Goal: Task Accomplishment & Management: Manage account settings

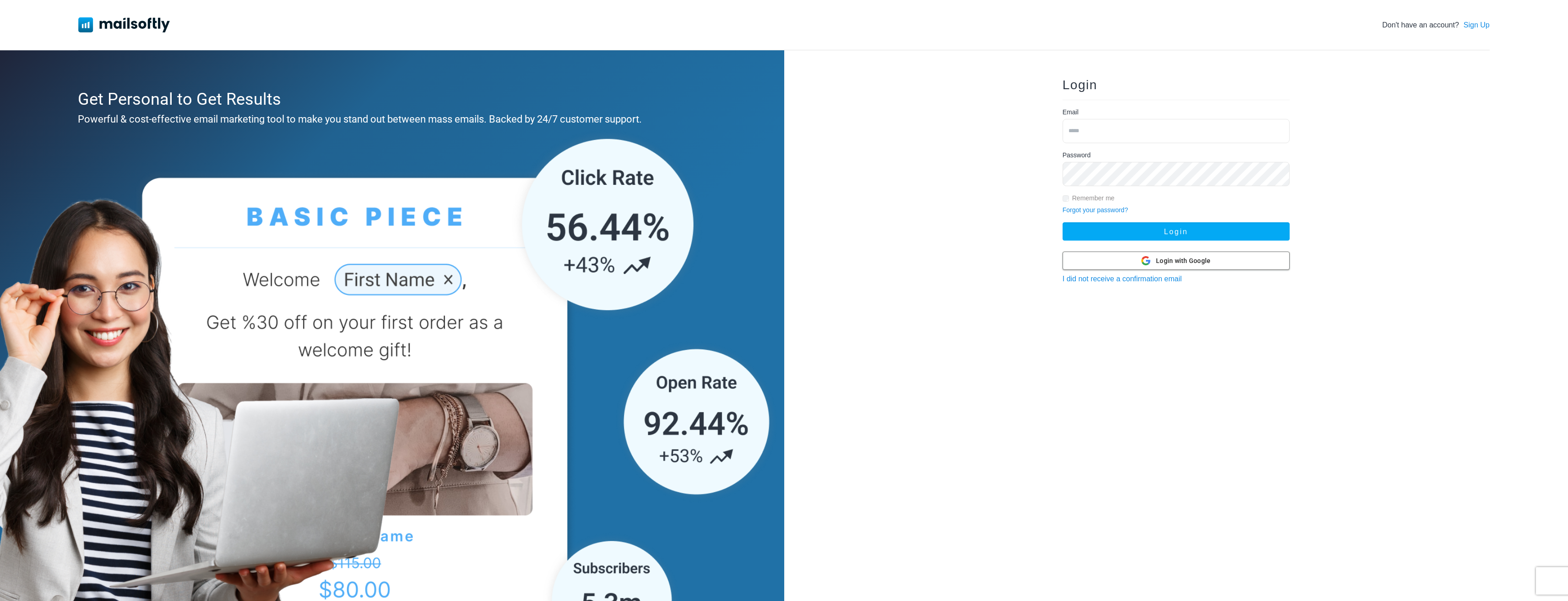
click at [1192, 263] on span "Login with Google" at bounding box center [1183, 261] width 54 height 10
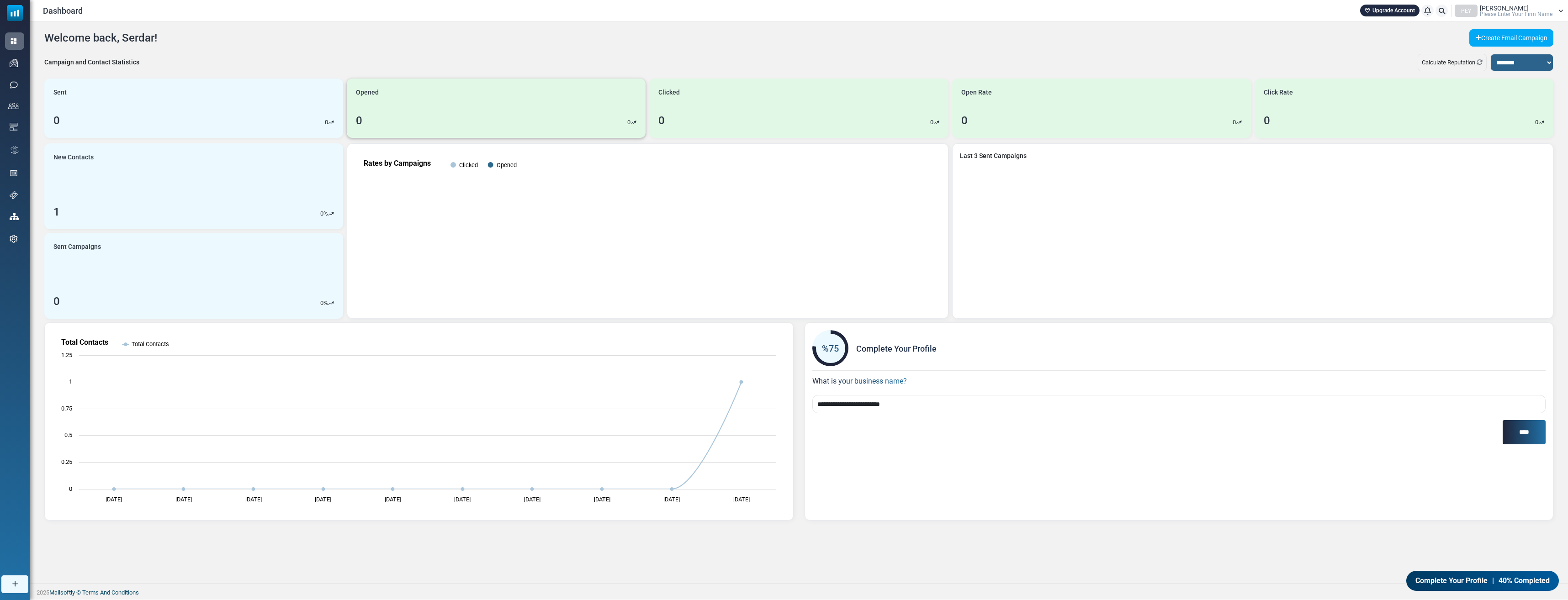
click at [533, 108] on div "Opened 0 0" at bounding box center [496, 108] width 299 height 60
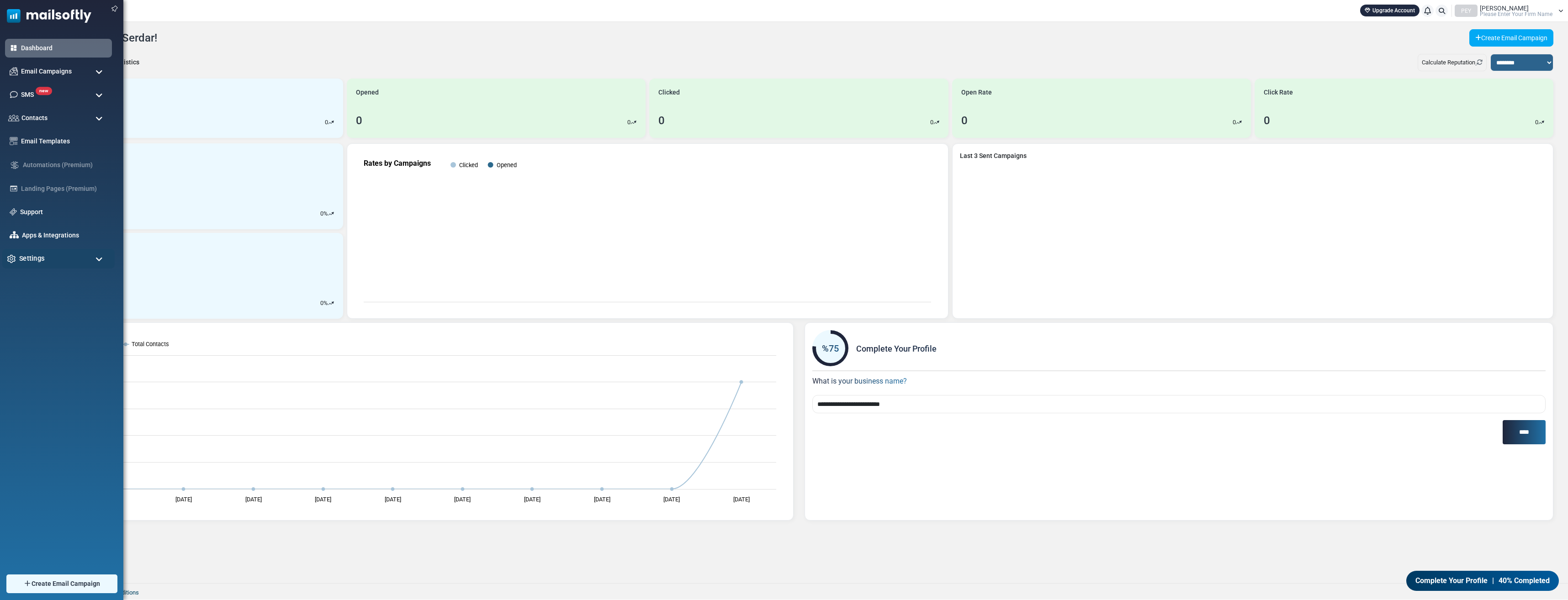
click at [51, 255] on div "Settings" at bounding box center [58, 259] width 113 height 19
click at [37, 311] on link "Email Settings" at bounding box center [57, 313] width 110 height 9
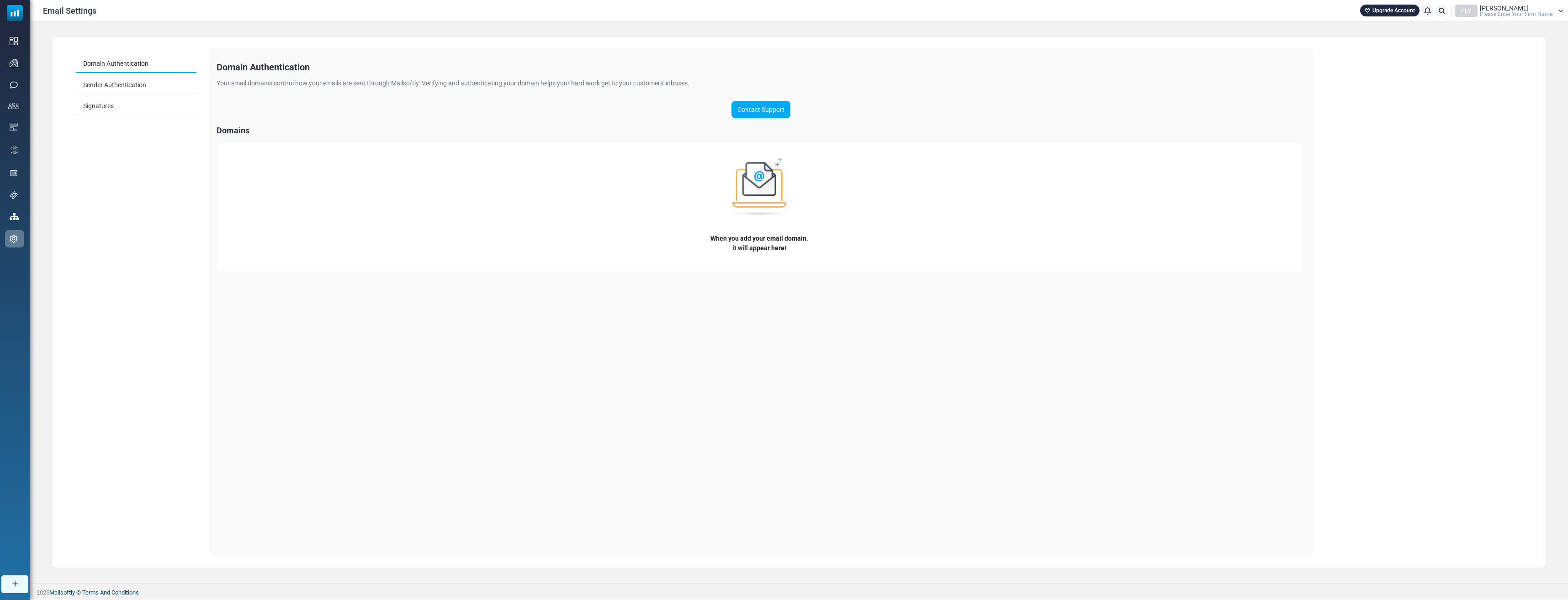
click at [136, 65] on link "Domain Authentication" at bounding box center [136, 64] width 121 height 18
click at [125, 87] on link "Sender Authentication" at bounding box center [136, 85] width 121 height 18
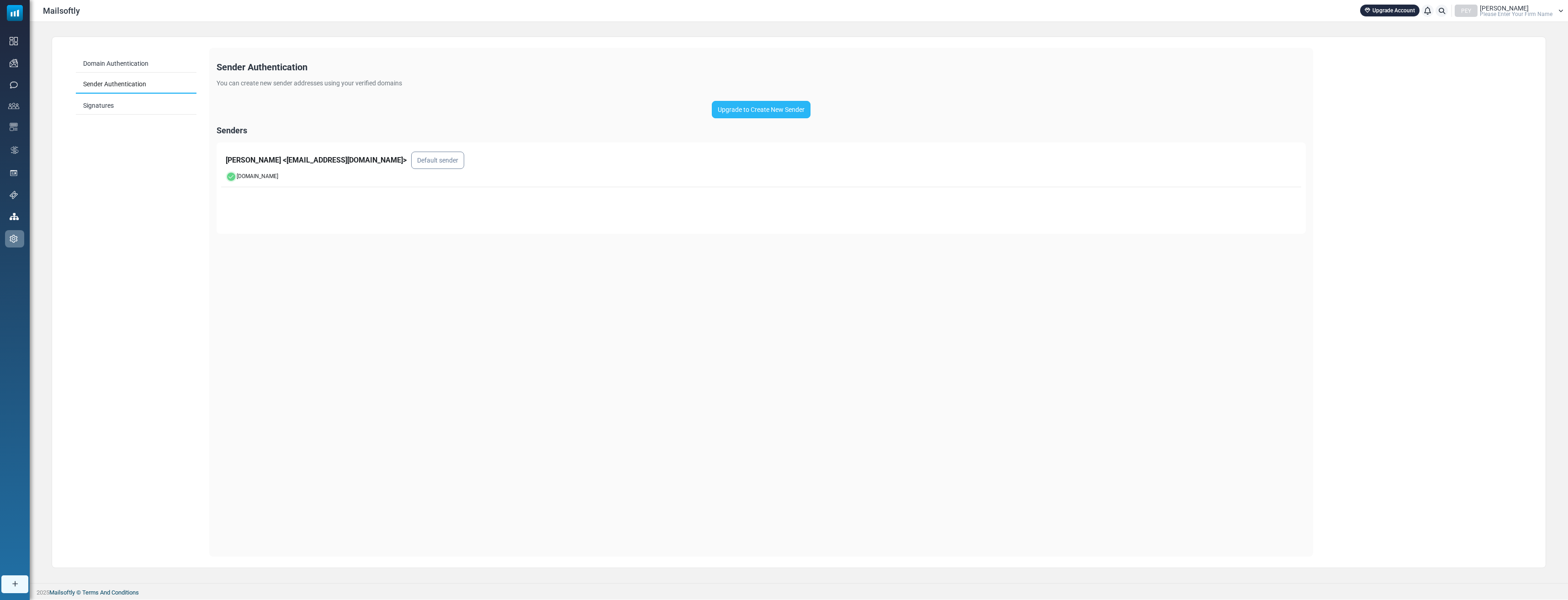
click at [749, 110] on link "Upgrade to Create New Sender" at bounding box center [761, 110] width 99 height 18
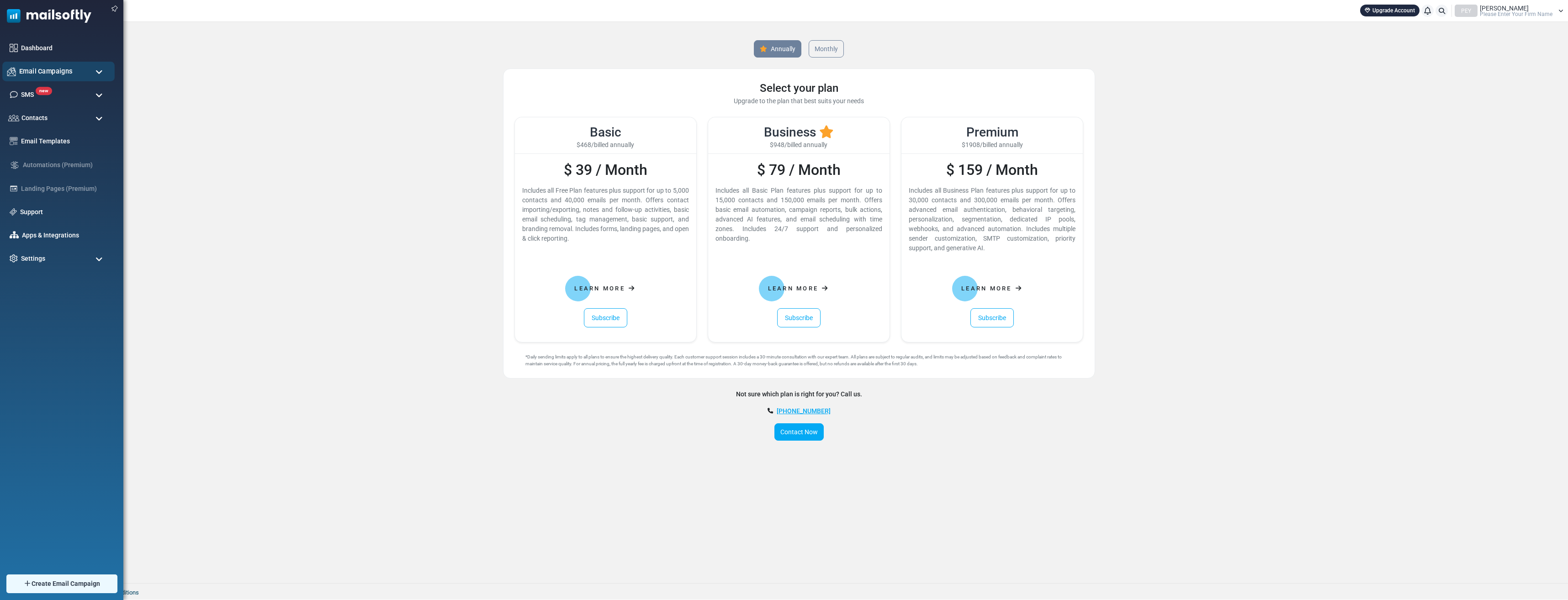
click at [46, 74] on span "Email Campaigns" at bounding box center [46, 71] width 54 height 10
click at [40, 92] on link "Campaigns" at bounding box center [57, 94] width 110 height 9
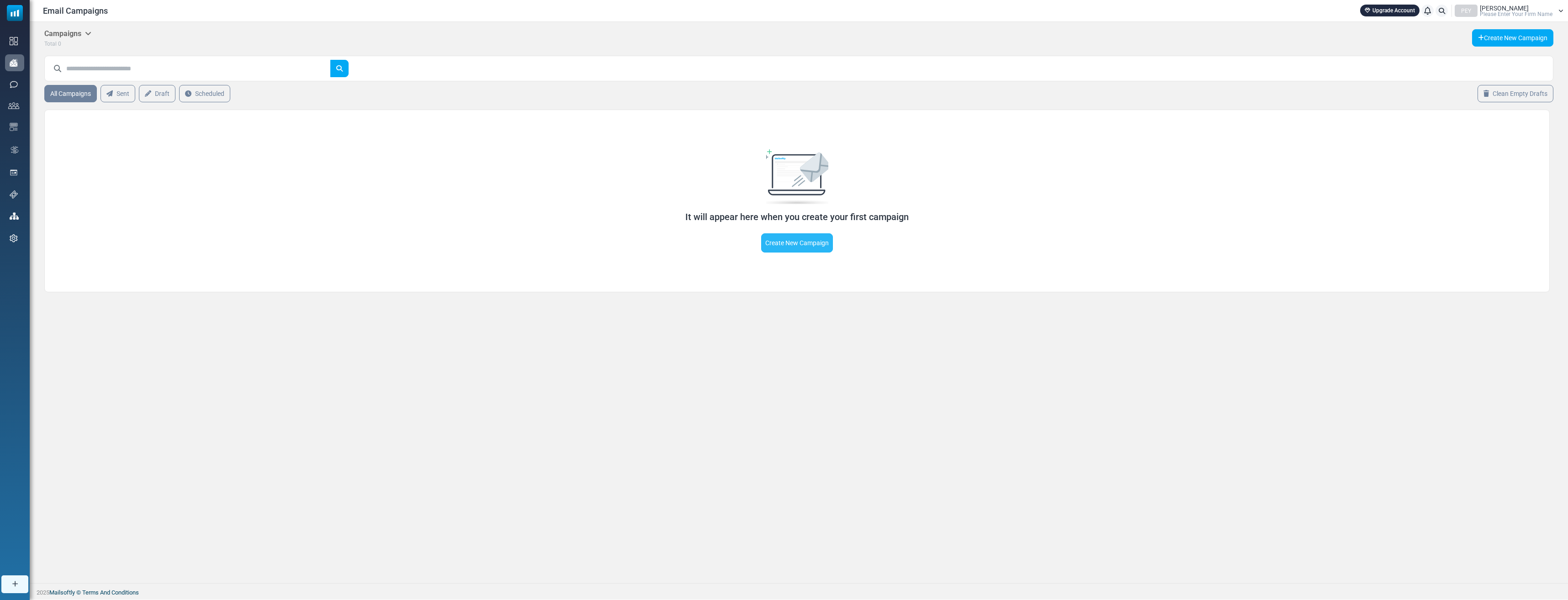
click at [797, 242] on link "Create New Campaign" at bounding box center [797, 243] width 72 height 19
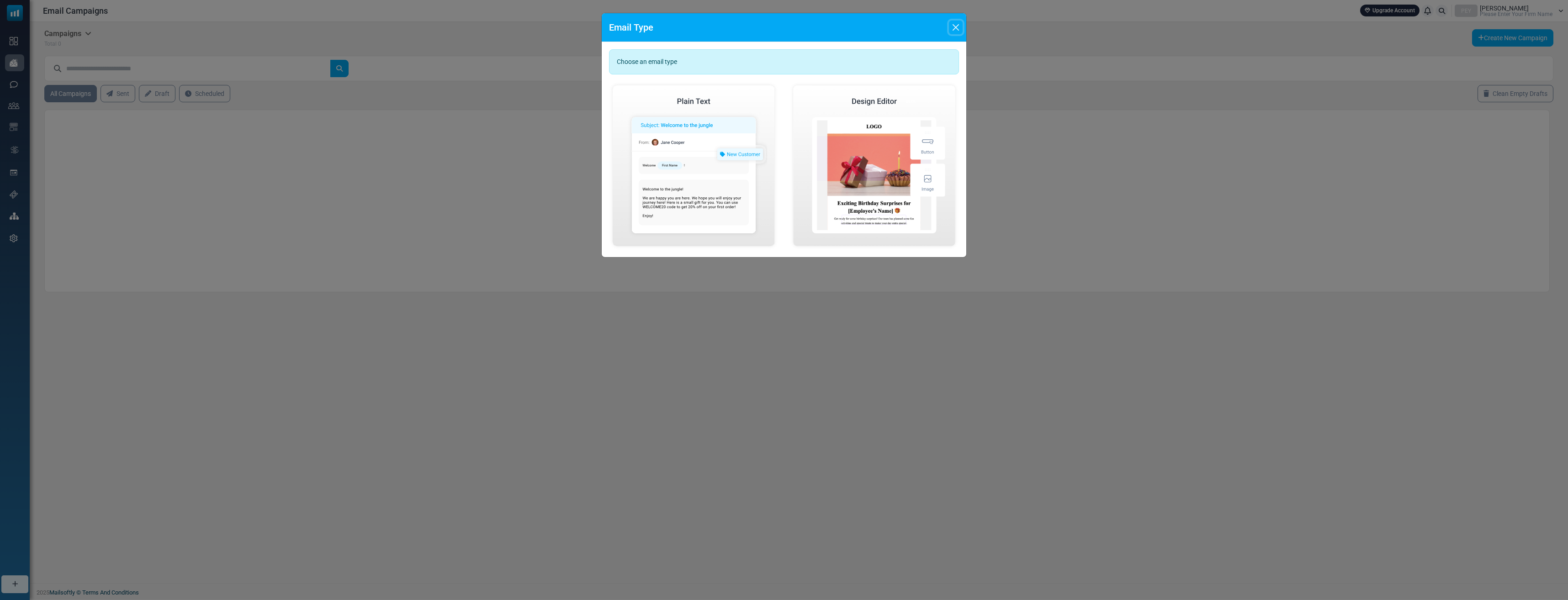
click at [955, 26] on button "Close" at bounding box center [956, 27] width 14 height 14
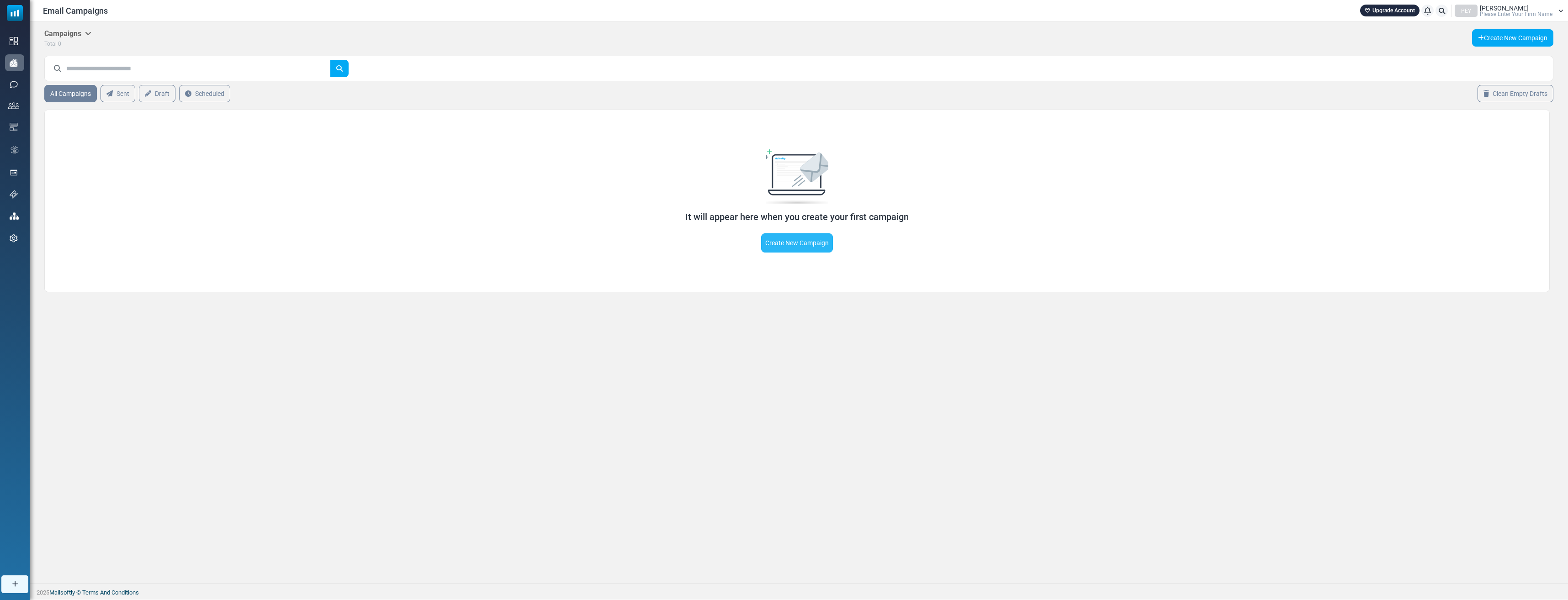
click at [802, 248] on link "Create New Campaign" at bounding box center [797, 243] width 72 height 19
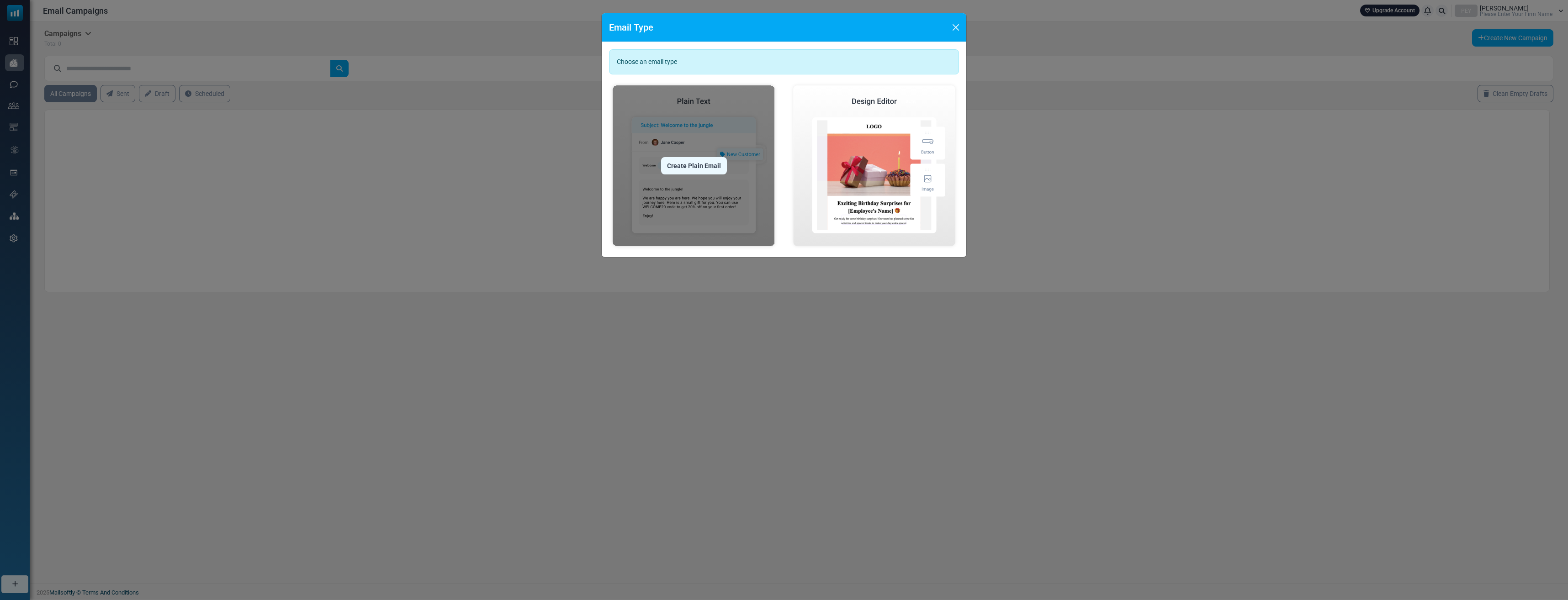
click at [686, 167] on div "Create Plain Email" at bounding box center [694, 166] width 66 height 18
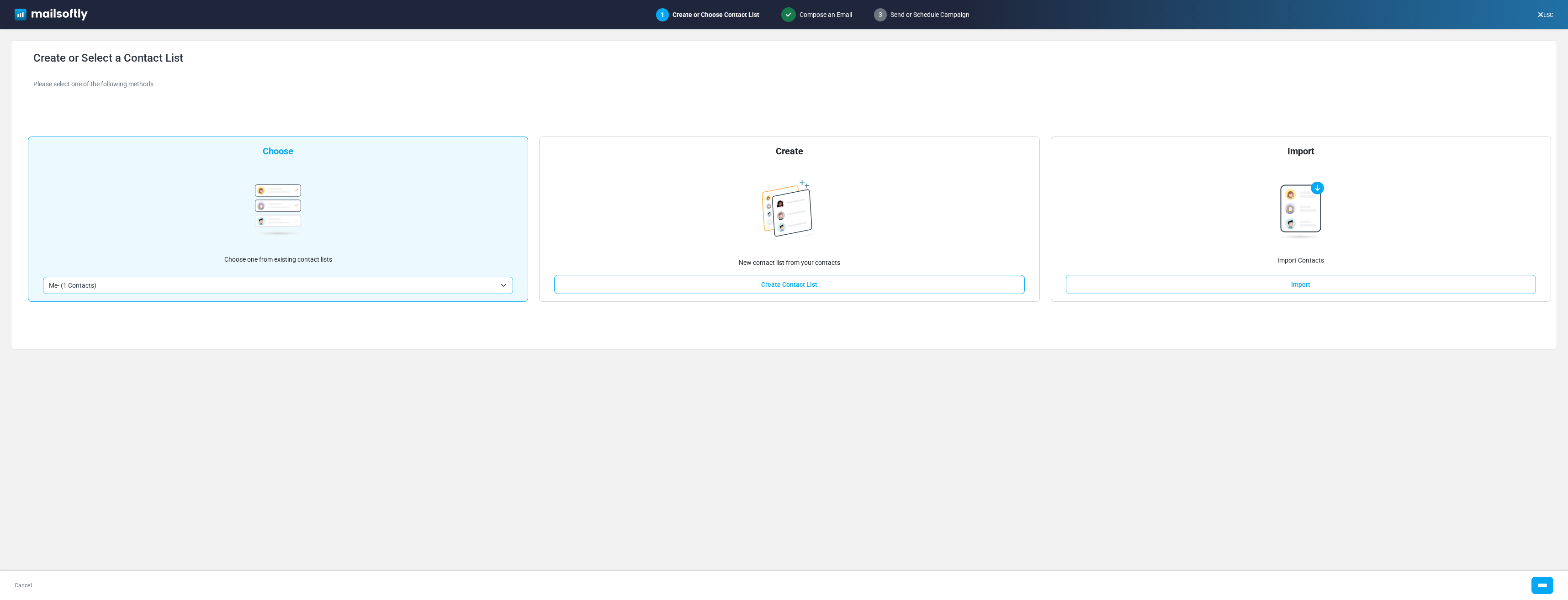
click at [158, 289] on span "Me- (1 Contacts)" at bounding box center [272, 285] width 447 height 11
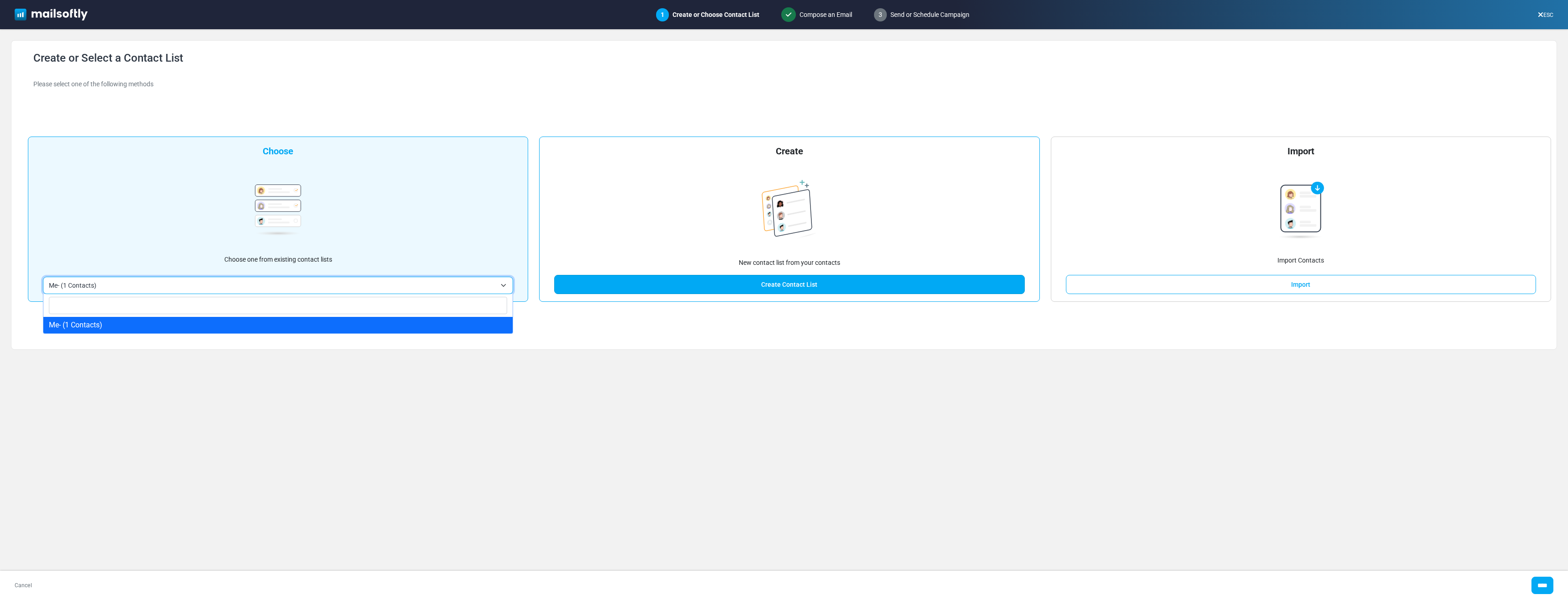
click at [807, 287] on link "Create Contact List" at bounding box center [789, 285] width 470 height 19
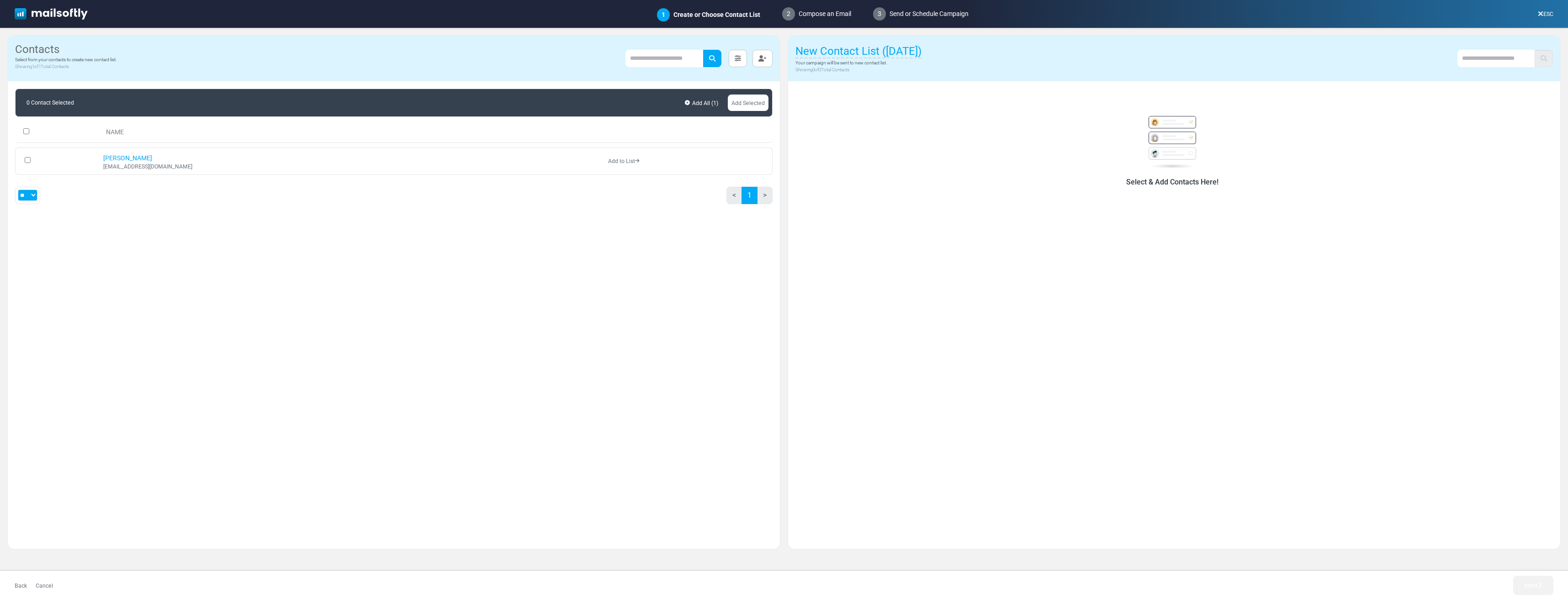
click at [1227, 201] on div "Select & Add Contacts Here!" at bounding box center [1174, 312] width 772 height 461
click at [1052, 220] on div "Select & Add Contacts Here!" at bounding box center [1174, 312] width 772 height 461
click at [478, 215] on div "0 Contact Selected Add All ( 1 ) Add Selected NAME Serdar Asarkaya serdar.asark…" at bounding box center [394, 150] width 772 height 138
click at [767, 61] on button "button" at bounding box center [762, 58] width 20 height 18
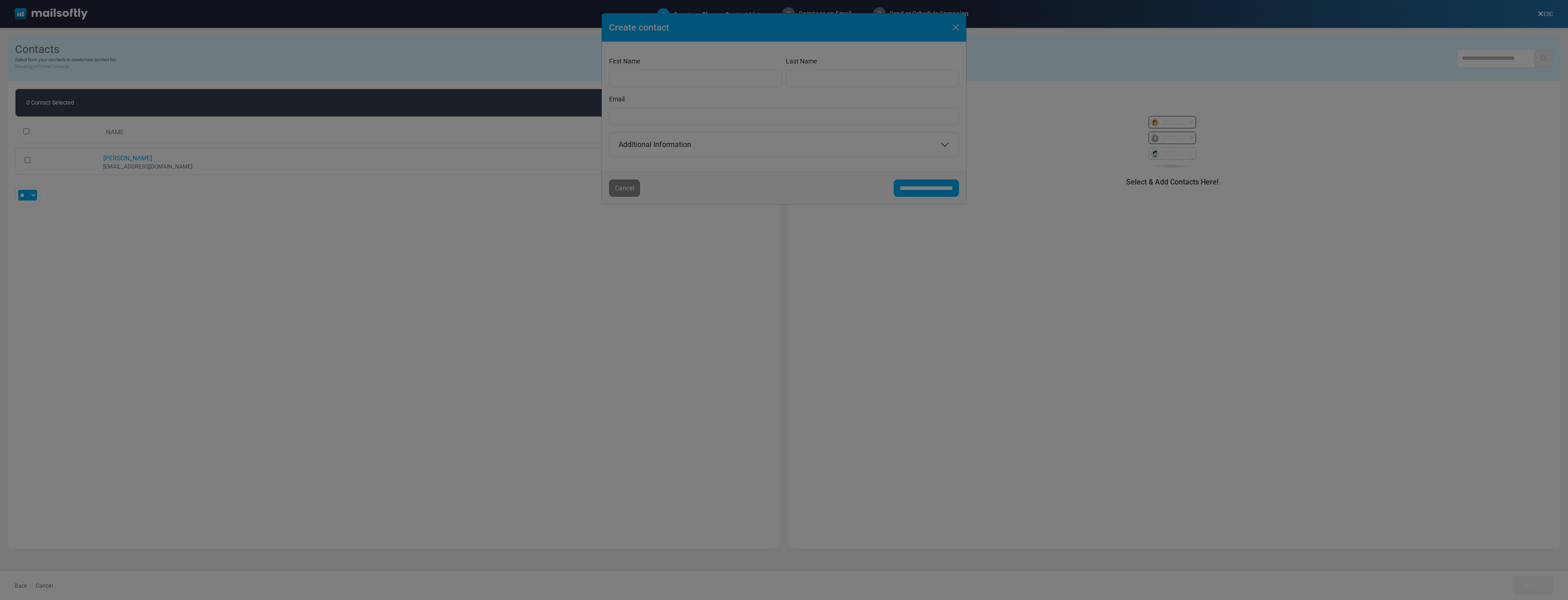
click at [698, 78] on div at bounding box center [784, 300] width 1568 height 600
click at [698, 79] on div at bounding box center [784, 300] width 1568 height 600
click at [718, 82] on div at bounding box center [784, 300] width 1568 height 600
click at [724, 56] on div at bounding box center [784, 300] width 1568 height 600
click at [729, 37] on div at bounding box center [784, 300] width 1568 height 600
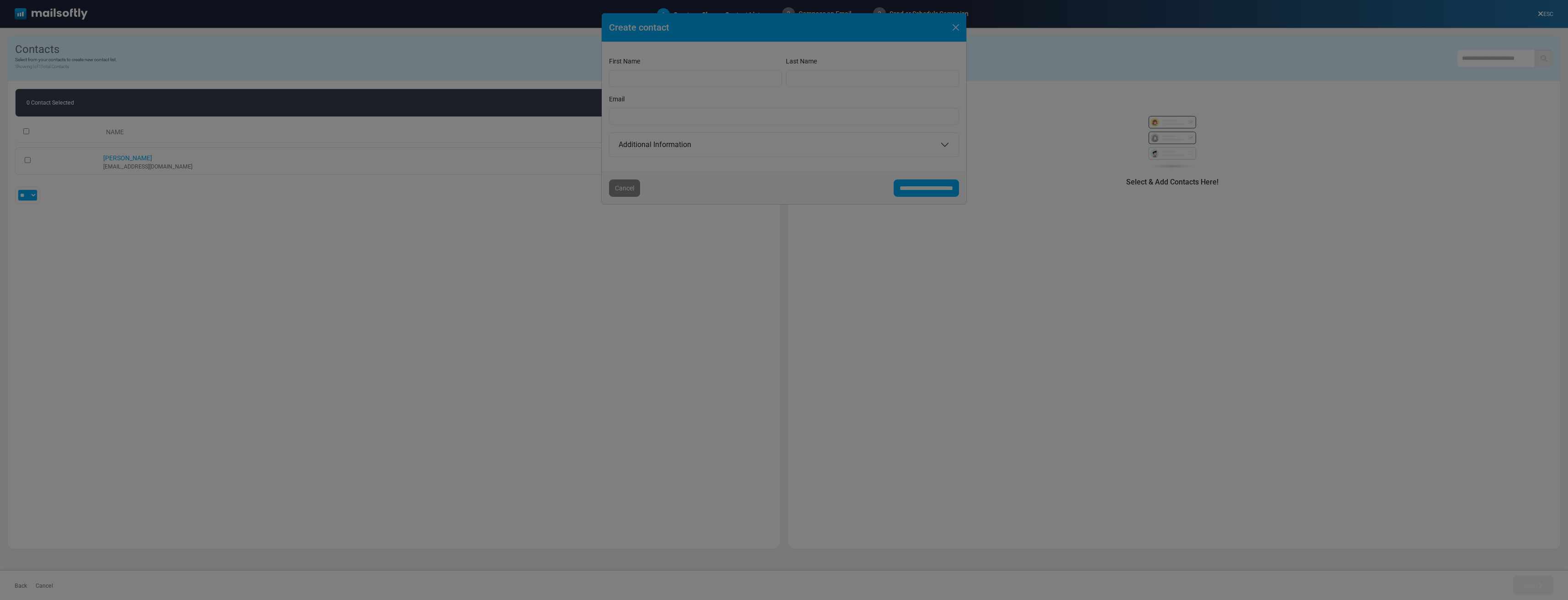
drag, startPoint x: 728, startPoint y: 29, endPoint x: 723, endPoint y: 79, distance: 50.2
click at [723, 79] on div at bounding box center [784, 300] width 1568 height 600
click at [704, 150] on div at bounding box center [784, 300] width 1568 height 600
click at [536, 296] on div at bounding box center [784, 300] width 1568 height 600
click at [1085, 340] on div at bounding box center [784, 300] width 1568 height 600
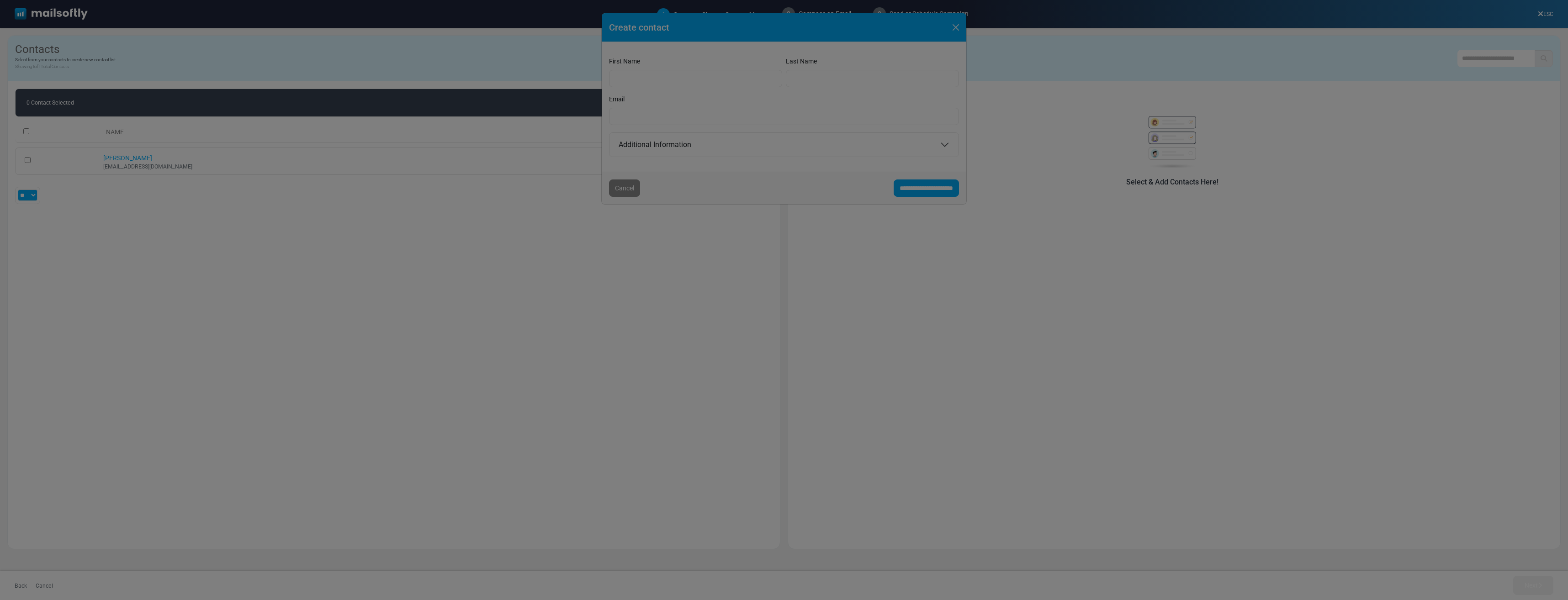
click at [632, 250] on div at bounding box center [784, 300] width 1568 height 600
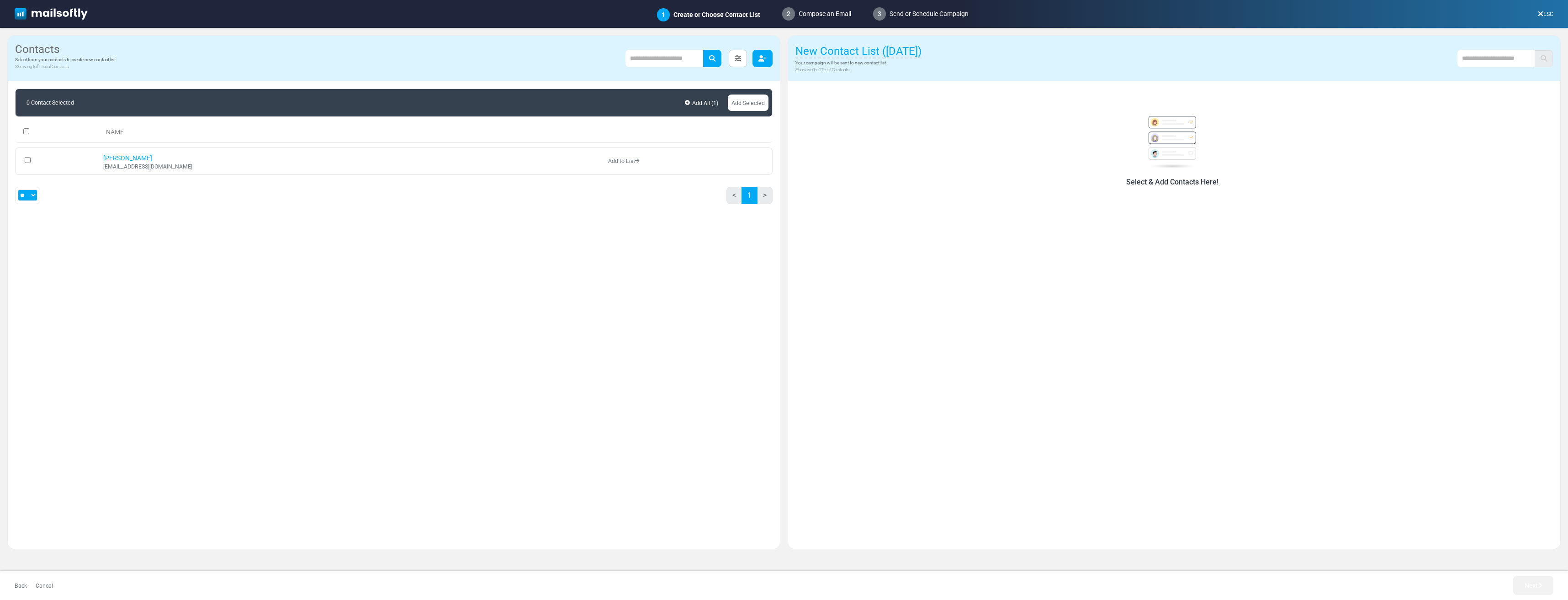
click at [768, 58] on button "button" at bounding box center [762, 58] width 20 height 18
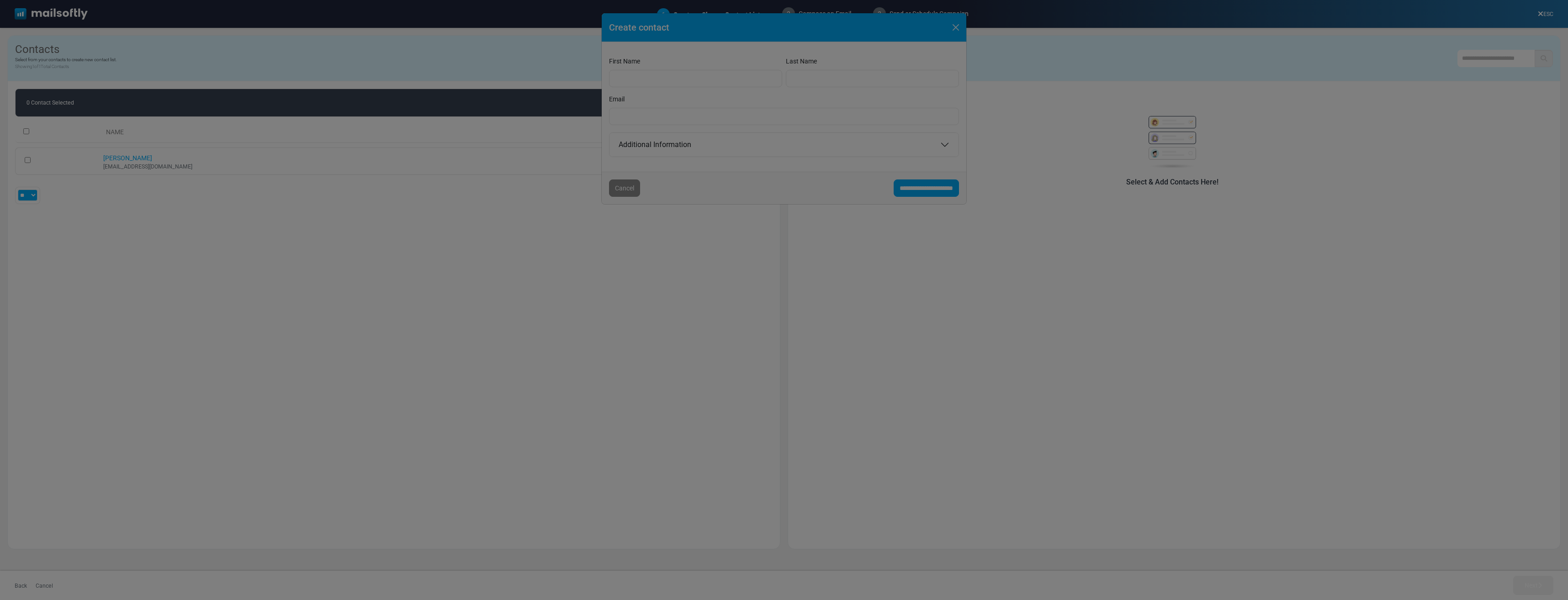
click at [649, 172] on div at bounding box center [784, 300] width 1568 height 600
click at [750, 171] on div at bounding box center [784, 300] width 1568 height 600
click at [841, 71] on div at bounding box center [784, 300] width 1568 height 600
click at [659, 95] on div at bounding box center [784, 300] width 1568 height 600
drag, startPoint x: 674, startPoint y: 131, endPoint x: 680, endPoint y: 145, distance: 15.2
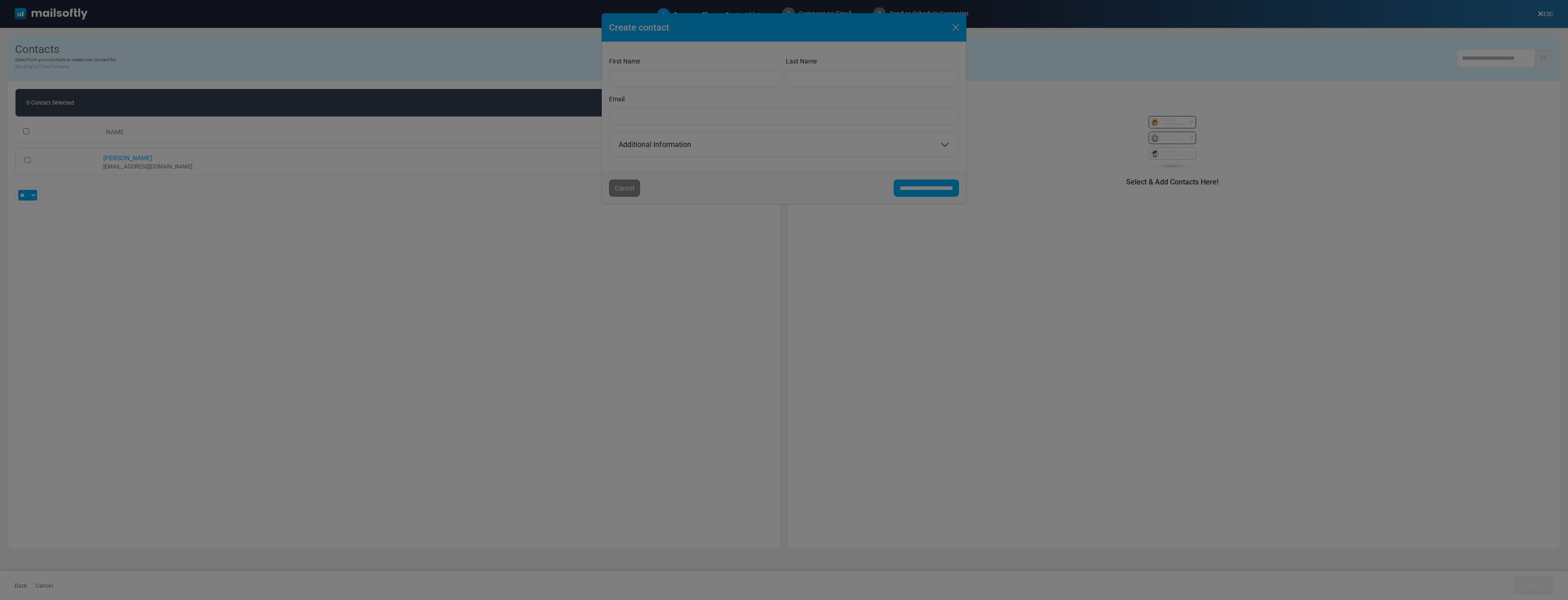
click at [674, 133] on div at bounding box center [784, 300] width 1568 height 600
click at [693, 170] on div at bounding box center [784, 300] width 1568 height 600
click at [718, 179] on div at bounding box center [784, 300] width 1568 height 600
click at [724, 190] on div at bounding box center [784, 300] width 1568 height 600
click at [739, 183] on div at bounding box center [784, 300] width 1568 height 600
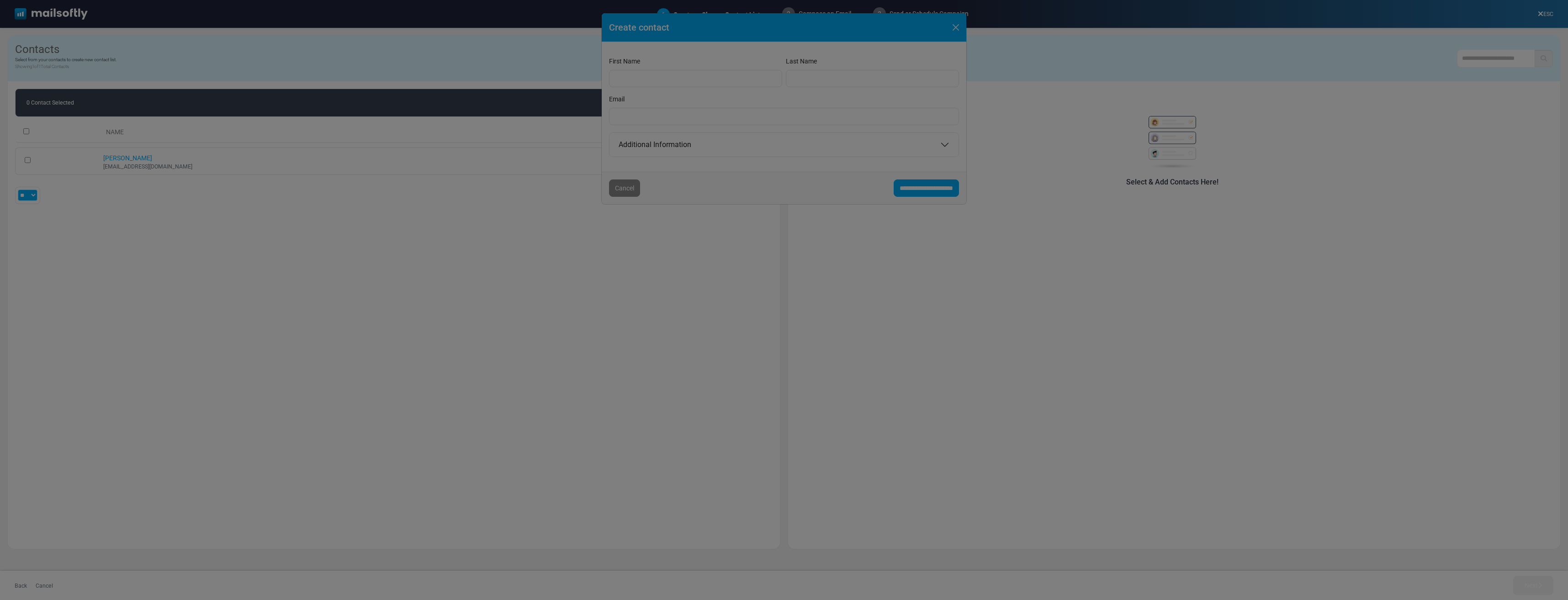
click at [748, 173] on div at bounding box center [784, 300] width 1568 height 600
click at [952, 29] on div at bounding box center [784, 300] width 1568 height 600
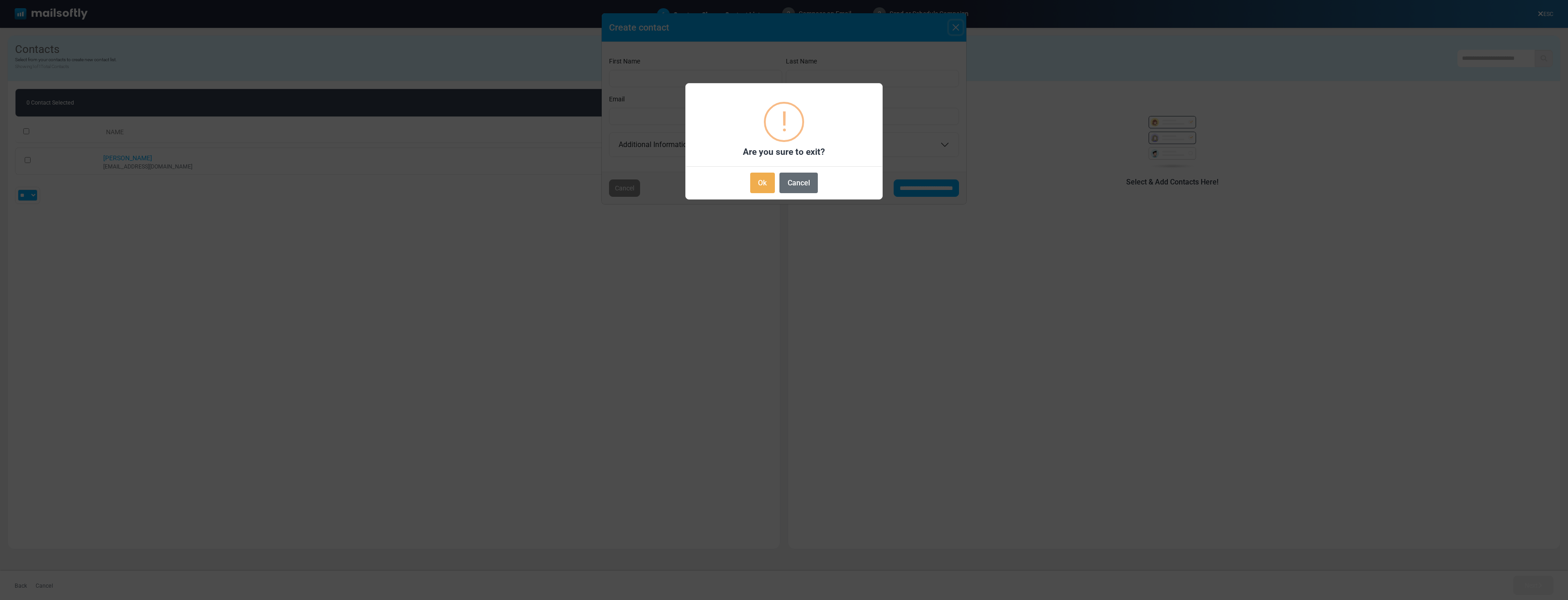
click at [794, 177] on button "Cancel" at bounding box center [798, 183] width 38 height 21
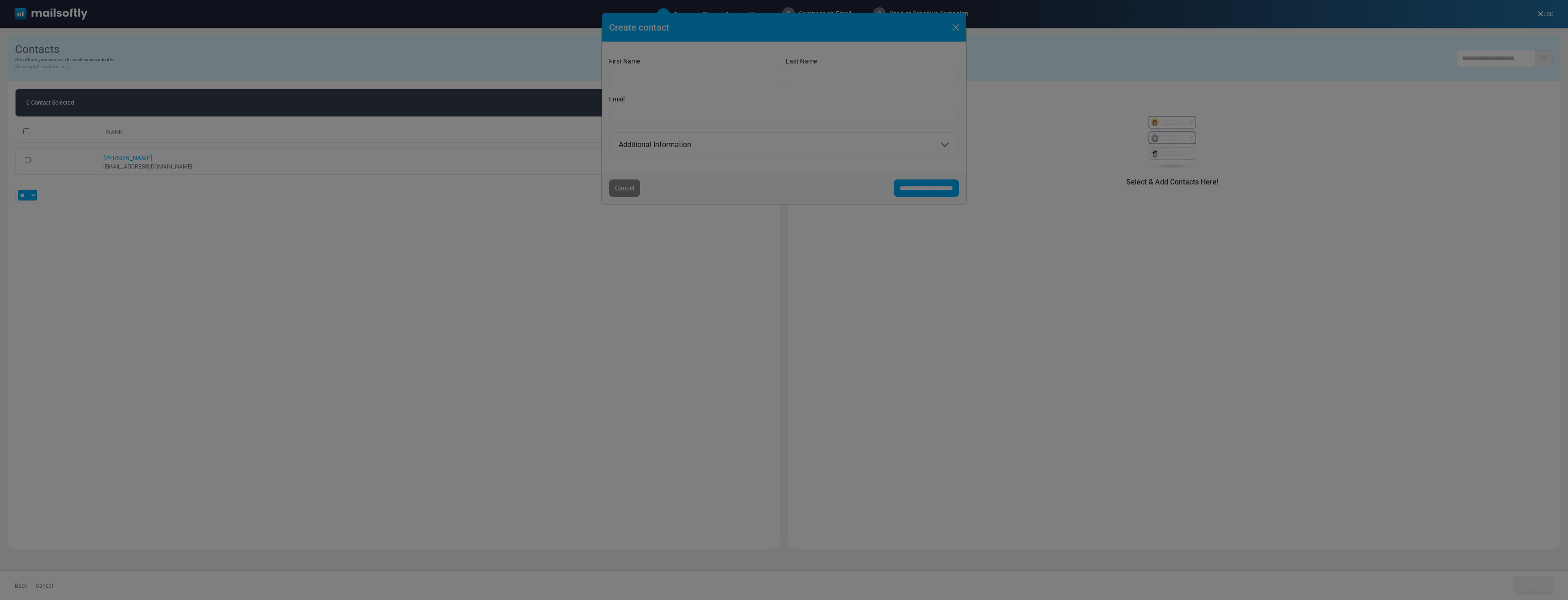
click at [881, 94] on div at bounding box center [784, 300] width 1568 height 600
click at [1099, 220] on div at bounding box center [784, 300] width 1568 height 600
click at [954, 27] on div at bounding box center [784, 300] width 1568 height 600
click at [719, 80] on div at bounding box center [784, 300] width 1568 height 600
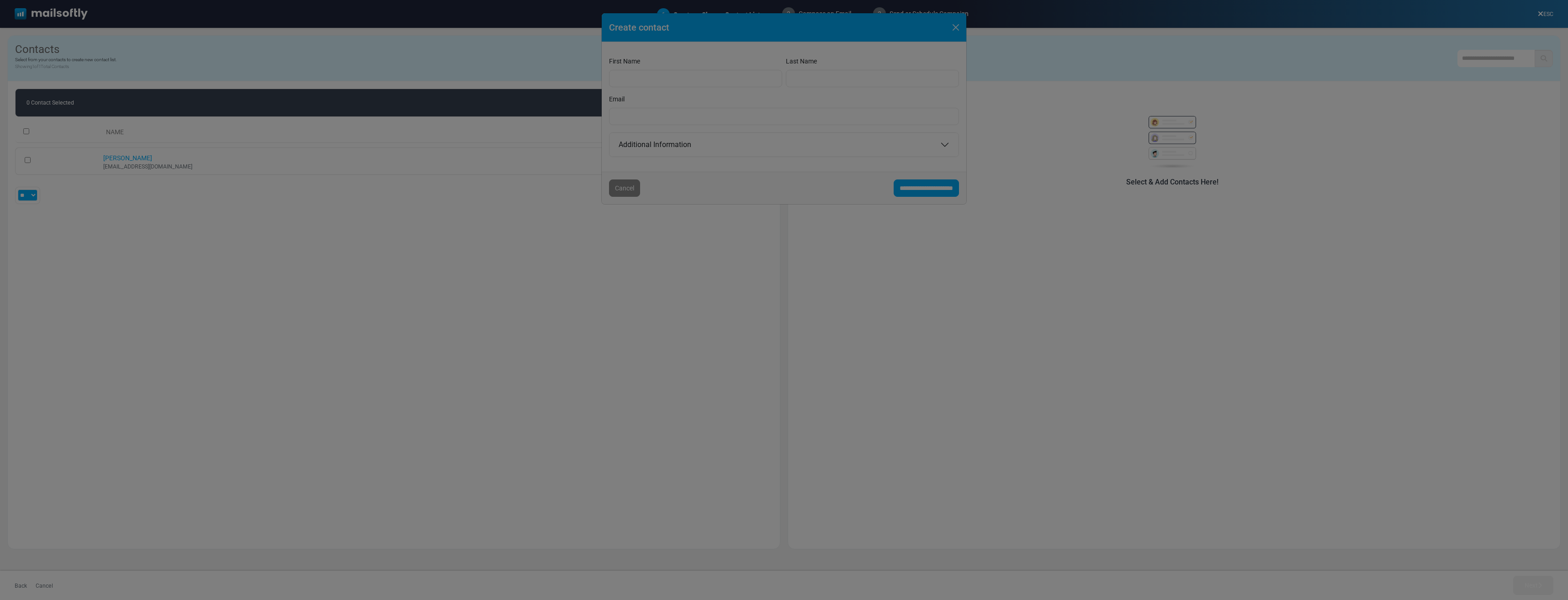
click at [783, 129] on div at bounding box center [784, 300] width 1568 height 600
click at [847, 153] on div at bounding box center [784, 300] width 1568 height 600
drag, startPoint x: 859, startPoint y: 161, endPoint x: 878, endPoint y: 174, distance: 23.0
click at [861, 164] on div at bounding box center [784, 300] width 1568 height 600
click at [898, 183] on div at bounding box center [784, 300] width 1568 height 600
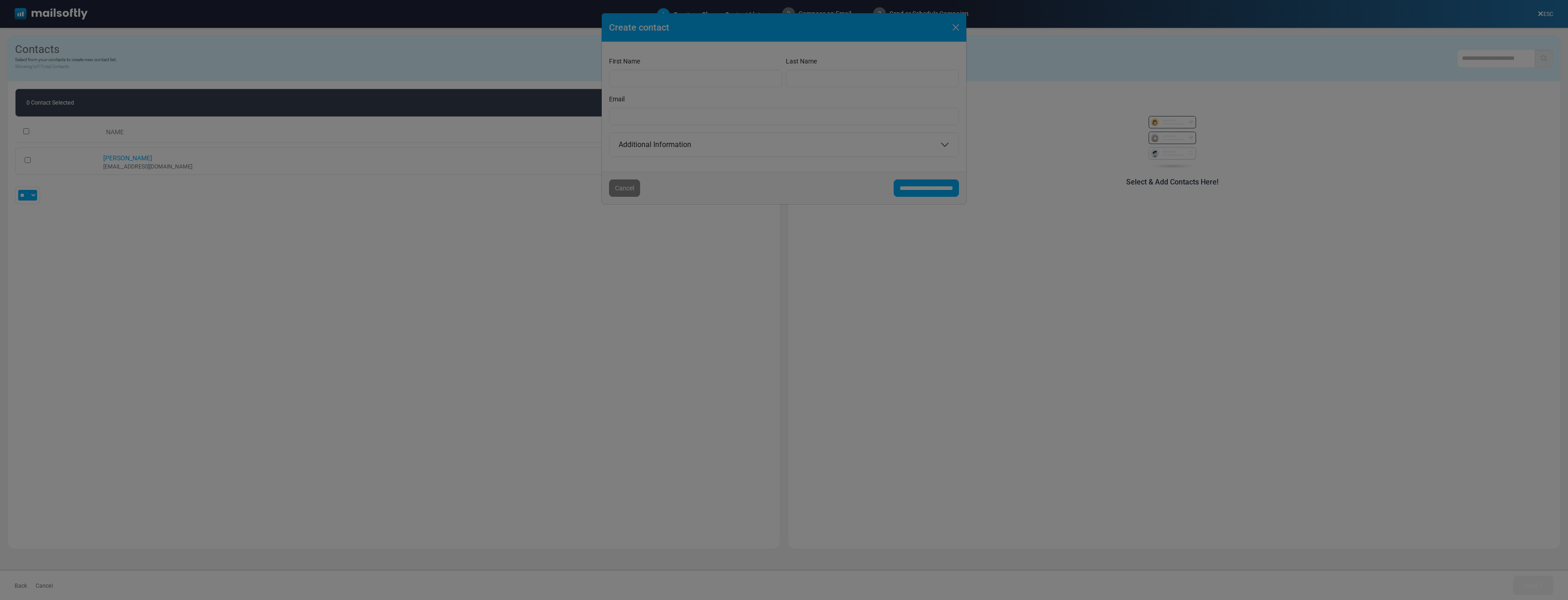
click at [956, 27] on div at bounding box center [784, 300] width 1568 height 600
click at [967, 215] on div at bounding box center [784, 300] width 1568 height 600
click at [891, 270] on div at bounding box center [784, 300] width 1568 height 600
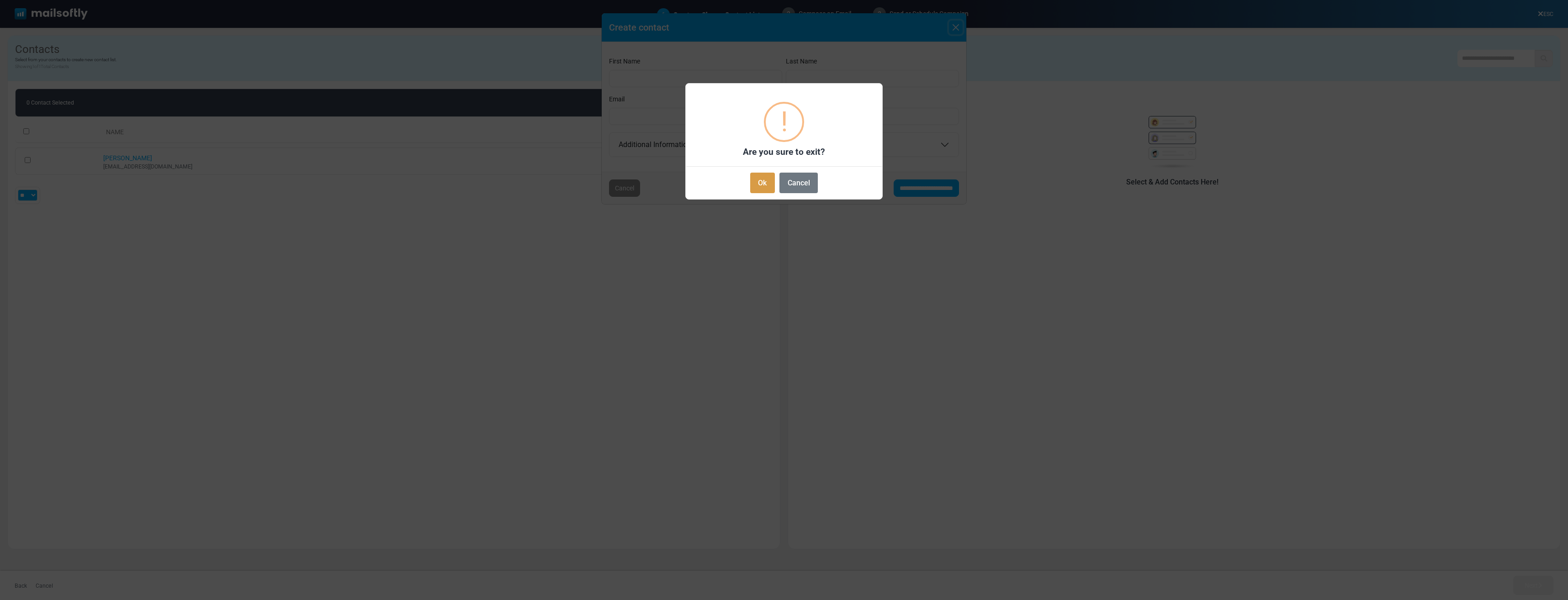
click at [758, 188] on button "Ok" at bounding box center [762, 183] width 25 height 21
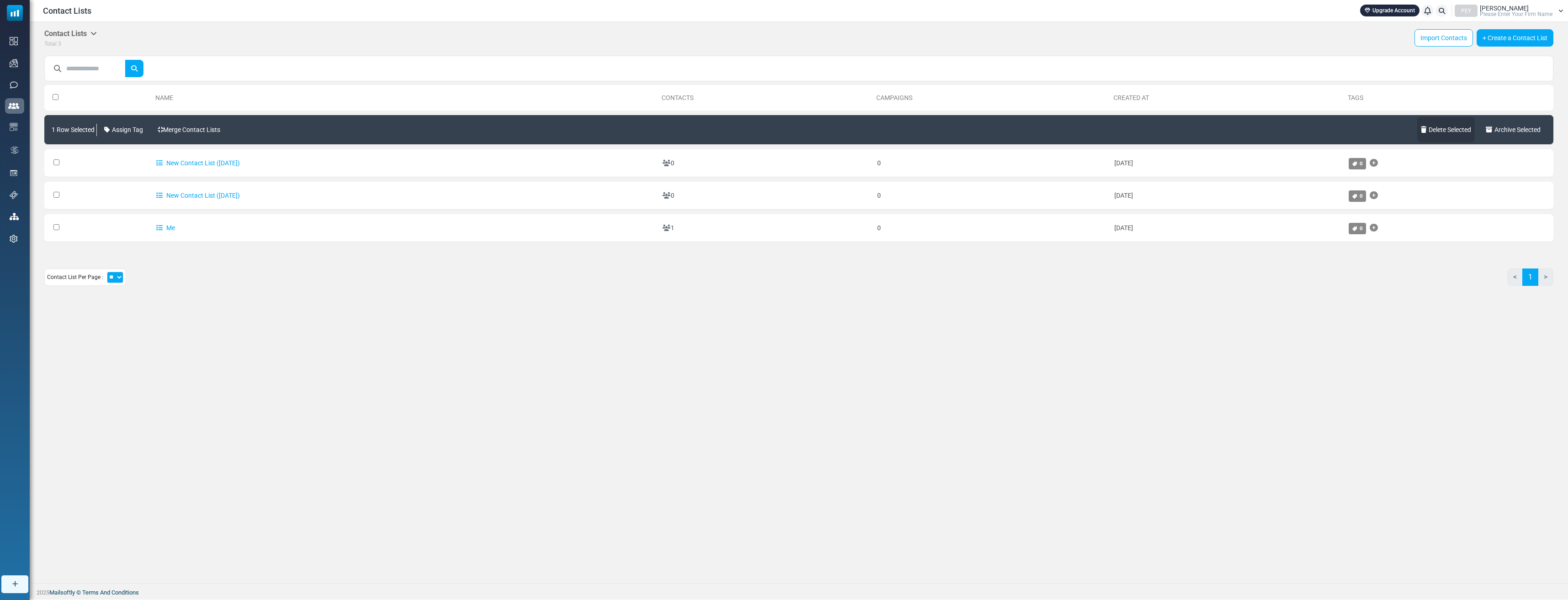
click at [1447, 125] on link "Delete Selected" at bounding box center [1446, 130] width 58 height 26
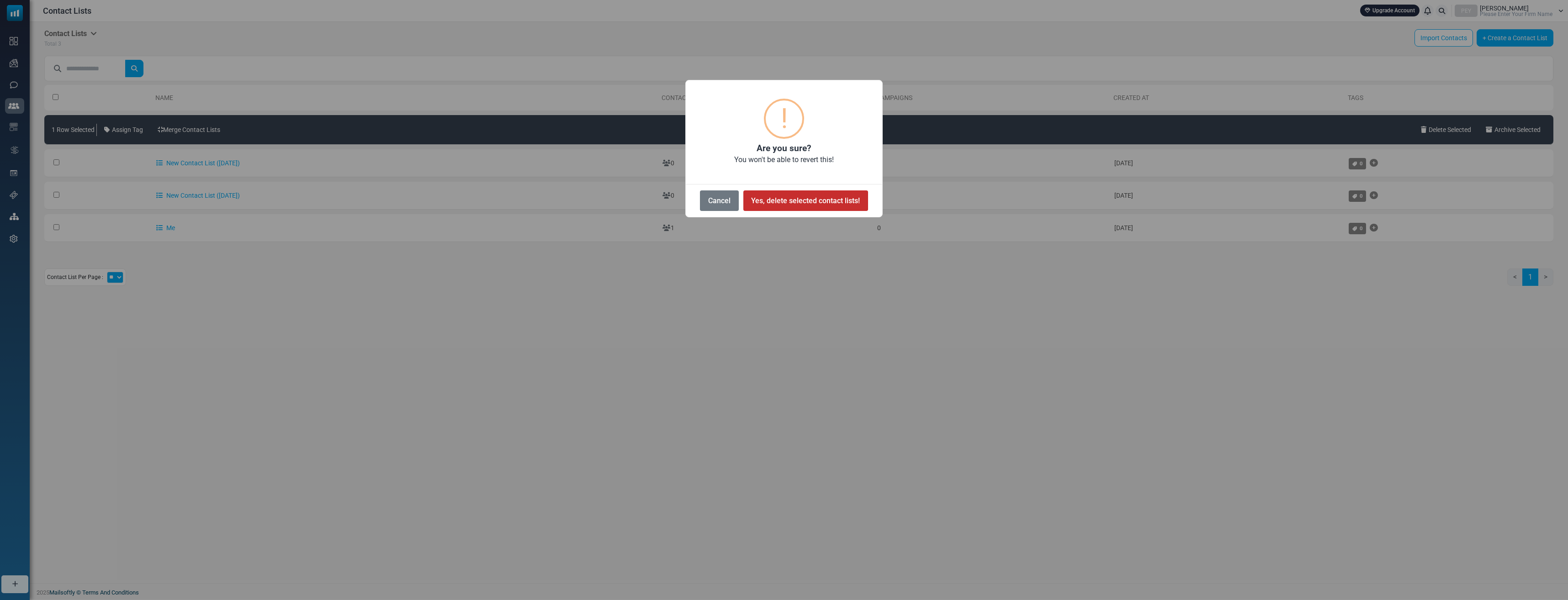
click at [777, 200] on button "Yes, delete selected contact lists!" at bounding box center [805, 201] width 125 height 21
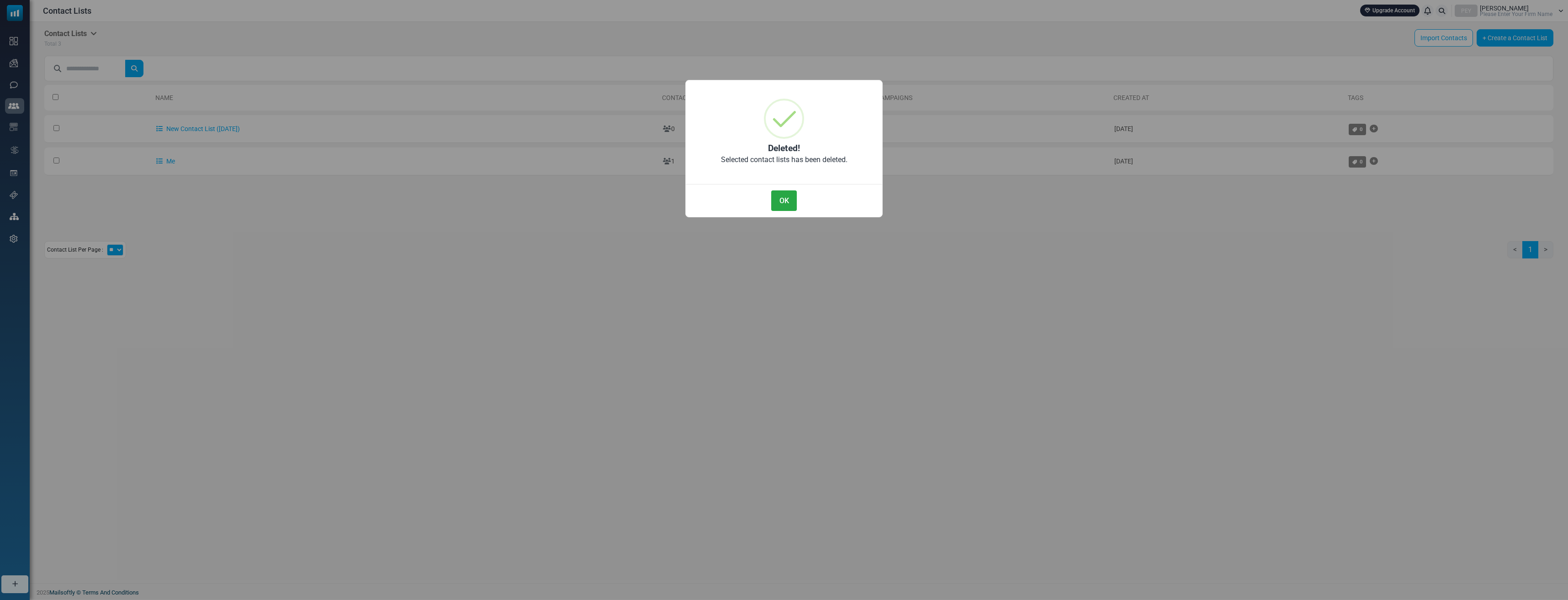
click at [777, 200] on button "OK" at bounding box center [784, 201] width 26 height 21
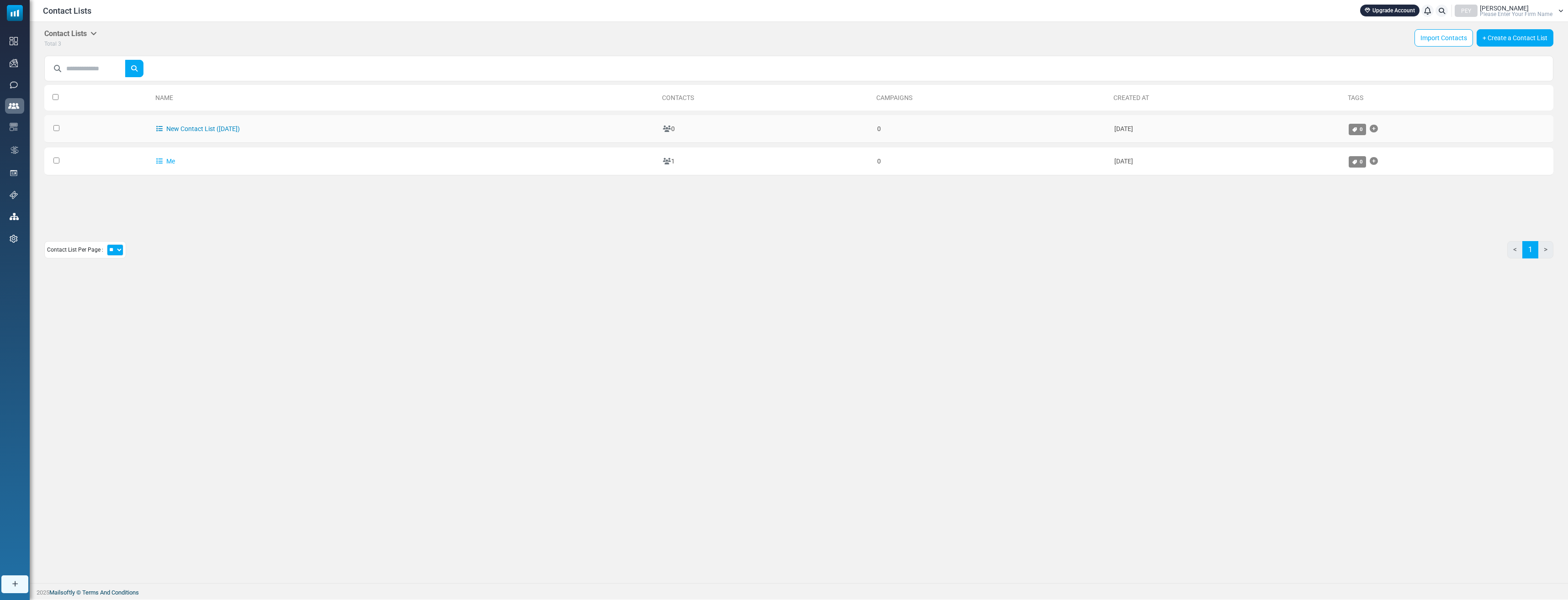
click at [182, 130] on link "New Contact List ([DATE])" at bounding box center [198, 129] width 83 height 7
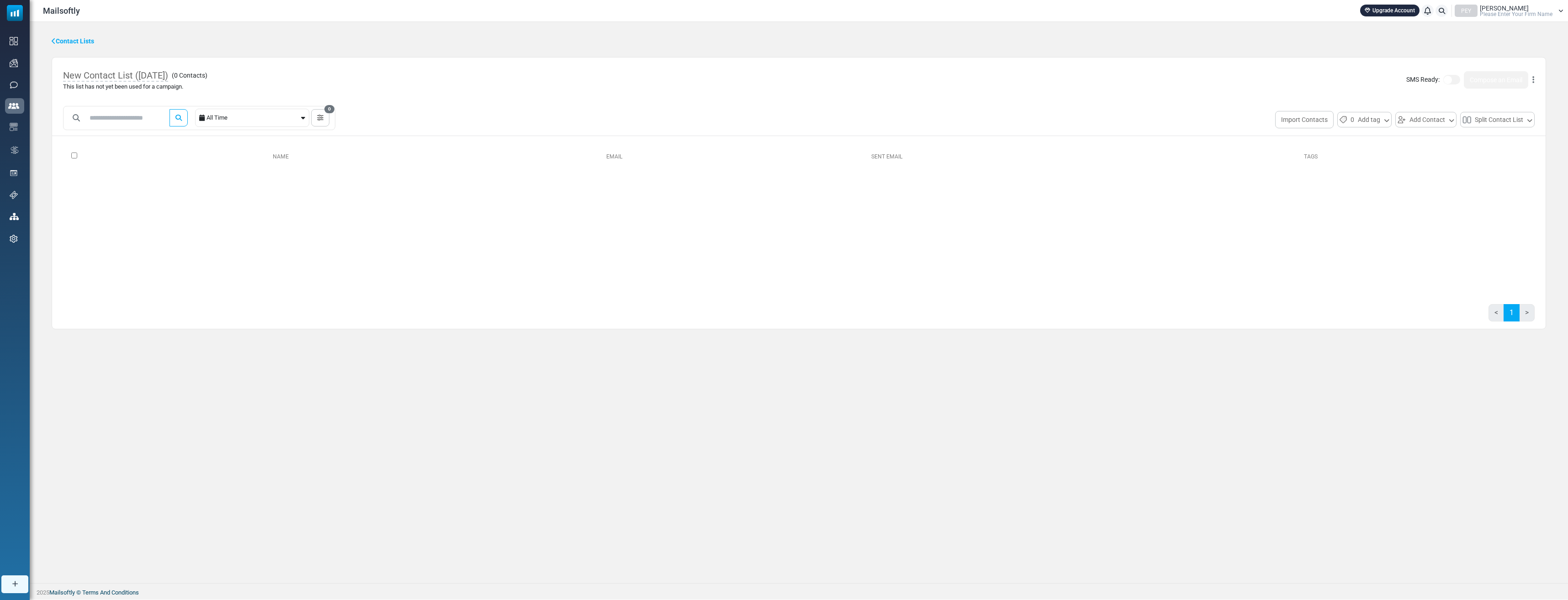
click at [54, 40] on icon at bounding box center [54, 41] width 4 height 7
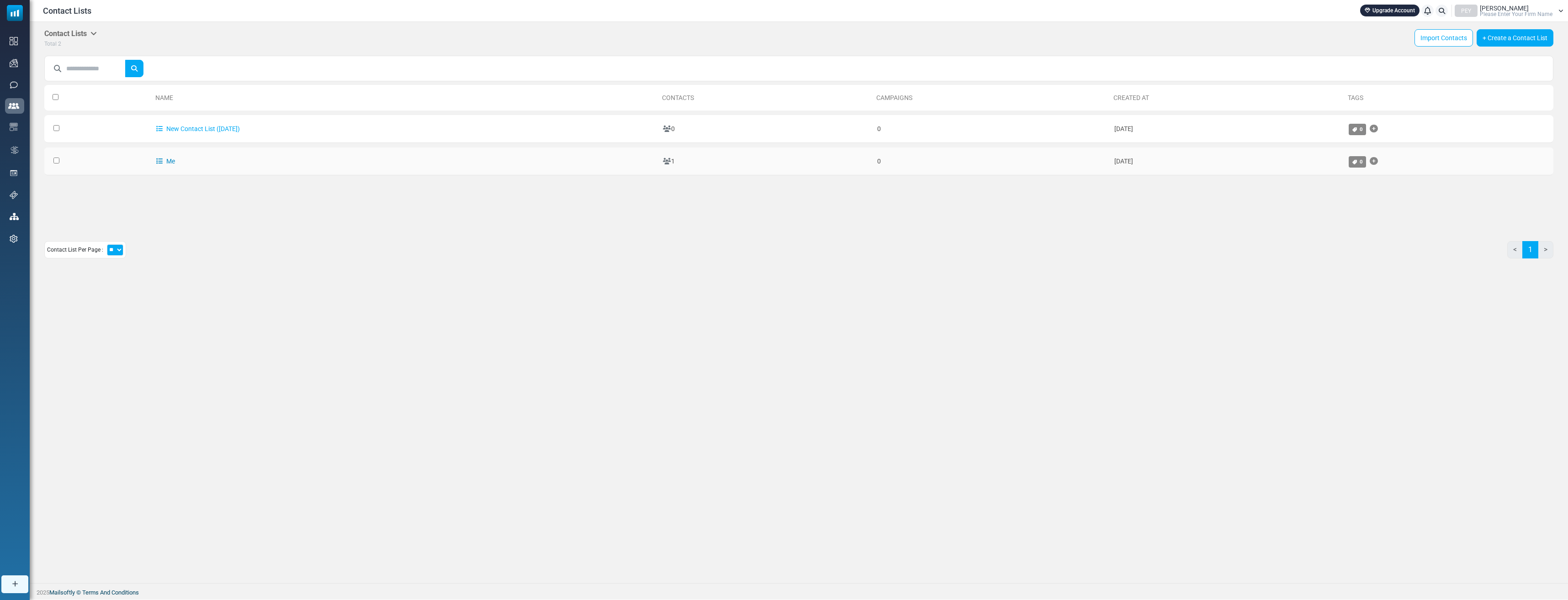
click at [159, 158] on link "Me" at bounding box center [166, 161] width 19 height 7
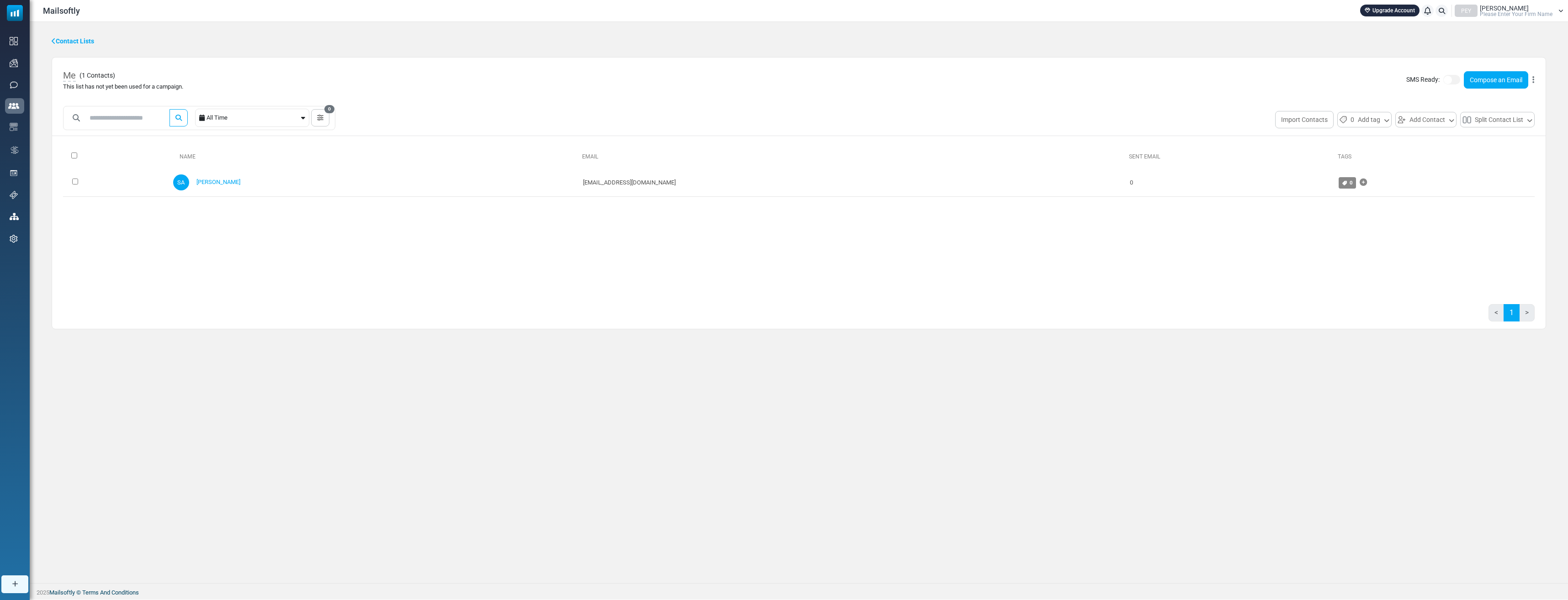
click at [1534, 78] on button at bounding box center [1533, 80] width 3 height 12
click at [1496, 105] on link "Edit" at bounding box center [1489, 102] width 80 height 11
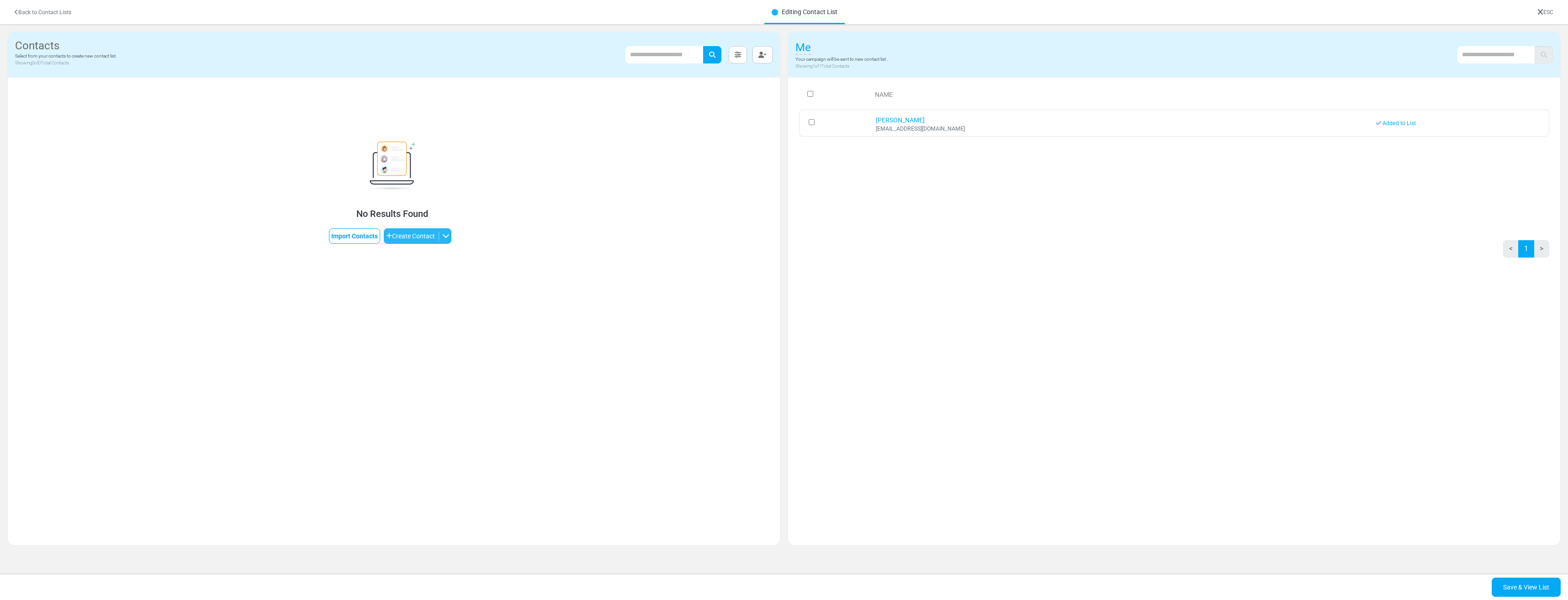
click at [435, 240] on button "Create Contact" at bounding box center [417, 236] width 68 height 16
click at [410, 237] on button "Create Contact" at bounding box center [417, 236] width 68 height 16
click at [411, 256] on link "Create One by One" at bounding box center [428, 259] width 78 height 16
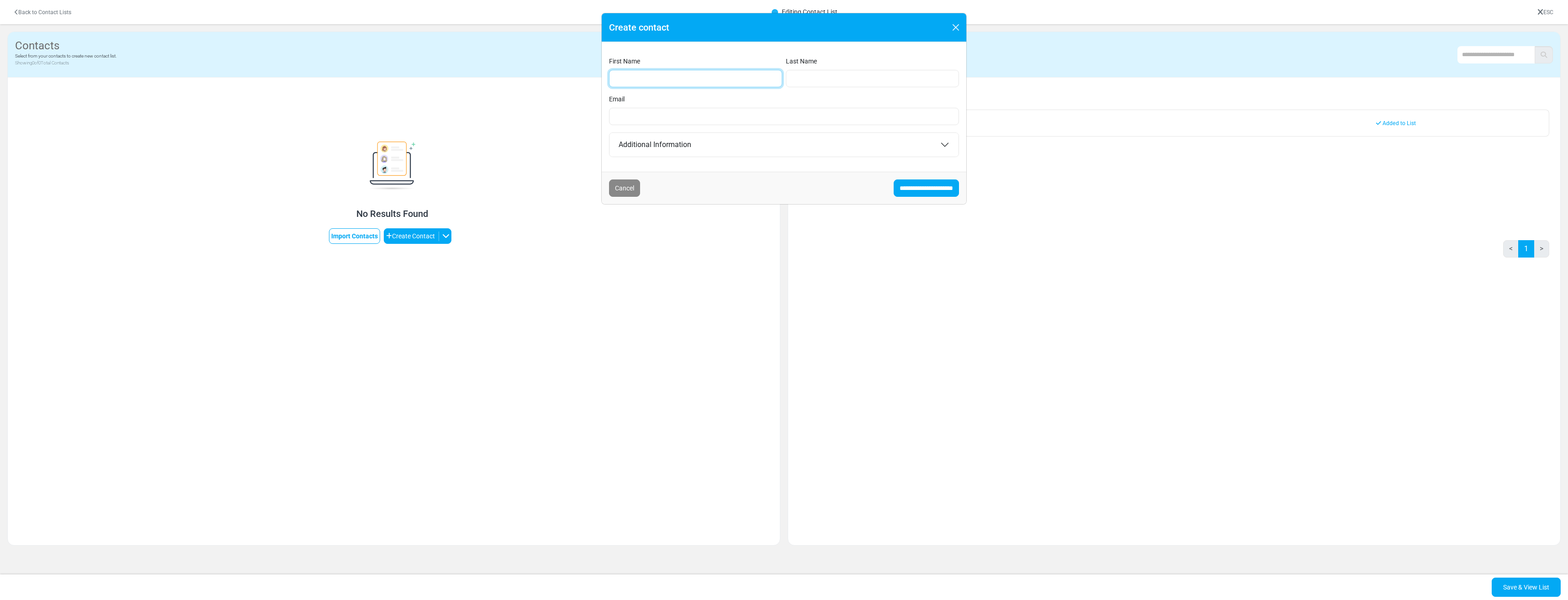
click at [721, 72] on input "First Name" at bounding box center [696, 78] width 173 height 18
type input "*****"
type input "****"
click at [709, 118] on input "Email" at bounding box center [784, 116] width 350 height 18
type input "**********"
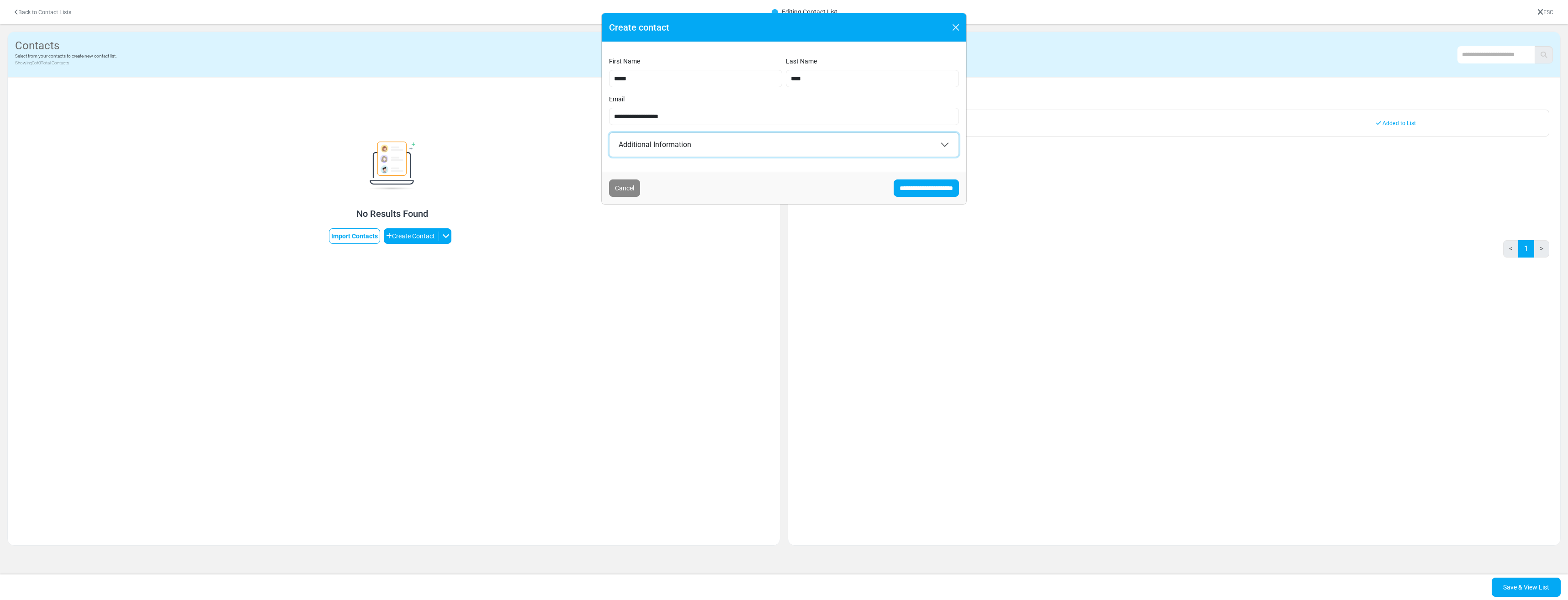
click at [708, 142] on button "Additional Information" at bounding box center [783, 144] width 349 height 24
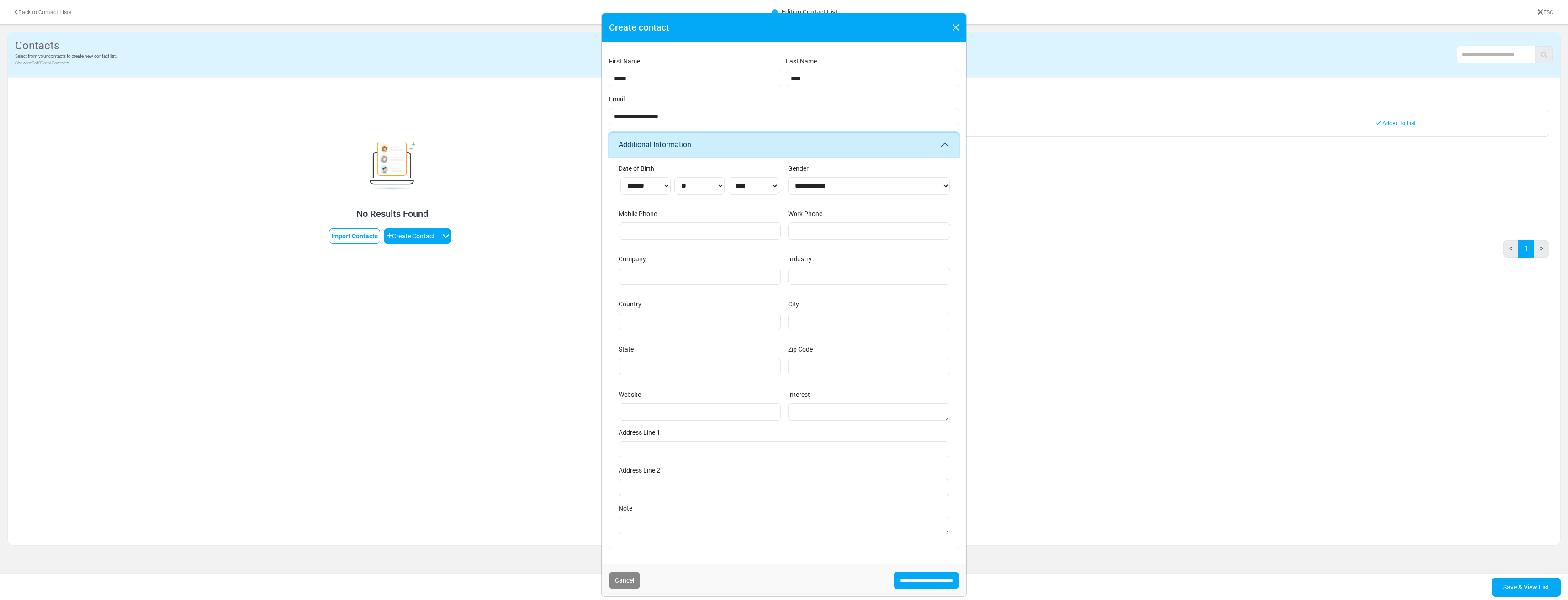
click at [708, 142] on button "Additional Information" at bounding box center [783, 144] width 349 height 24
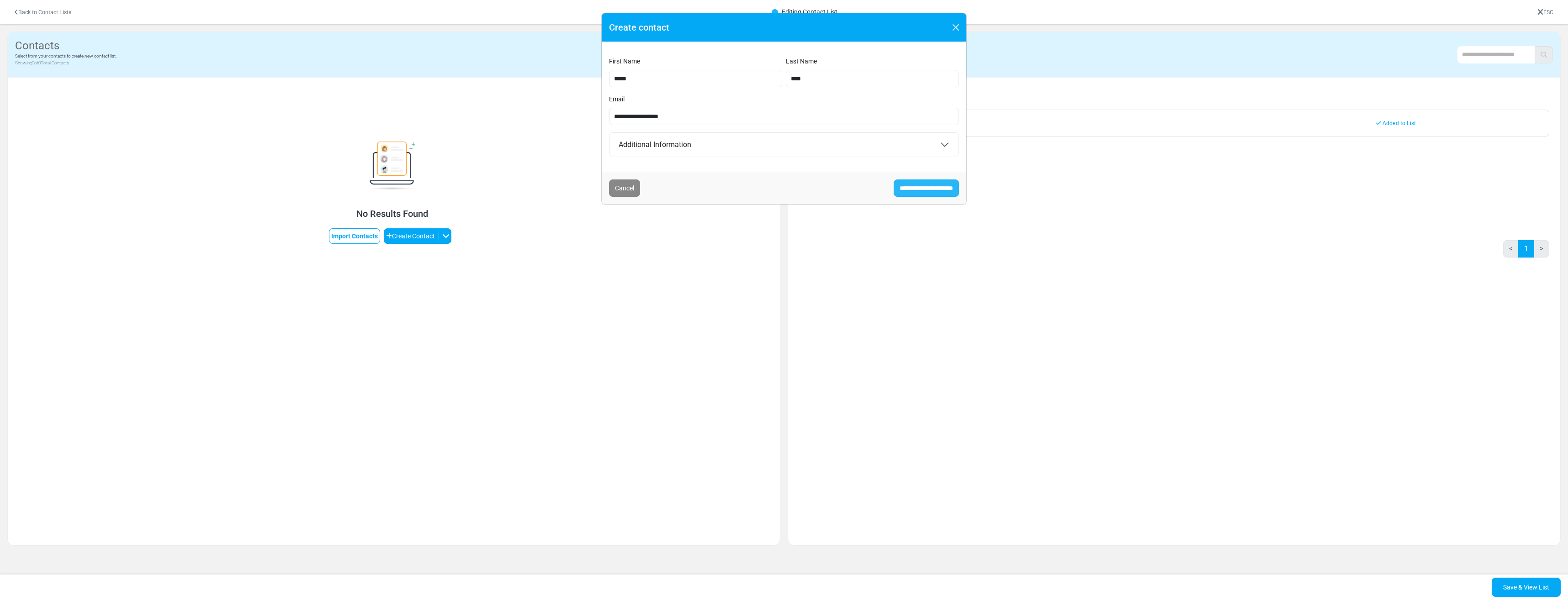
click at [900, 192] on input "**********" at bounding box center [926, 188] width 65 height 18
click at [955, 29] on button "Close" at bounding box center [956, 27] width 14 height 14
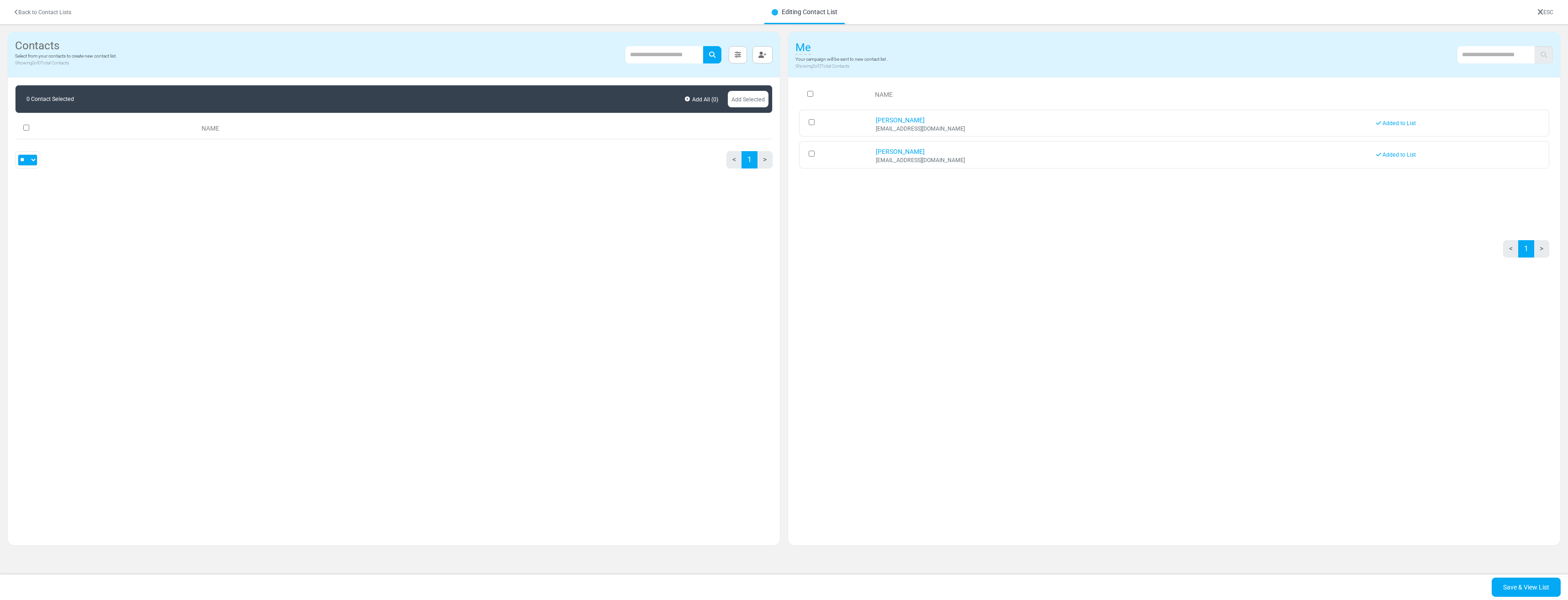
click at [17, 12] on icon at bounding box center [16, 12] width 4 height 5
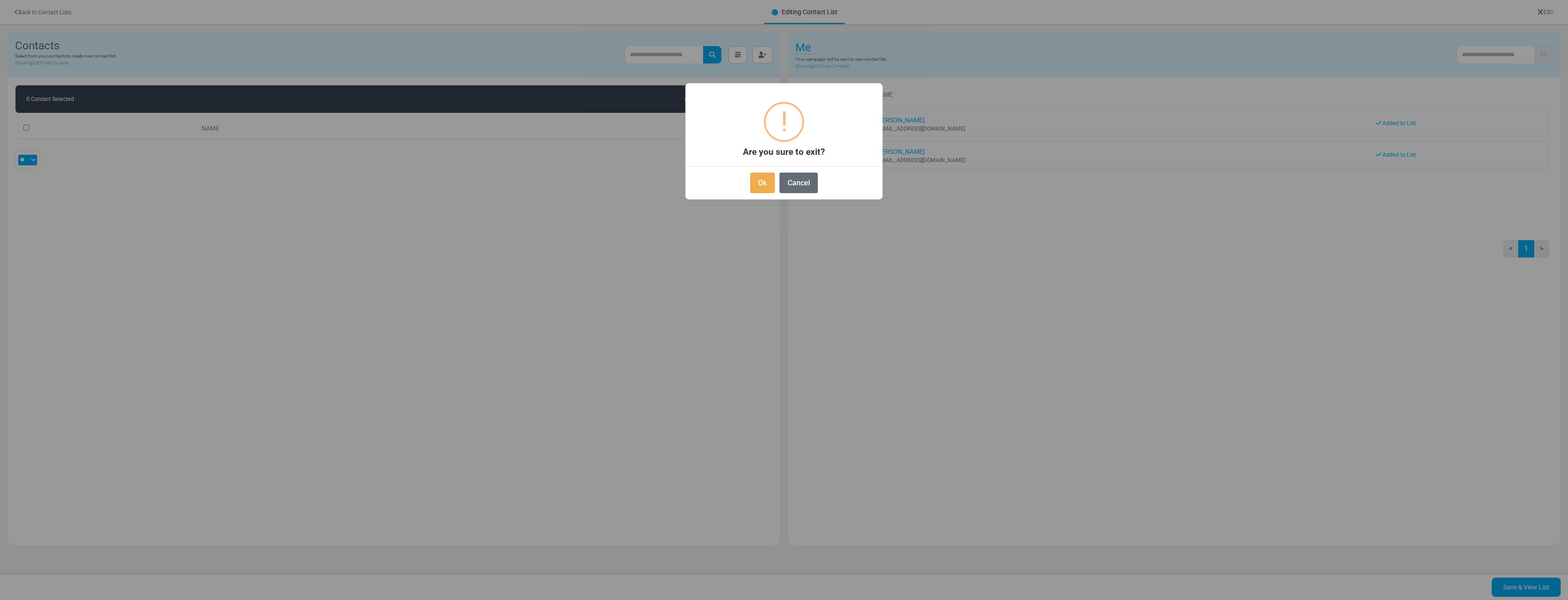
click at [799, 183] on button "Cancel" at bounding box center [798, 183] width 38 height 21
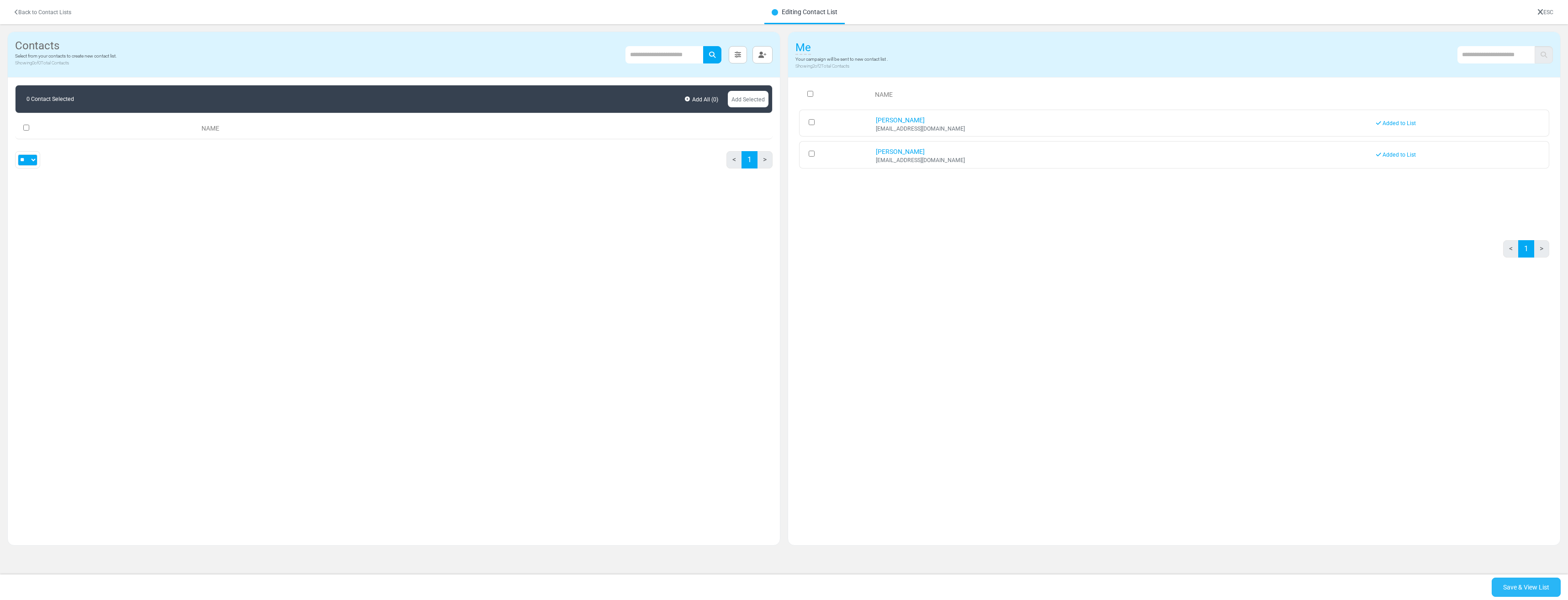
click at [1512, 590] on link "Save & View List" at bounding box center [1526, 587] width 69 height 19
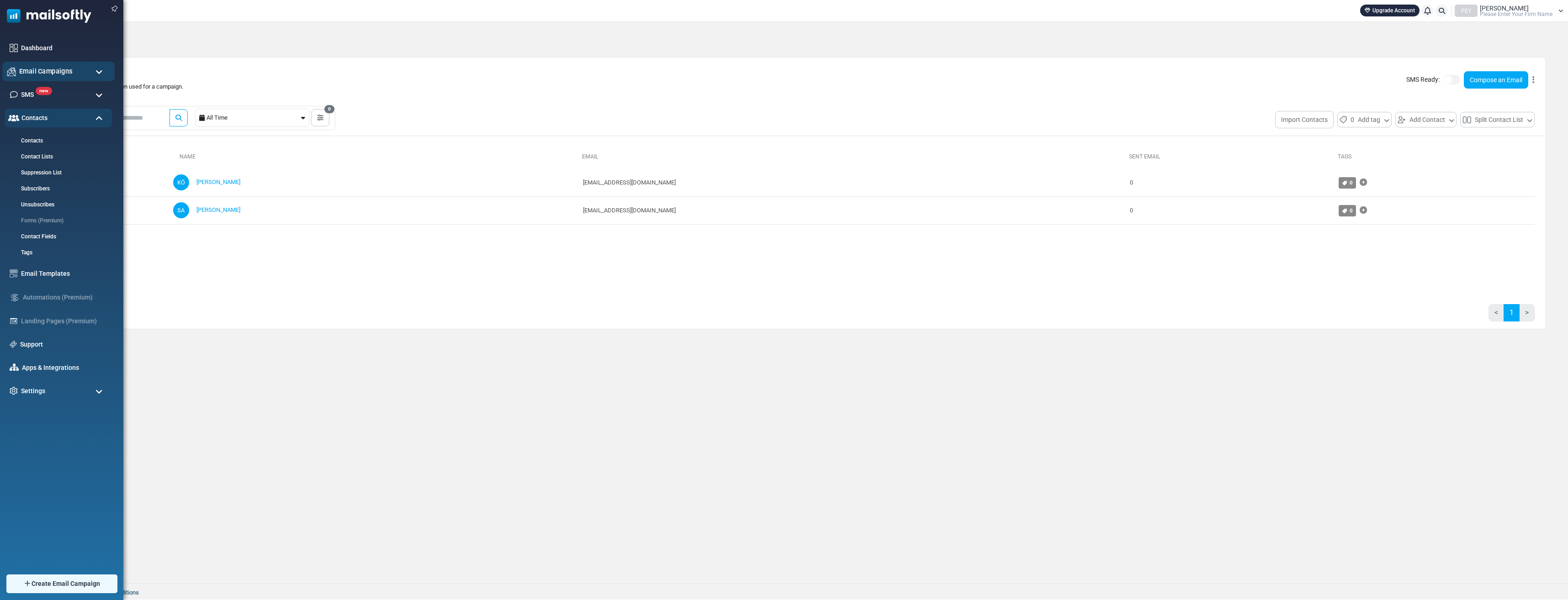
click at [30, 68] on span "Email Campaigns" at bounding box center [46, 71] width 54 height 10
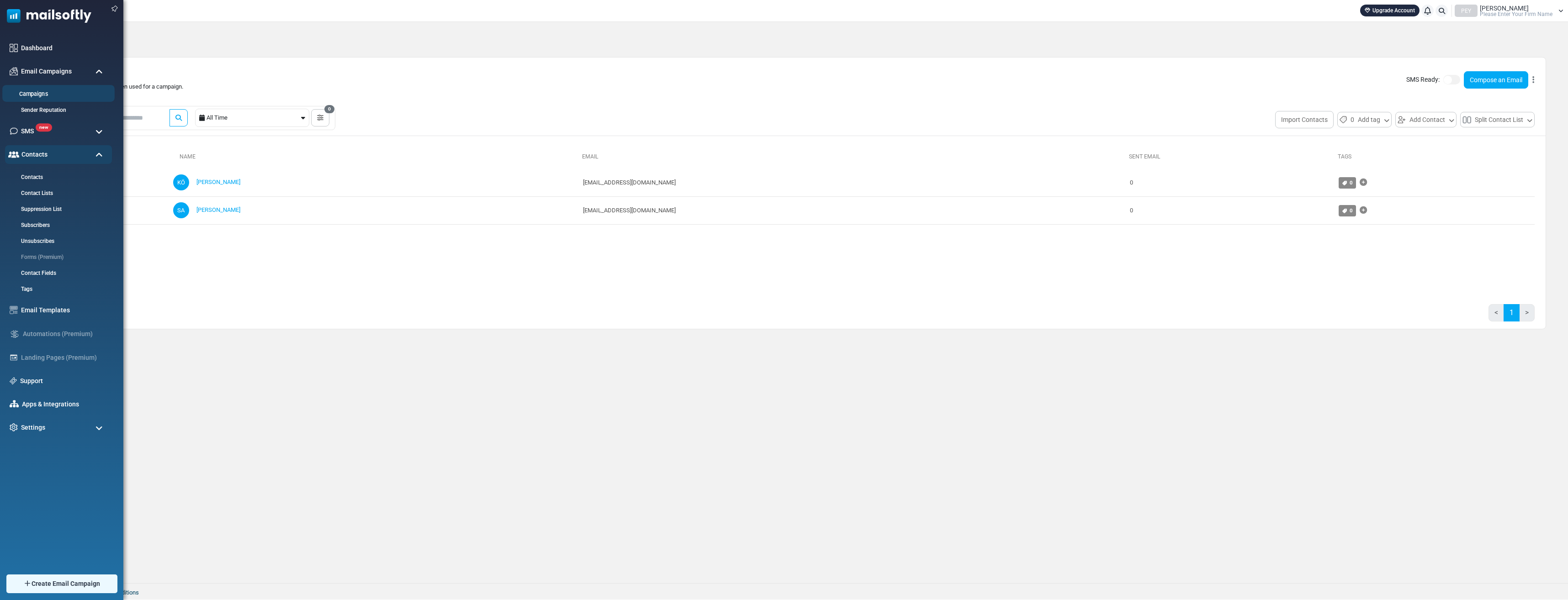
click at [24, 94] on link "Campaigns" at bounding box center [57, 94] width 110 height 9
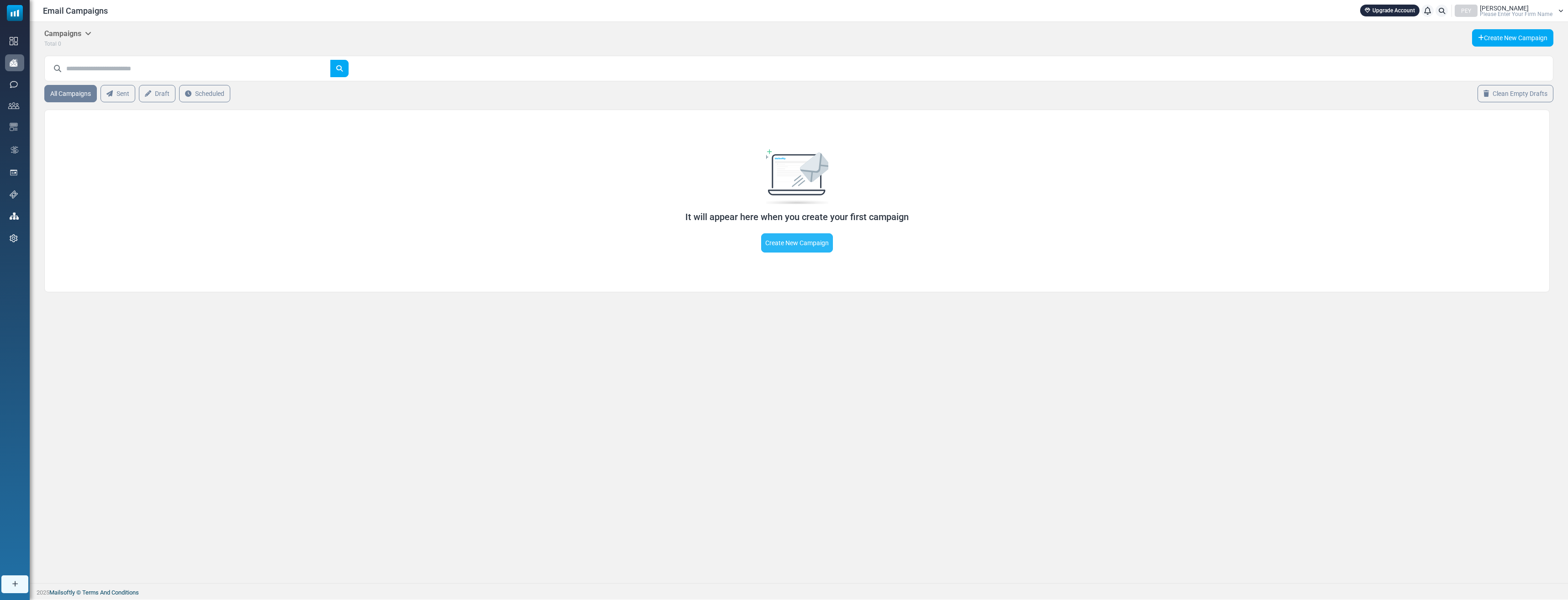
click at [808, 246] on link "Create New Campaign" at bounding box center [797, 243] width 72 height 19
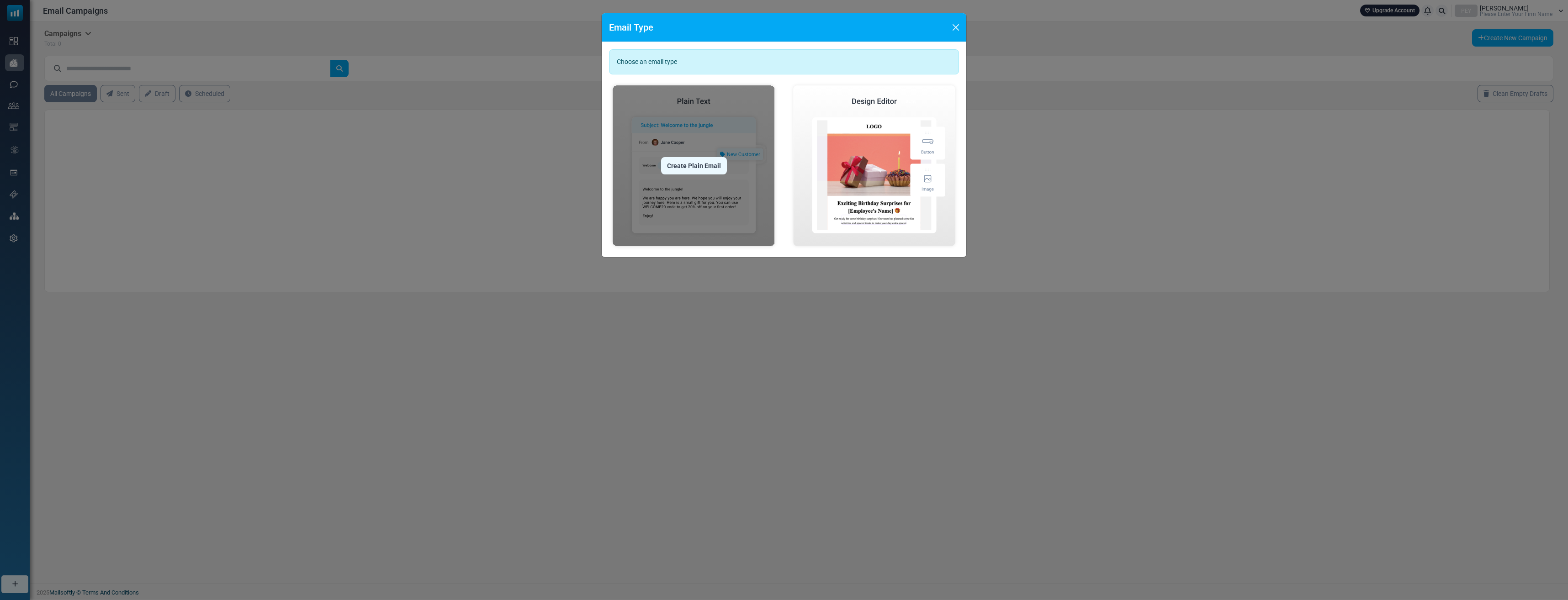
click at [691, 186] on img at bounding box center [694, 166] width 169 height 168
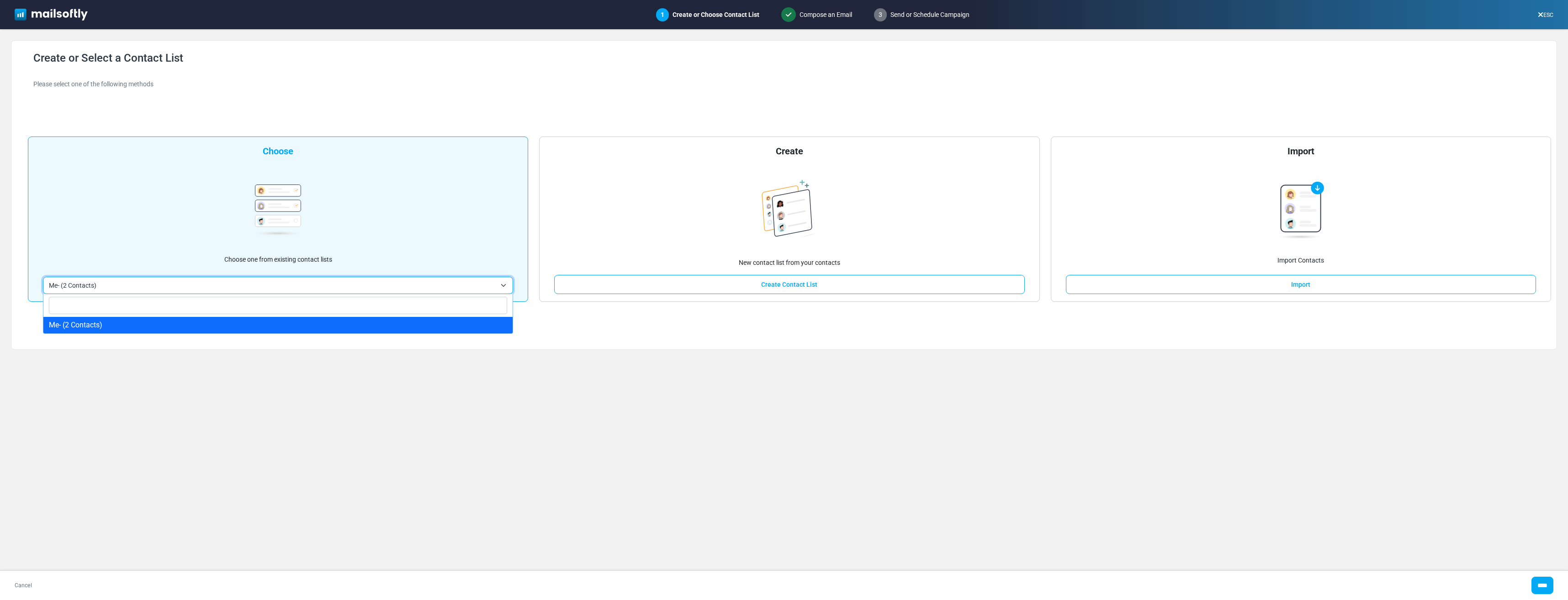
click at [270, 281] on span "Me- (2 Contacts)" at bounding box center [272, 285] width 447 height 11
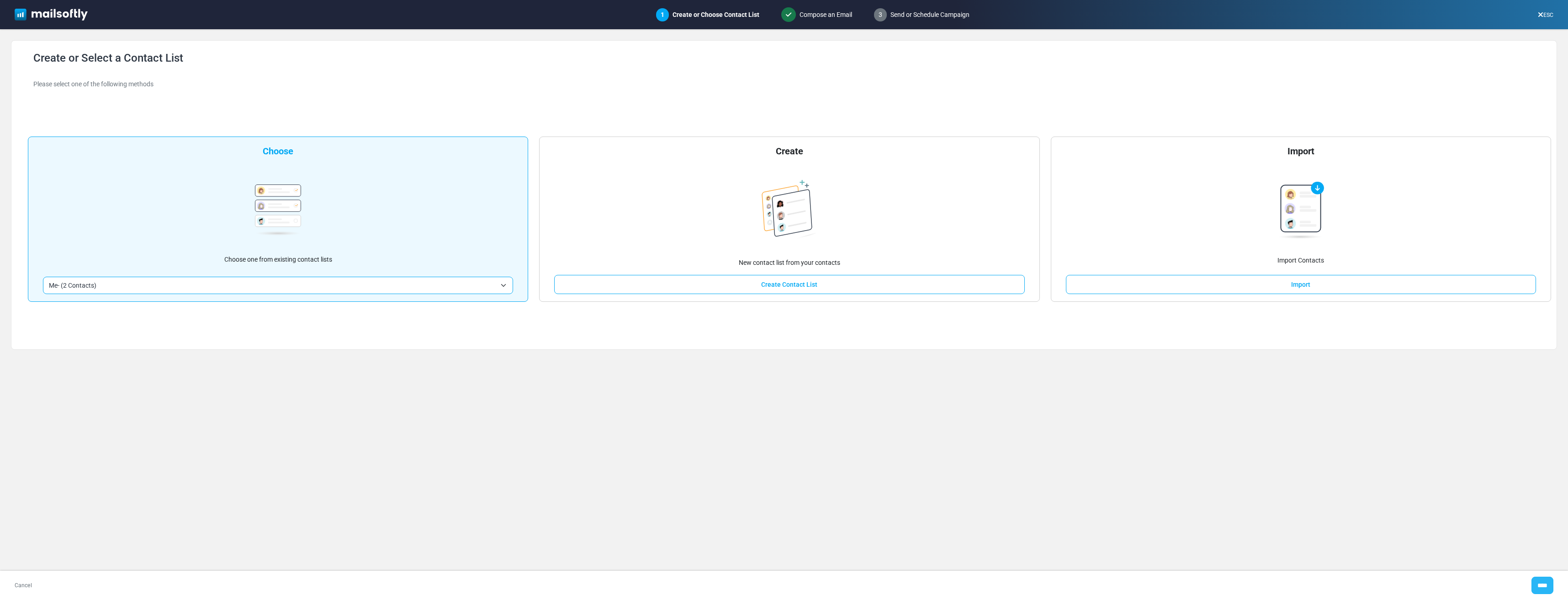
click at [1540, 584] on input "****" at bounding box center [1542, 585] width 22 height 18
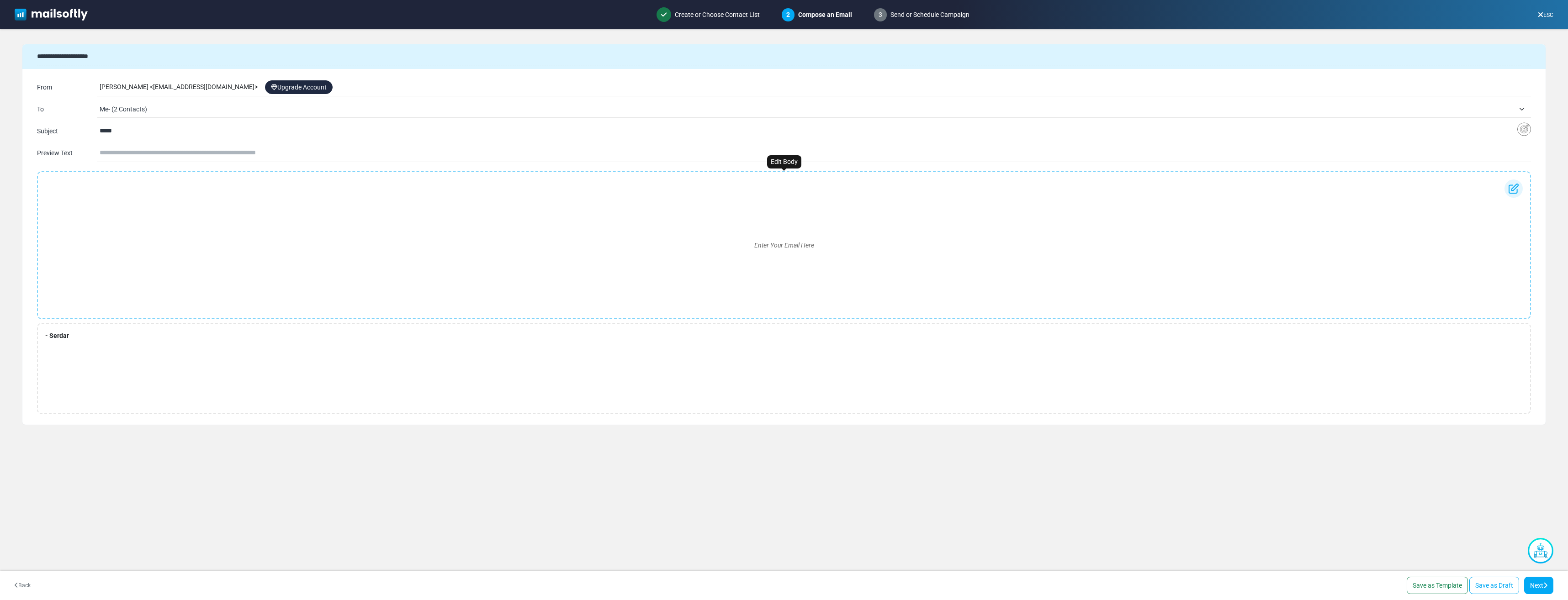
click at [113, 213] on div "Enter Your Email Here" at bounding box center [783, 245] width 1477 height 131
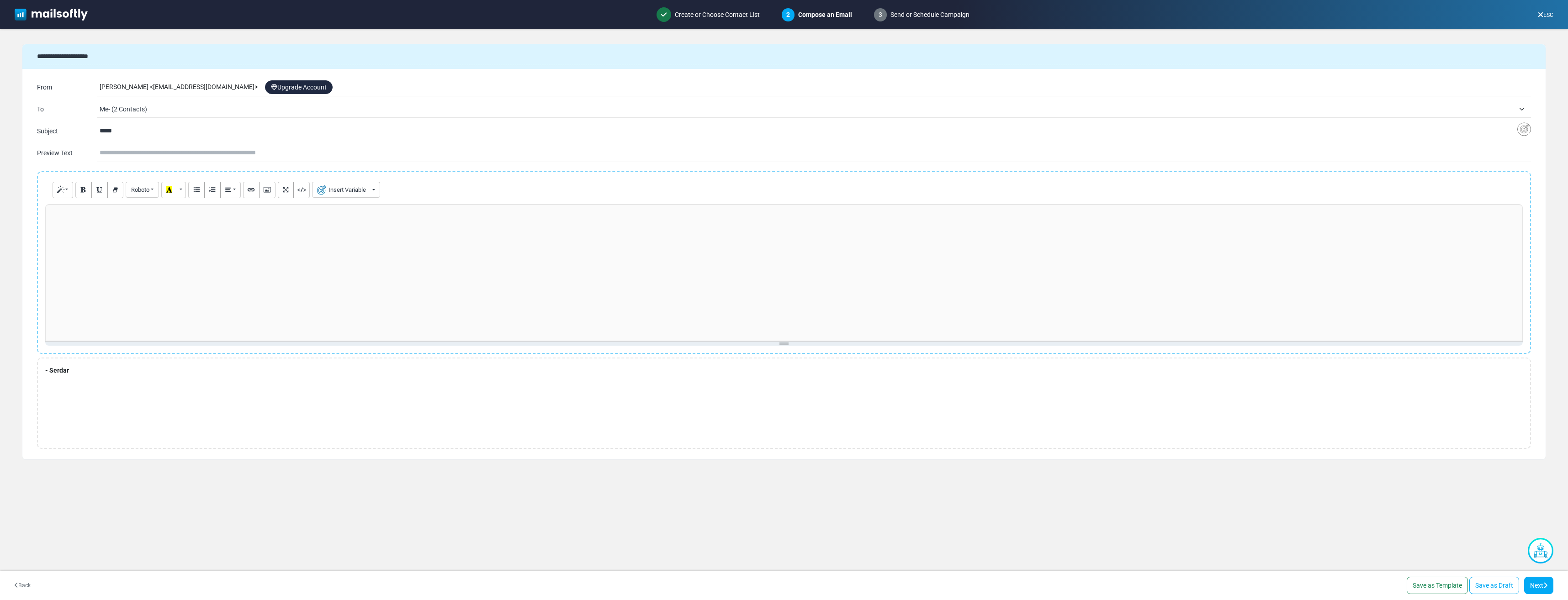
click at [113, 232] on div at bounding box center [783, 273] width 1477 height 137
click at [1547, 587] on icon at bounding box center [1545, 585] width 4 height 7
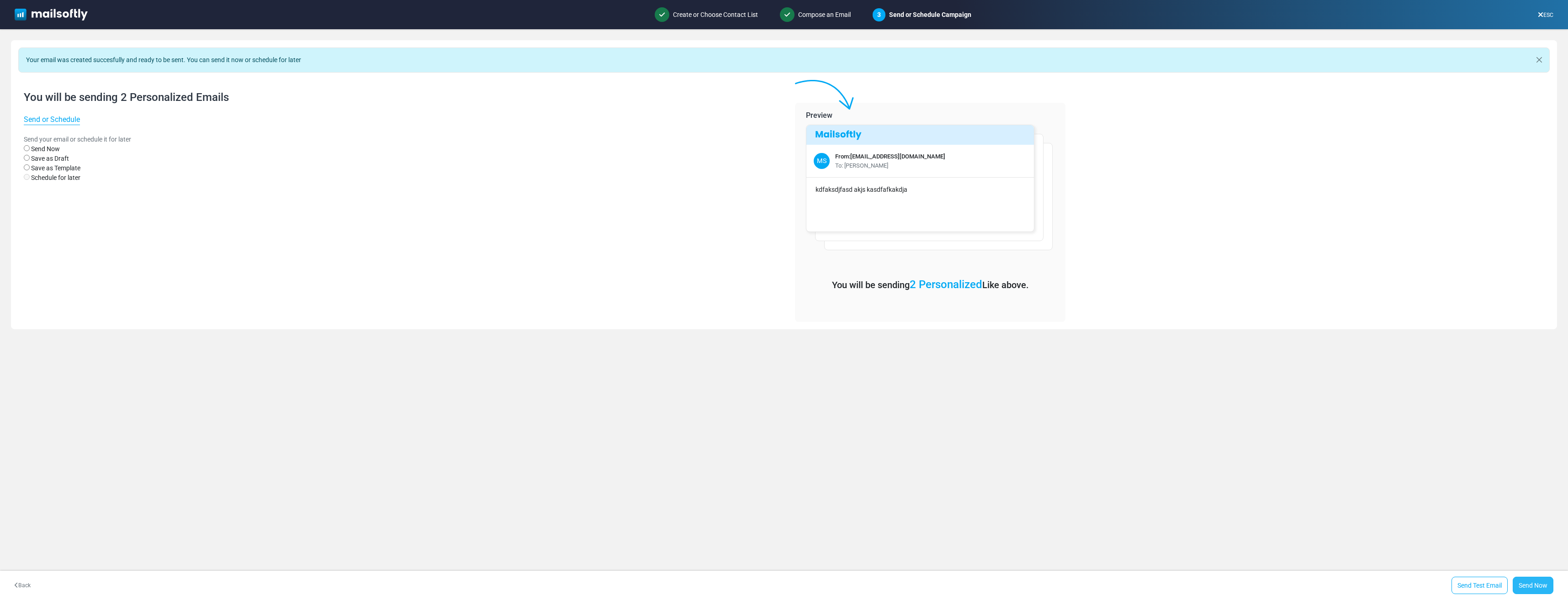
click at [1530, 589] on link "Send Now" at bounding box center [1533, 585] width 41 height 18
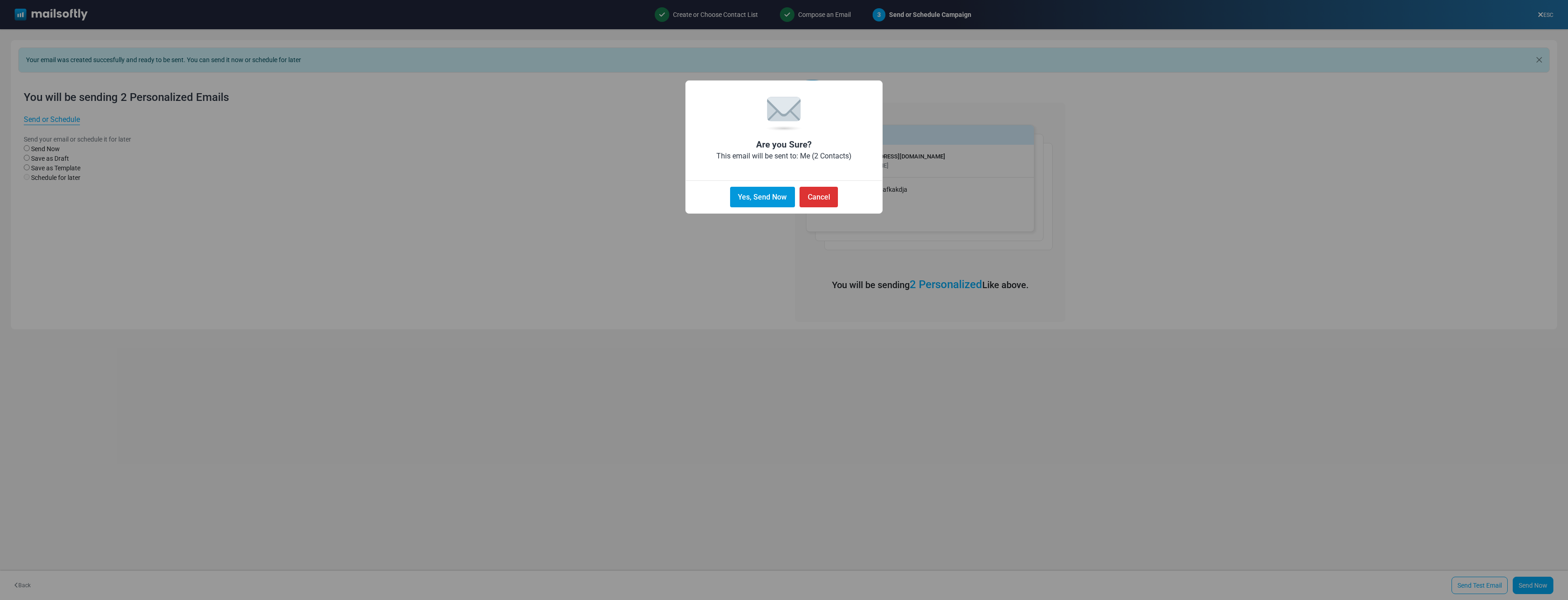
click at [768, 202] on button "Yes, Send Now" at bounding box center [762, 197] width 65 height 21
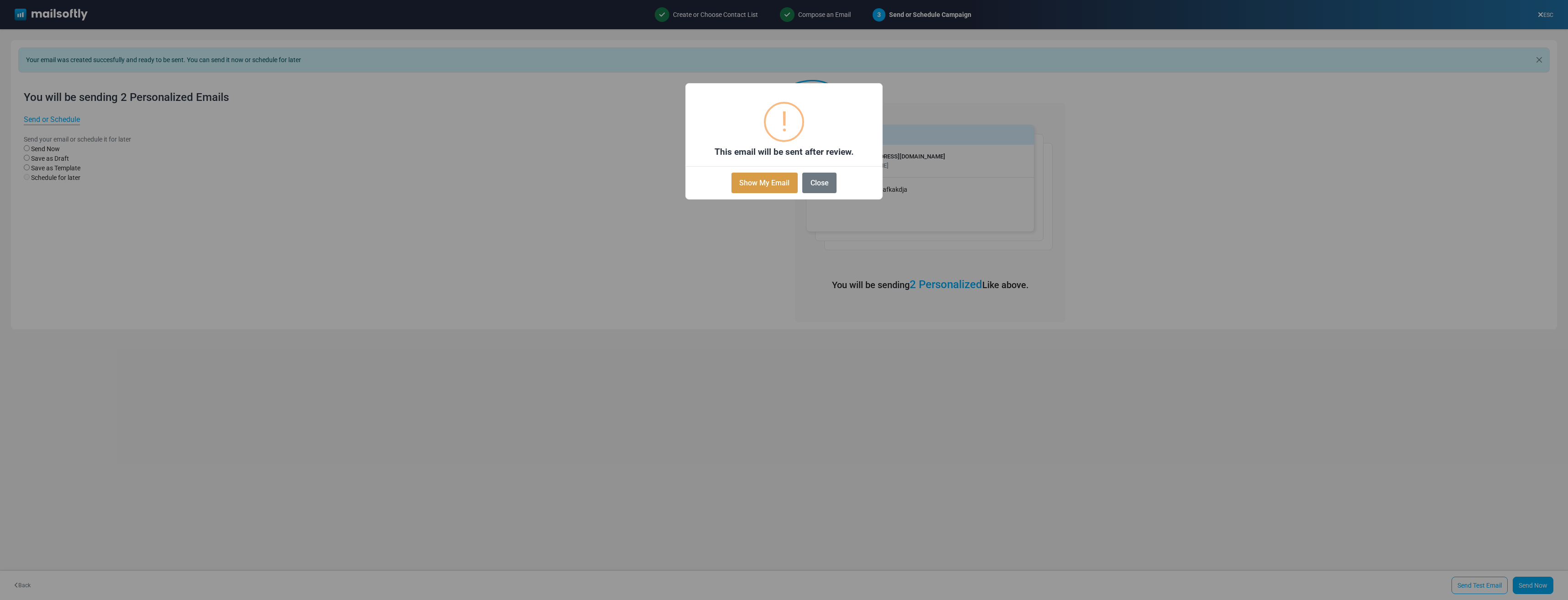
click at [782, 185] on button "Show My Email" at bounding box center [765, 183] width 66 height 21
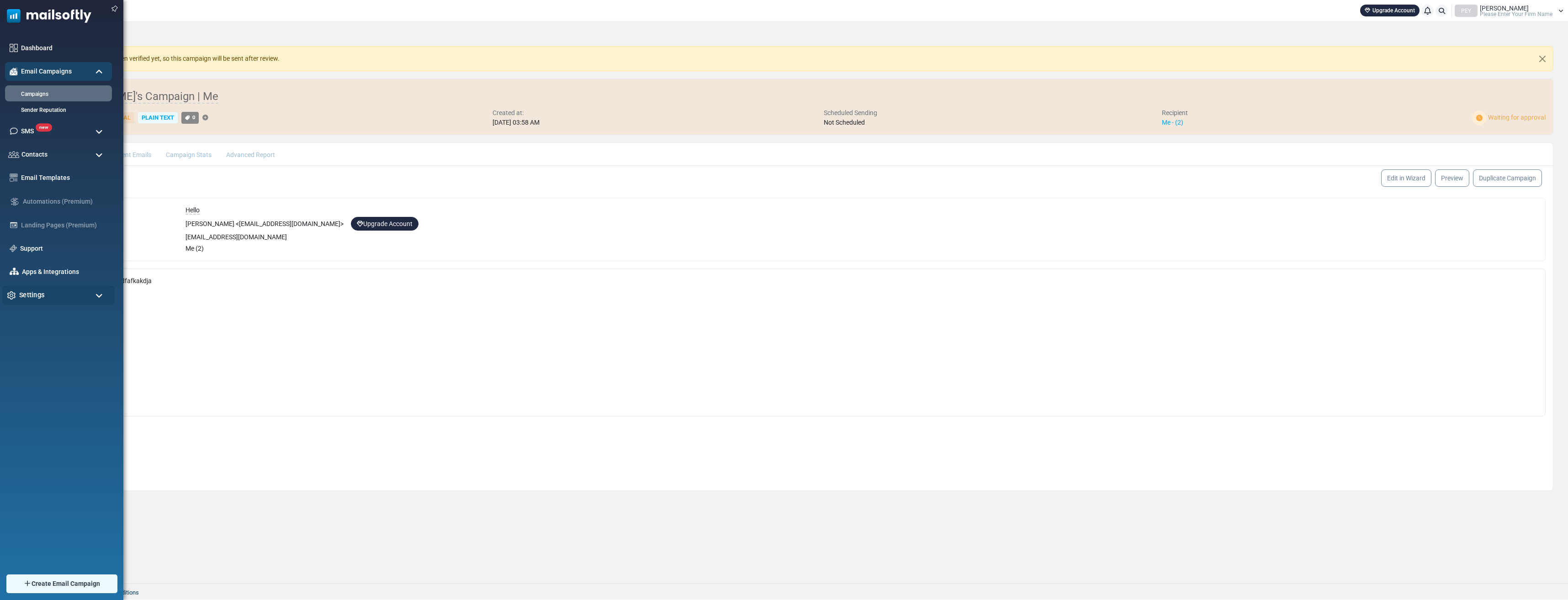
click at [43, 291] on span "Settings" at bounding box center [32, 295] width 26 height 10
click at [43, 329] on link "Profile & Preferences" at bounding box center [57, 333] width 110 height 9
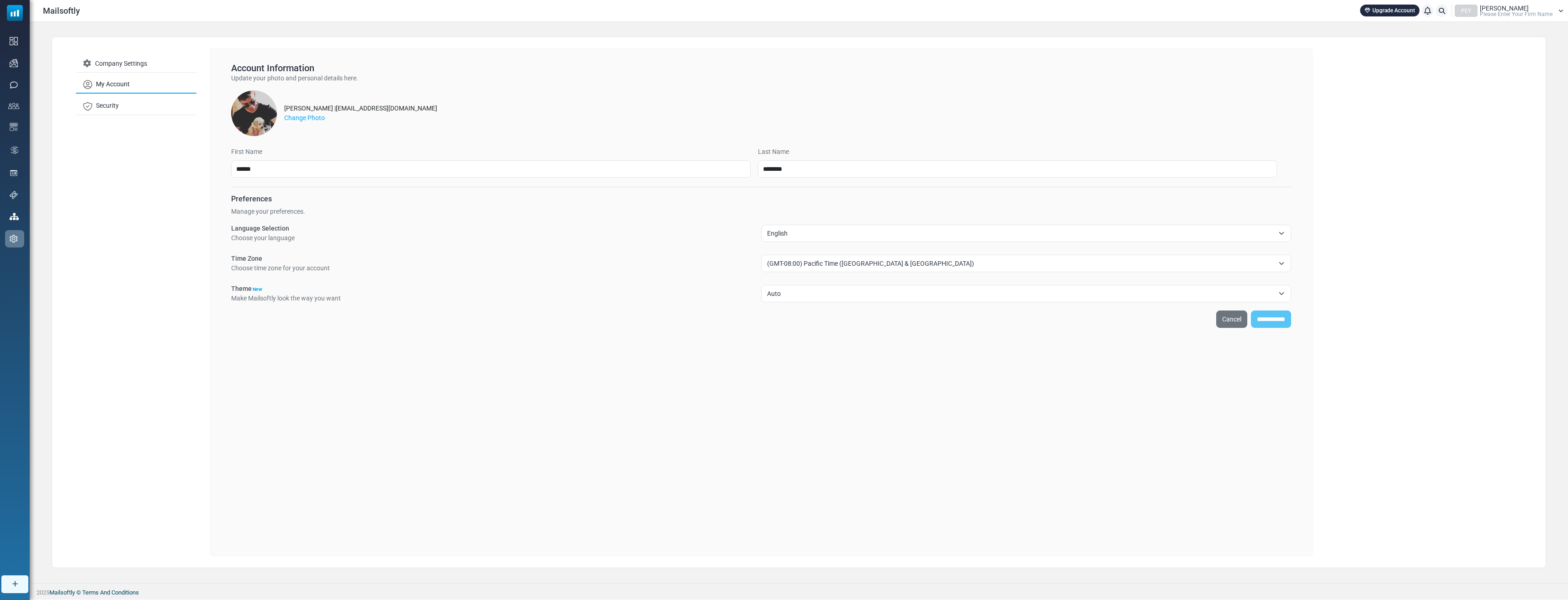
drag, startPoint x: 1265, startPoint y: 324, endPoint x: 1106, endPoint y: 421, distance: 186.3
click at [1152, 413] on div "Account Information Update your photo and personal details here. [PERSON_NAME] …" at bounding box center [761, 302] width 1104 height 509
click at [109, 87] on link "My Account" at bounding box center [136, 85] width 121 height 18
click at [122, 105] on link "Security" at bounding box center [136, 106] width 121 height 18
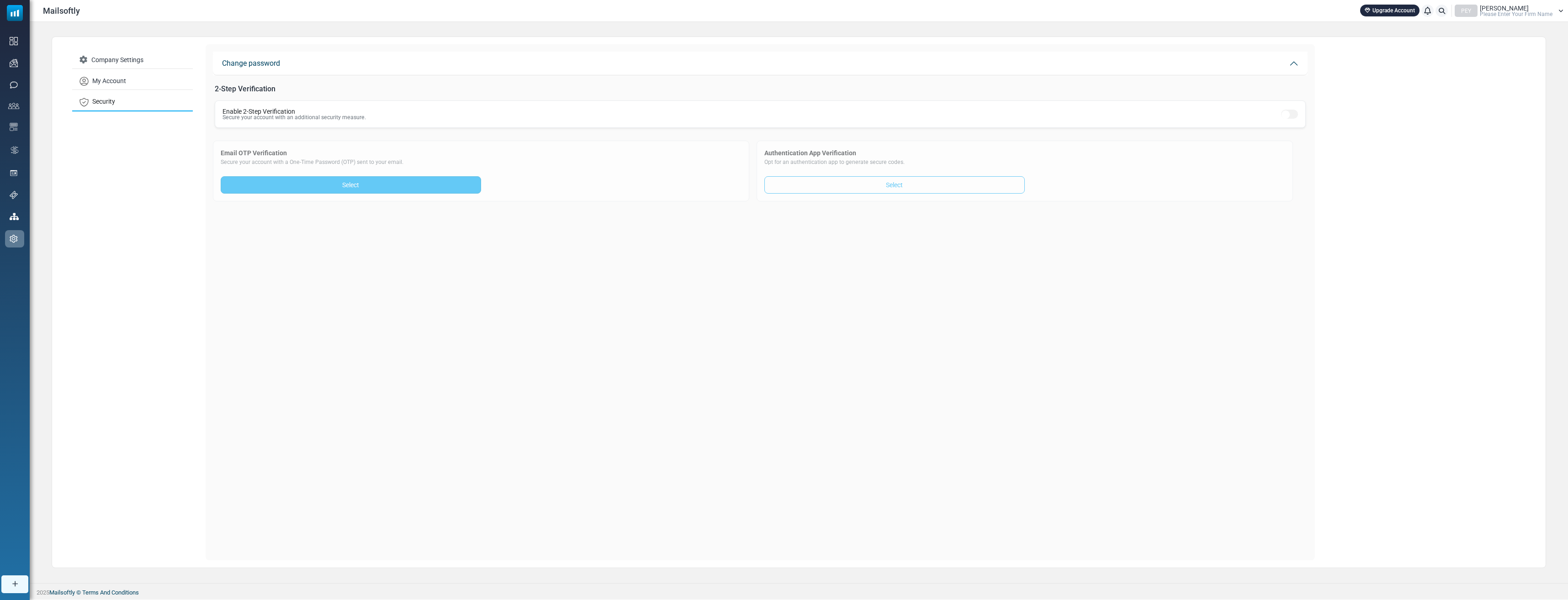
click at [287, 187] on link "Select" at bounding box center [351, 185] width 261 height 18
click at [354, 182] on link "Selected" at bounding box center [351, 185] width 261 height 18
click at [369, 187] on link "Selected" at bounding box center [351, 185] width 261 height 18
click at [348, 234] on div "**********" at bounding box center [760, 302] width 1109 height 516
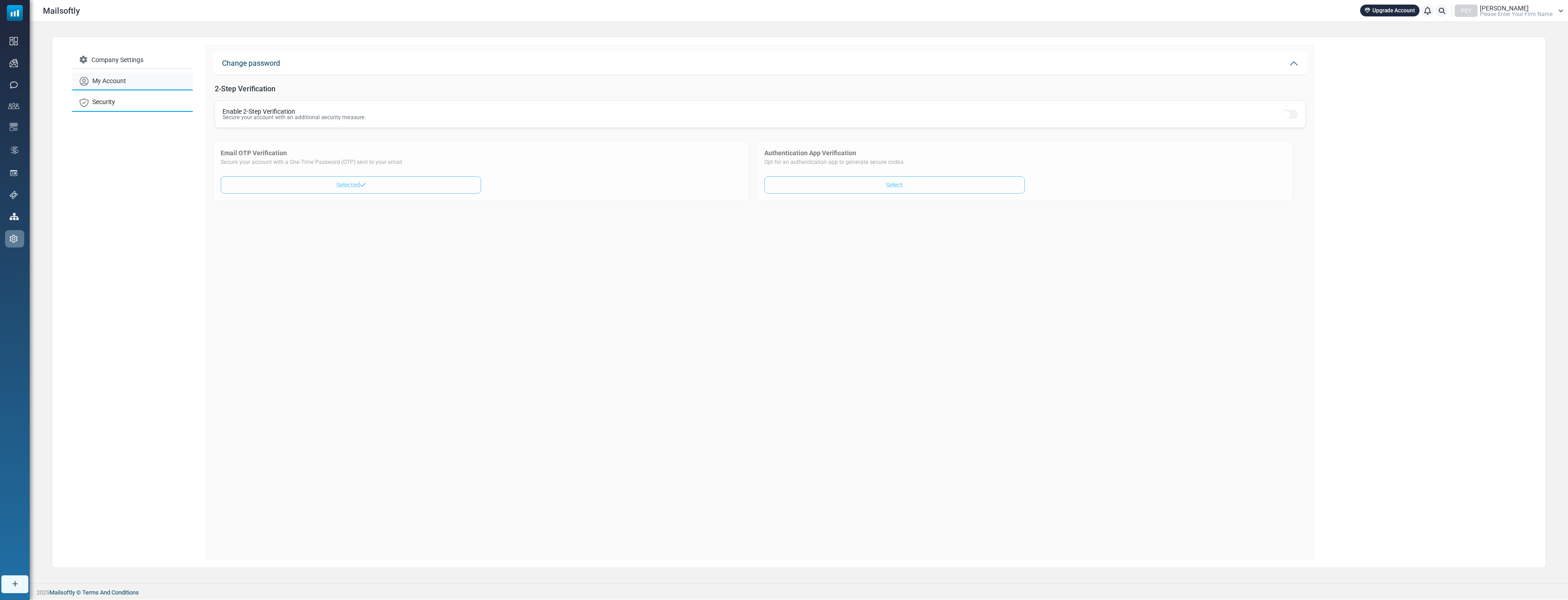
click at [110, 85] on link "My Account" at bounding box center [133, 81] width 121 height 18
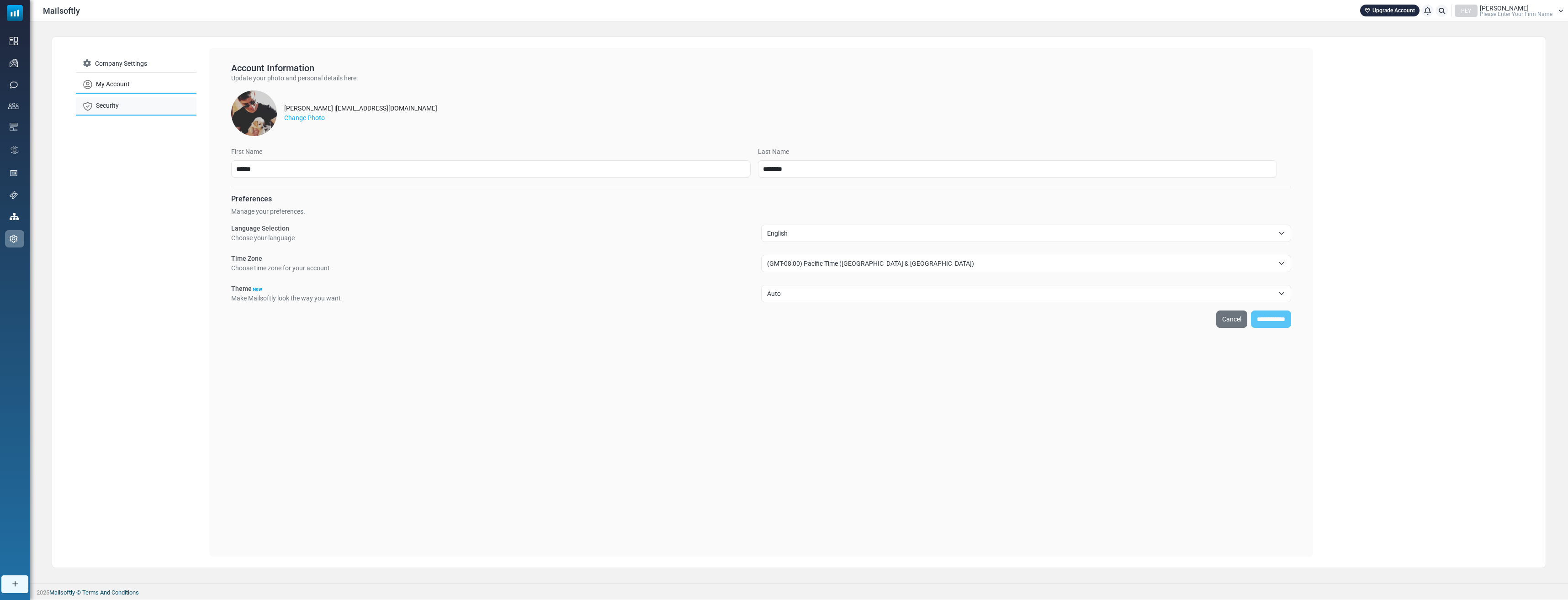
click at [124, 103] on link "Security" at bounding box center [136, 106] width 121 height 18
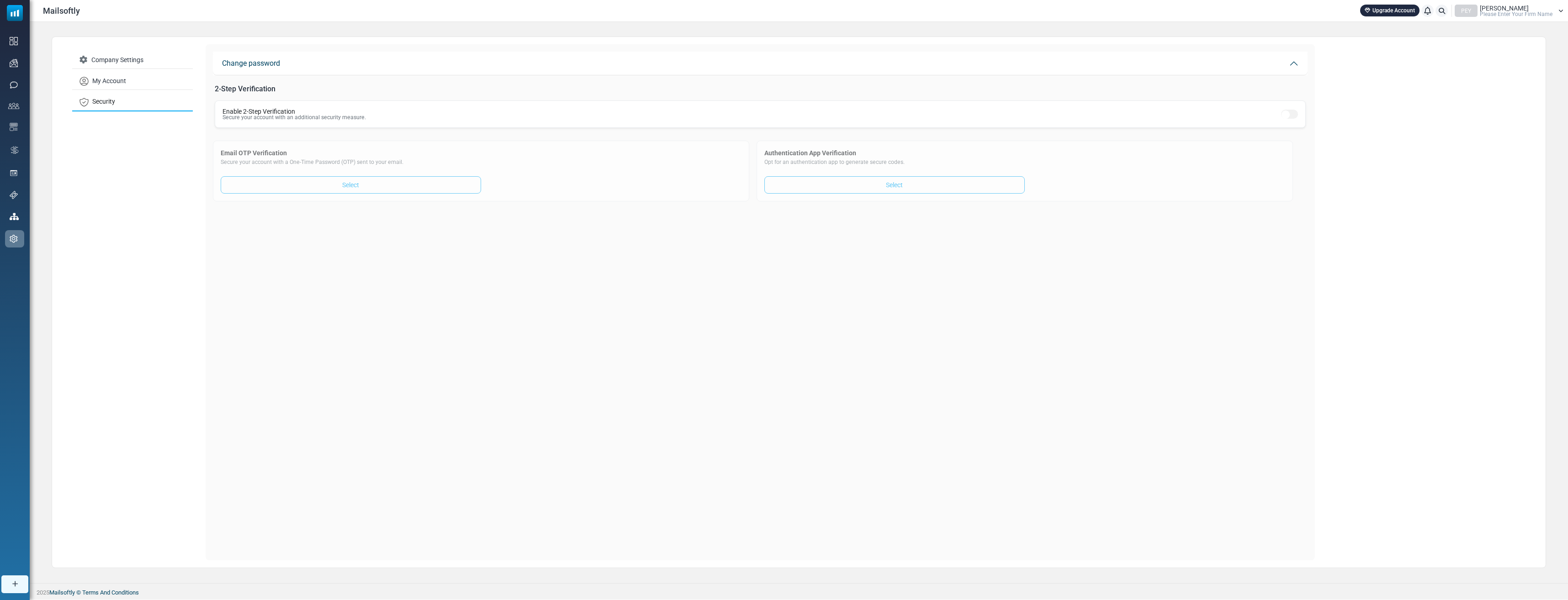
click at [1298, 114] on div "Enable 2-Step Verification Secure your account with an additional security meas…" at bounding box center [760, 114] width 1091 height 27
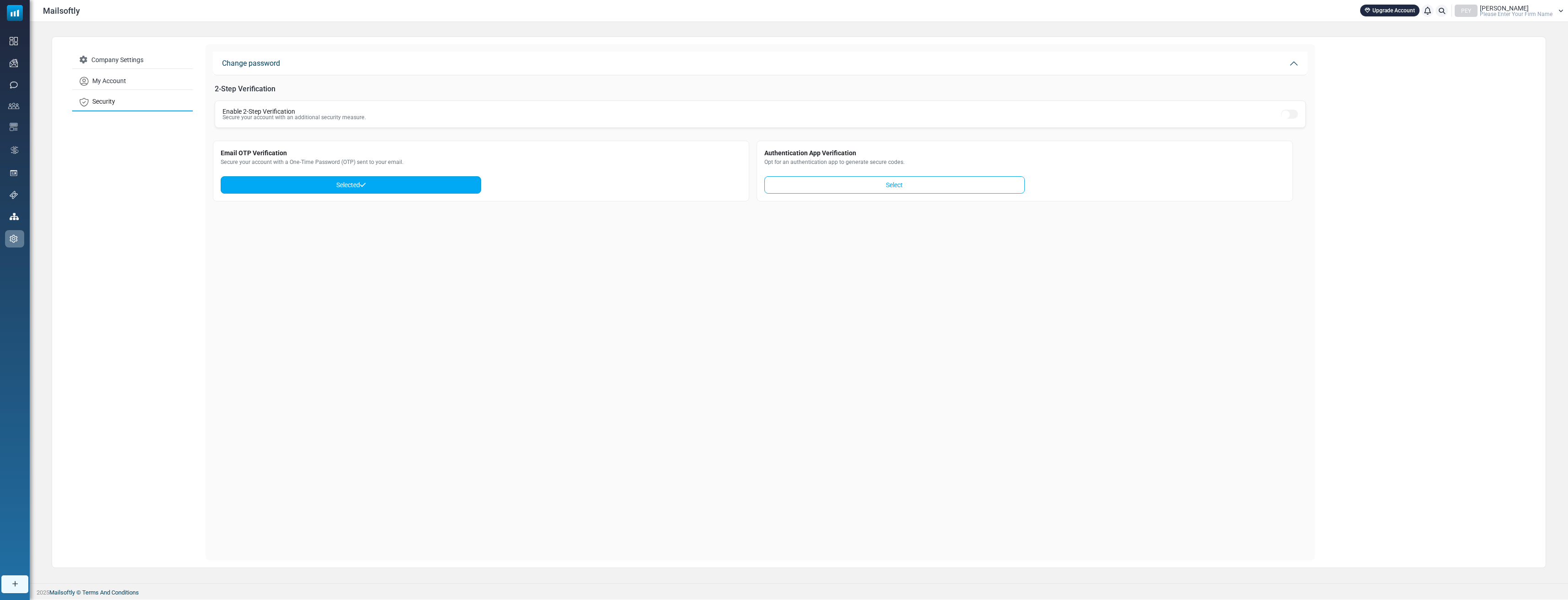
click at [375, 189] on link "Selected" at bounding box center [351, 185] width 261 height 18
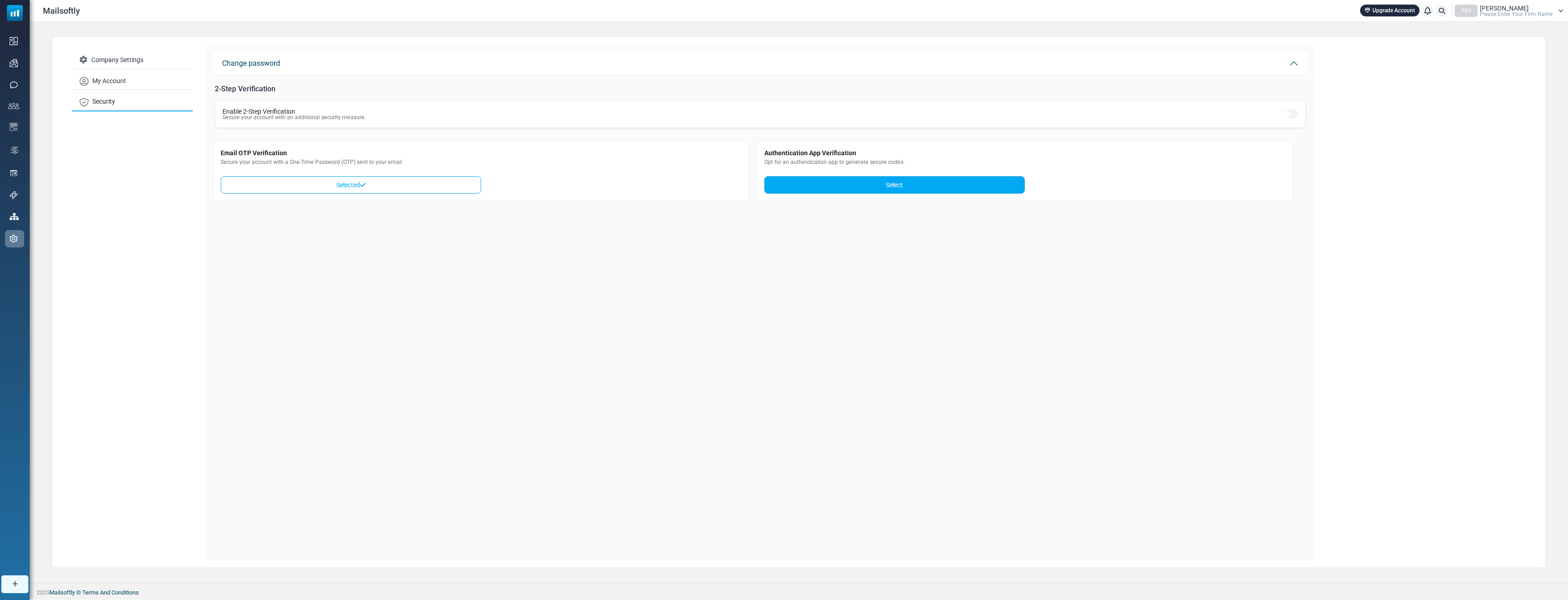
click at [924, 186] on link "Select" at bounding box center [895, 185] width 261 height 18
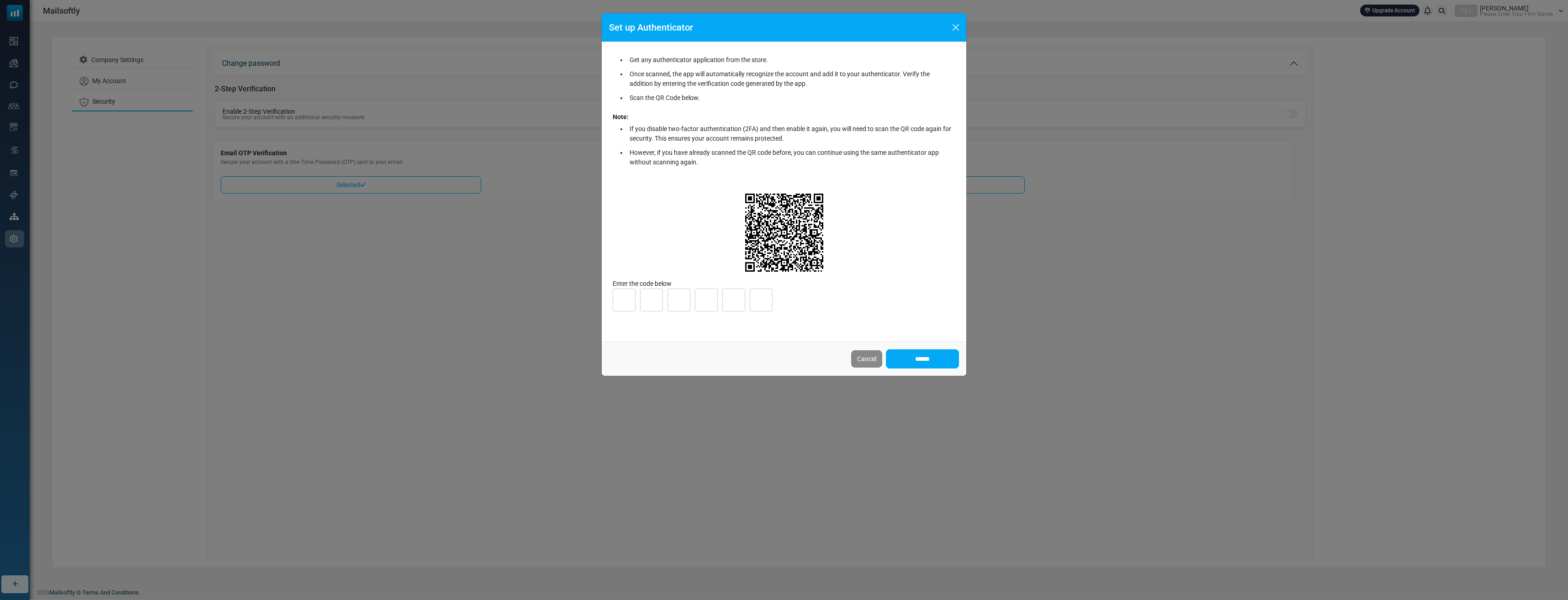
click at [620, 295] on input "number" at bounding box center [625, 300] width 23 height 23
type input "*"
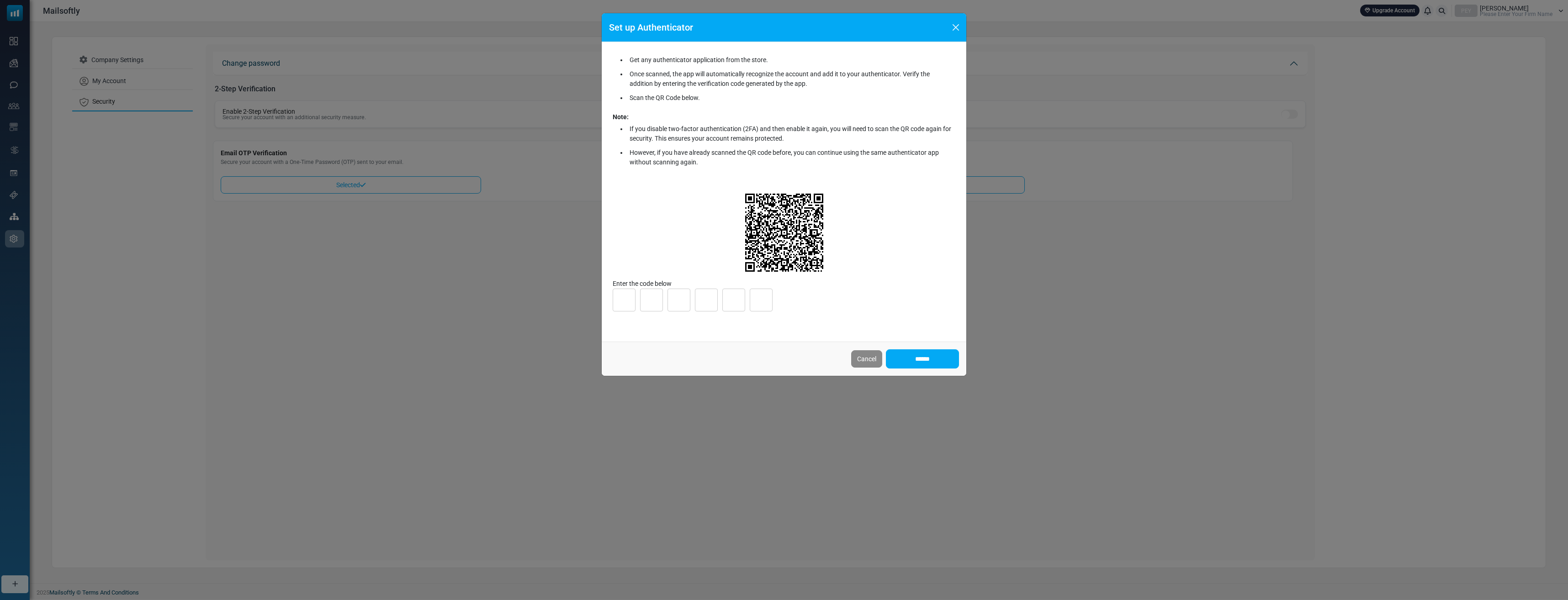
type input "*"
click at [941, 361] on input "******" at bounding box center [922, 359] width 73 height 19
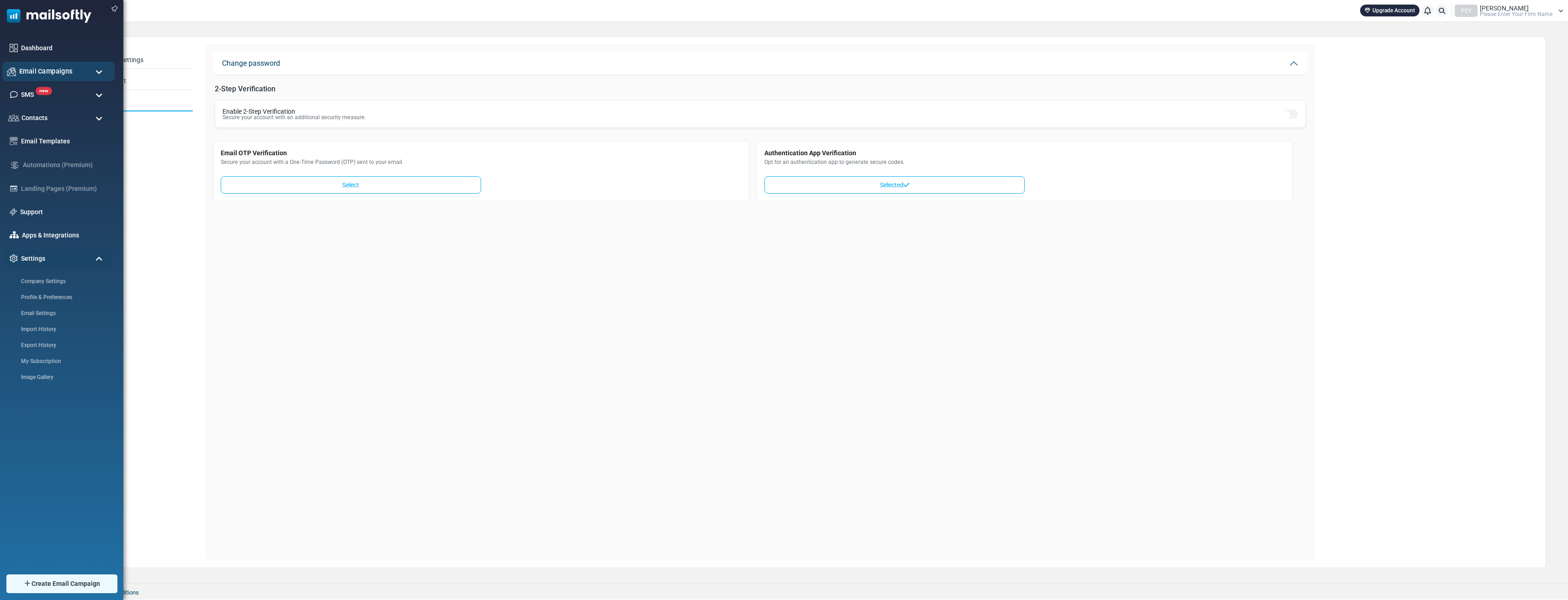
click at [30, 71] on span "Email Campaigns" at bounding box center [46, 71] width 54 height 10
click at [32, 91] on link "Campaigns" at bounding box center [57, 94] width 110 height 9
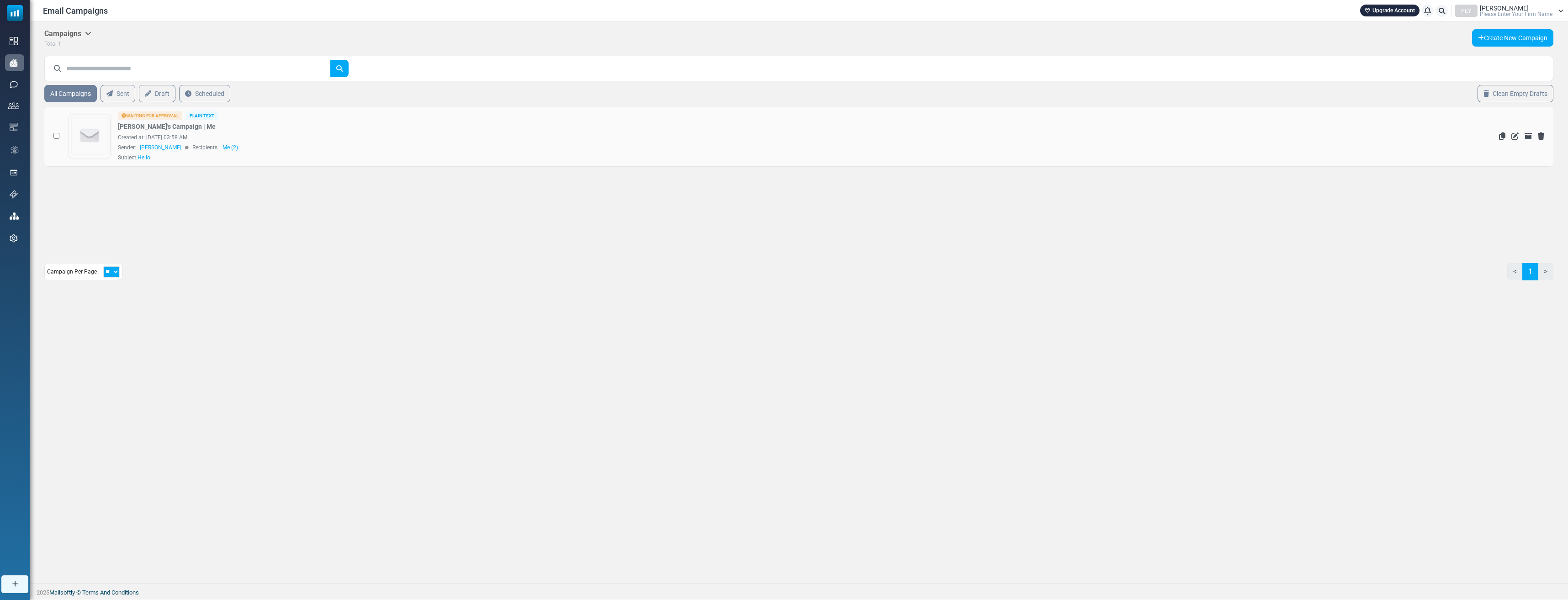
click at [603, 138] on div "Created at: [DATE] 03:58 AM" at bounding box center [650, 138] width 1065 height 9
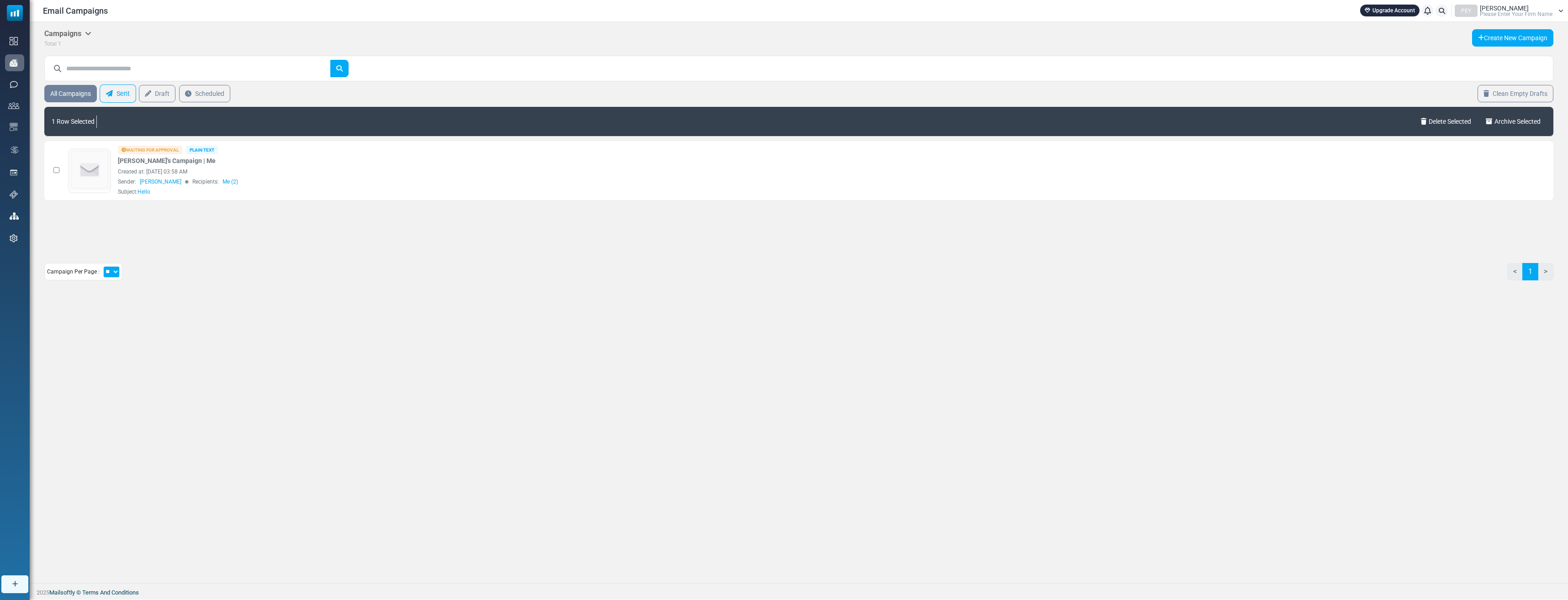
click at [120, 91] on link "Sent" at bounding box center [118, 94] width 37 height 18
click at [212, 91] on link "Scheduled" at bounding box center [205, 94] width 54 height 18
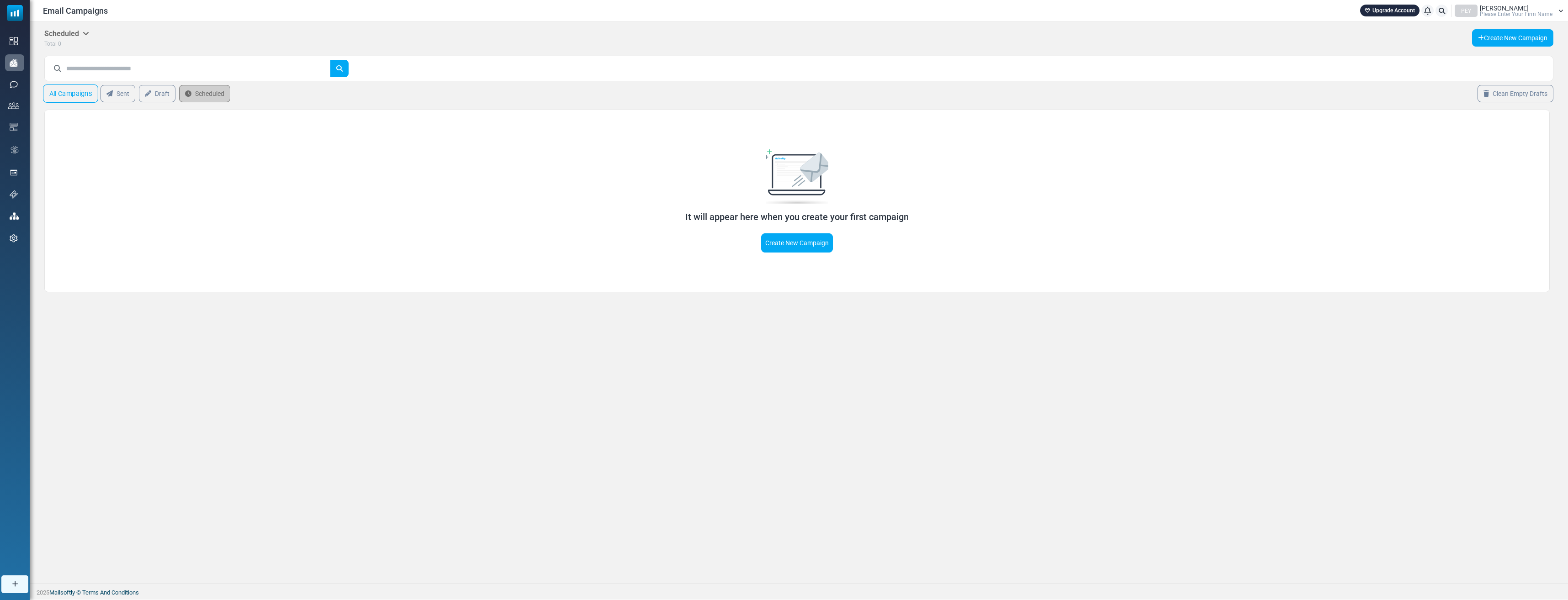
click at [81, 94] on link "All Campaigns" at bounding box center [71, 94] width 55 height 18
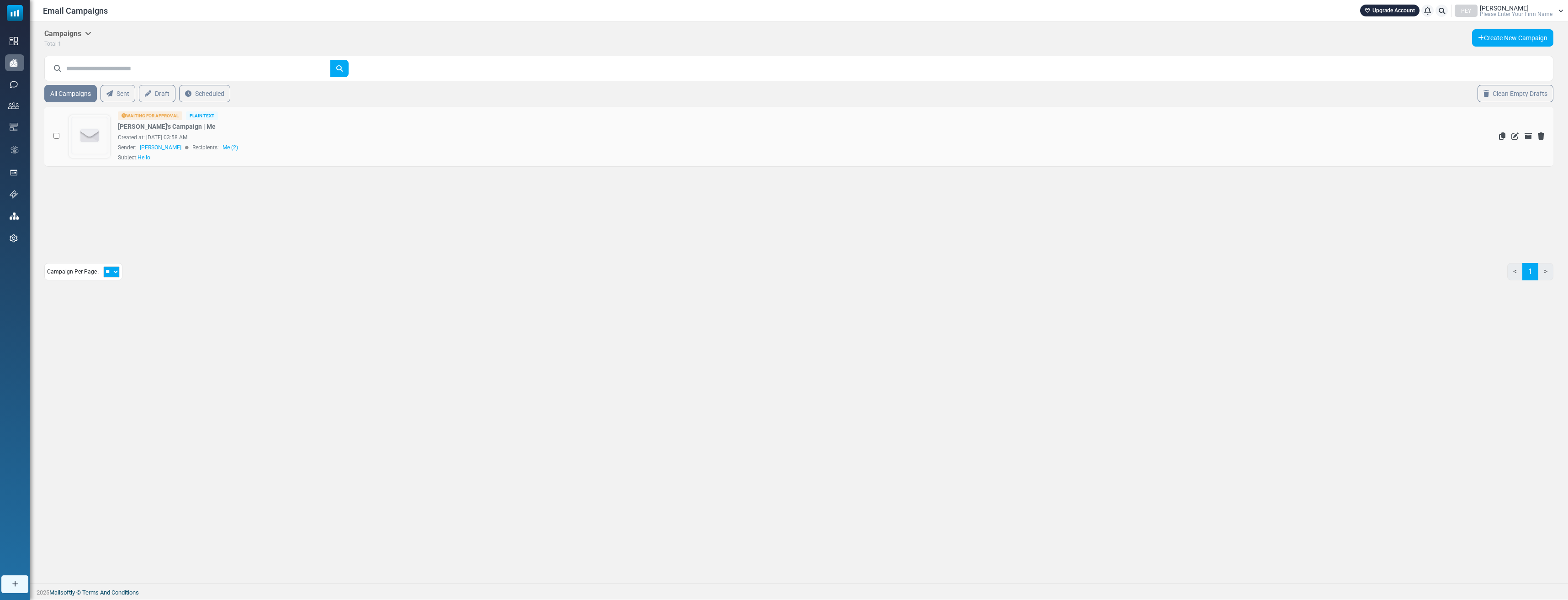
click at [53, 136] on td at bounding box center [54, 137] width 19 height 60
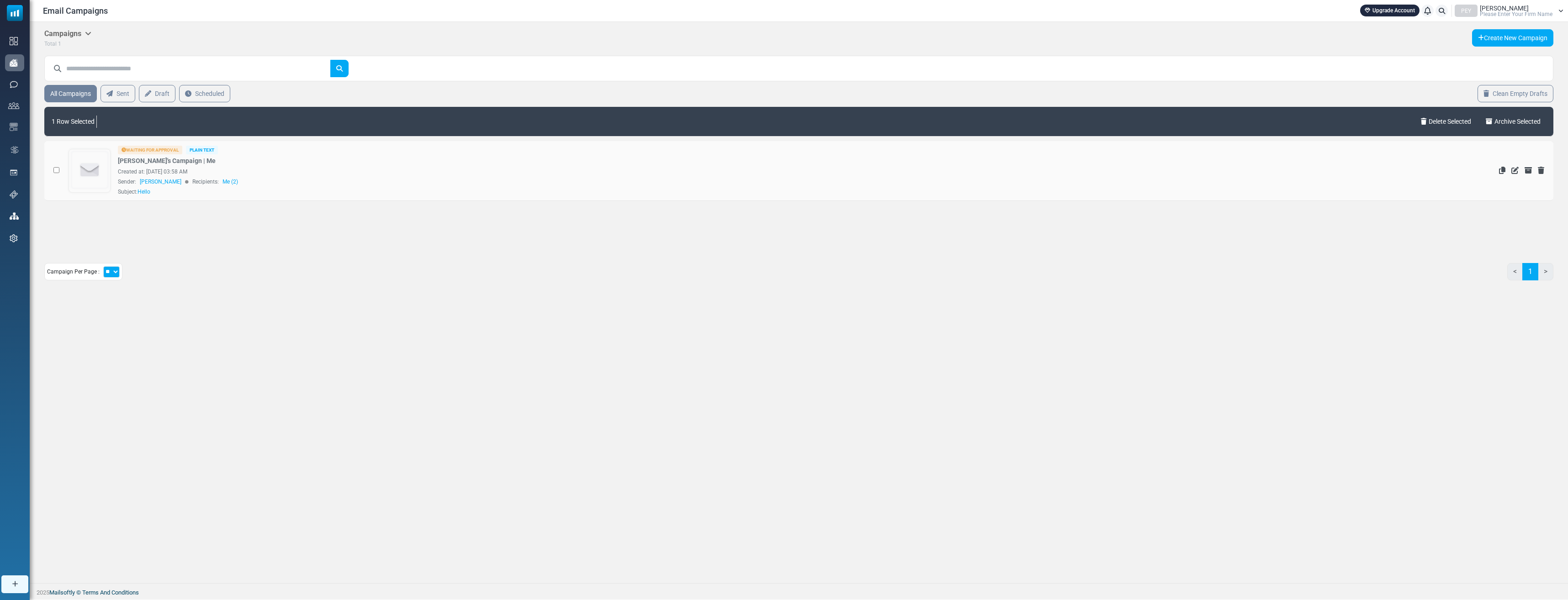
click at [150, 148] on div "Waiting for Approval" at bounding box center [150, 150] width 65 height 9
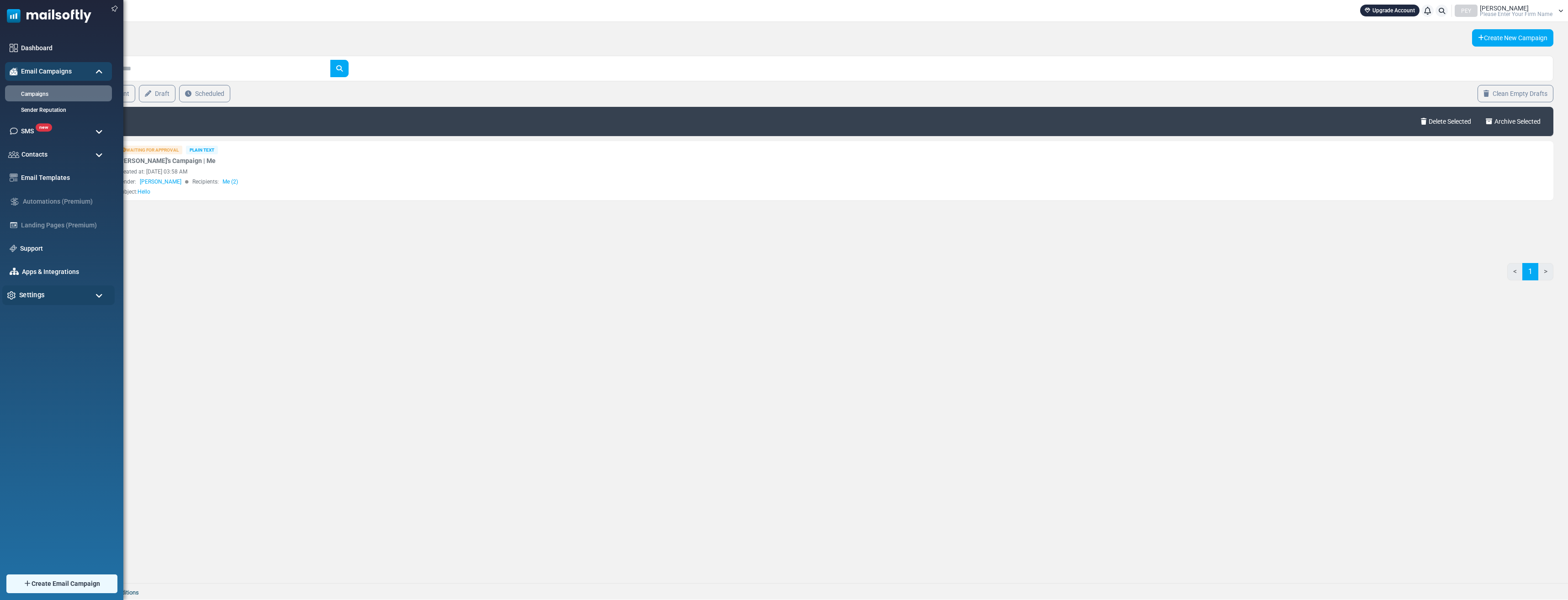
click at [61, 290] on div "Settings" at bounding box center [58, 295] width 113 height 19
click at [54, 319] on link "Company Settings" at bounding box center [57, 318] width 110 height 9
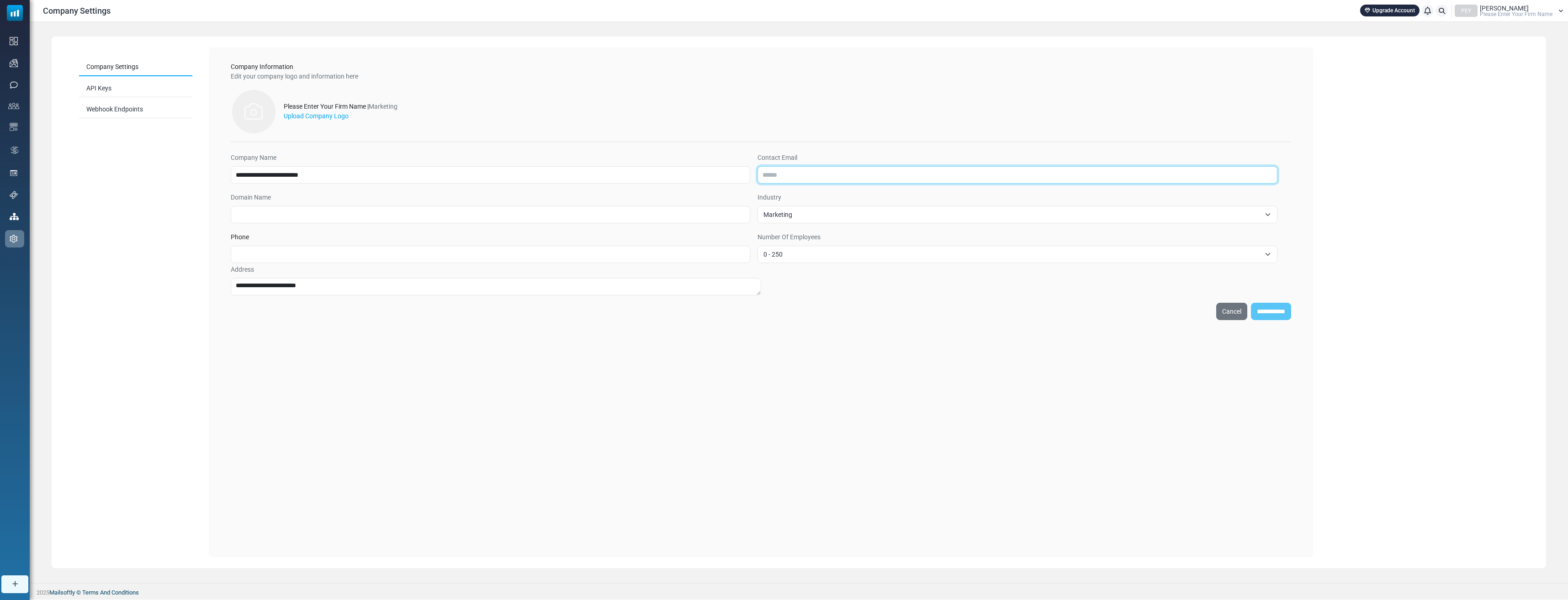
click at [813, 179] on input "Contact Email" at bounding box center [1017, 175] width 519 height 18
click at [136, 198] on div "Company Settings API Keys Webhook Endpoints" at bounding box center [136, 302] width 146 height 510
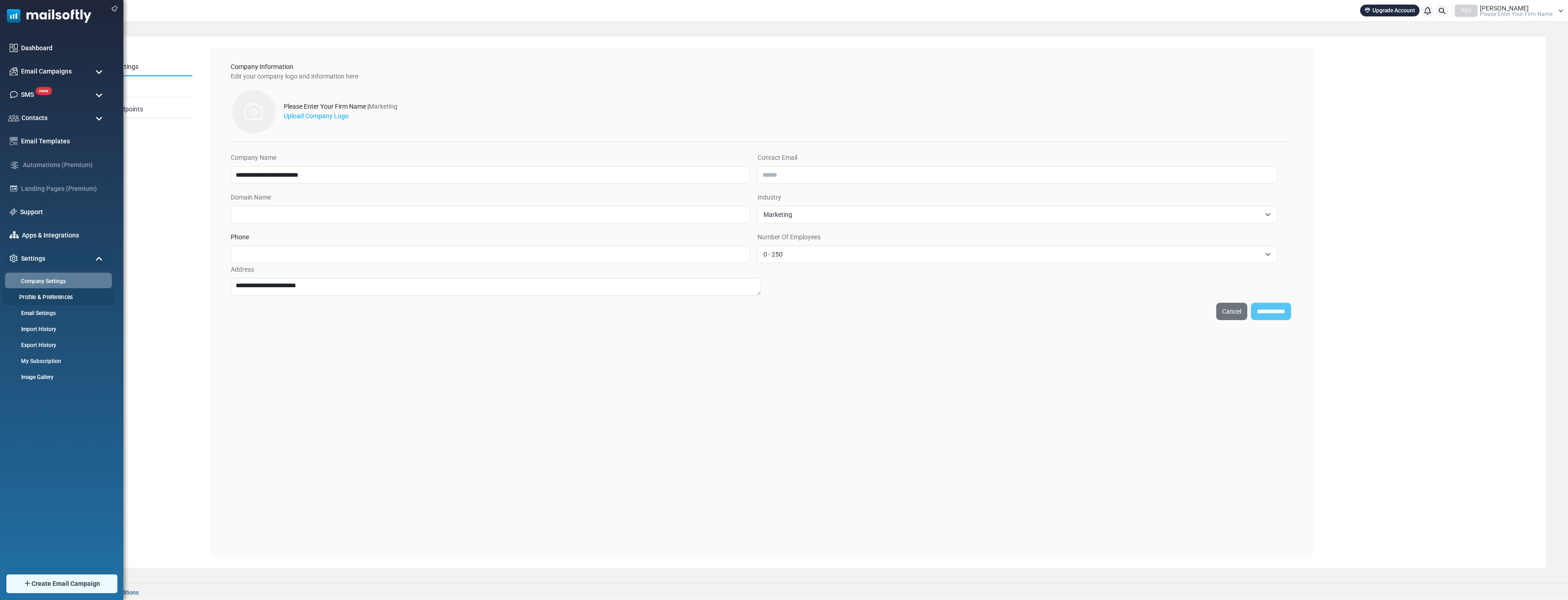
click at [47, 298] on link "Profile & Preferences" at bounding box center [57, 297] width 110 height 9
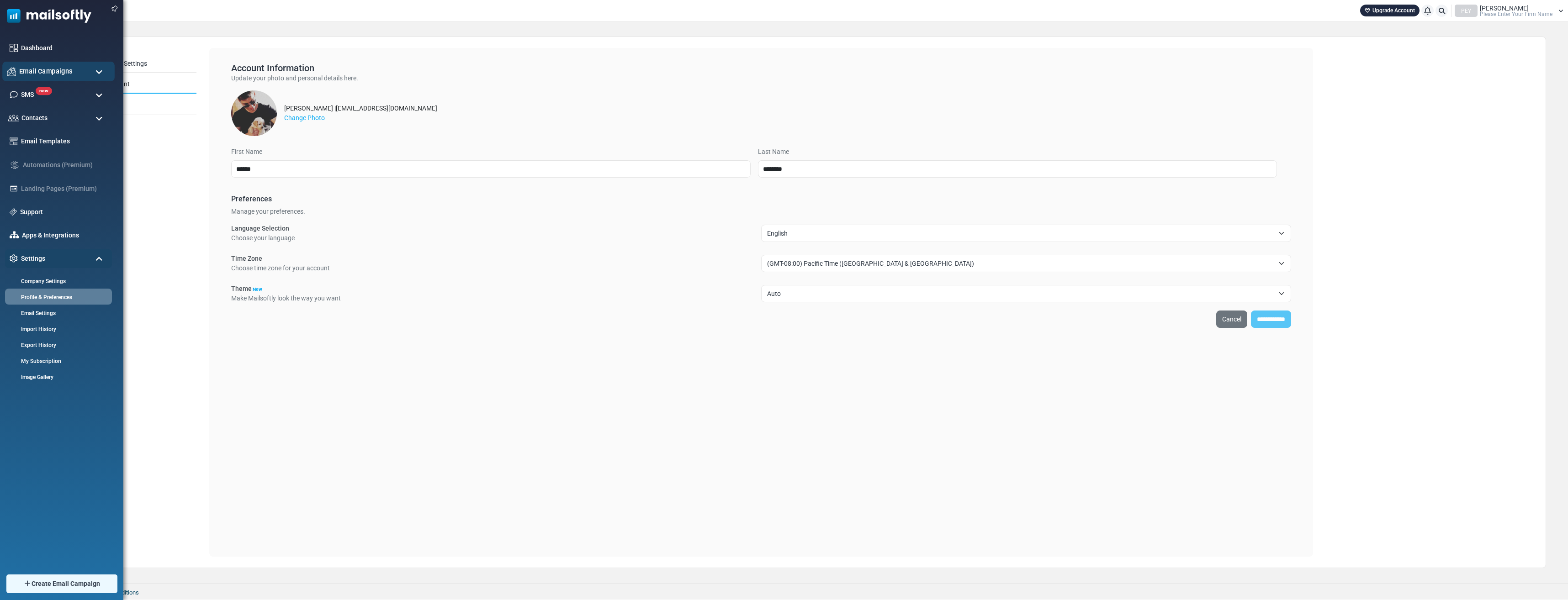
click at [31, 72] on span "Email Campaigns" at bounding box center [46, 71] width 54 height 10
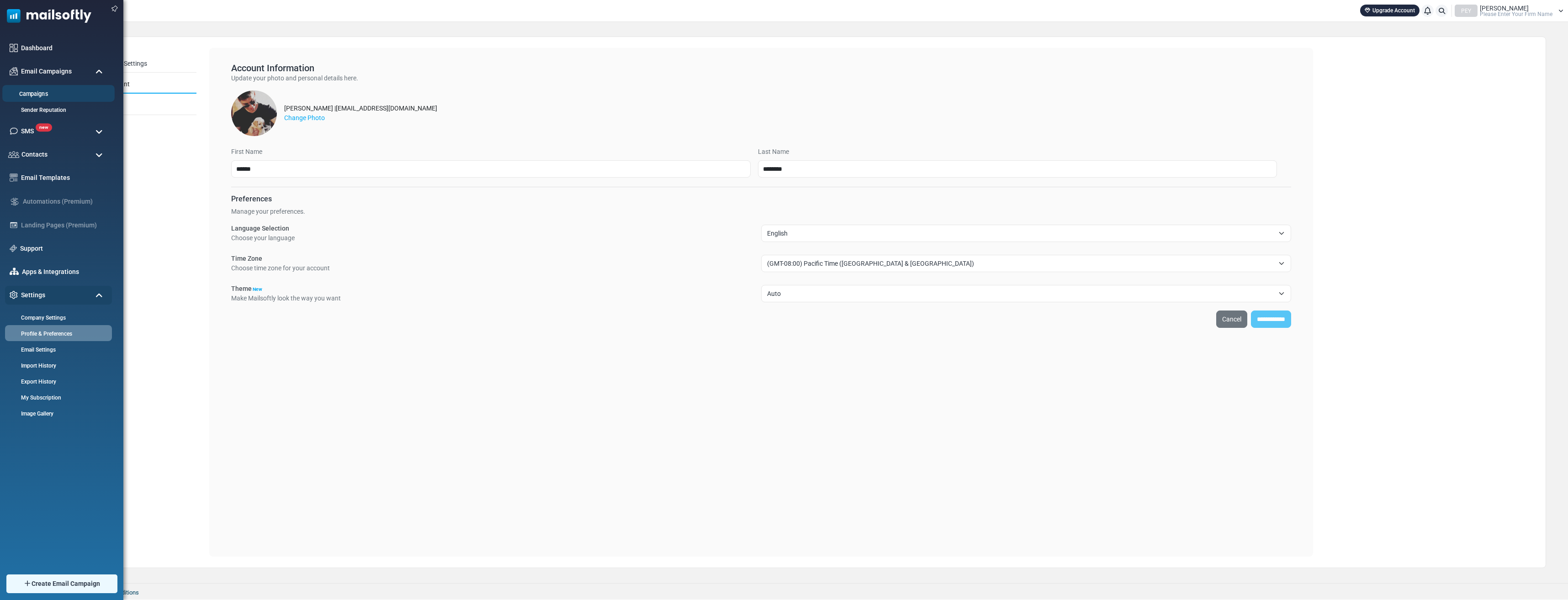
click at [43, 95] on link "Campaigns" at bounding box center [57, 94] width 110 height 9
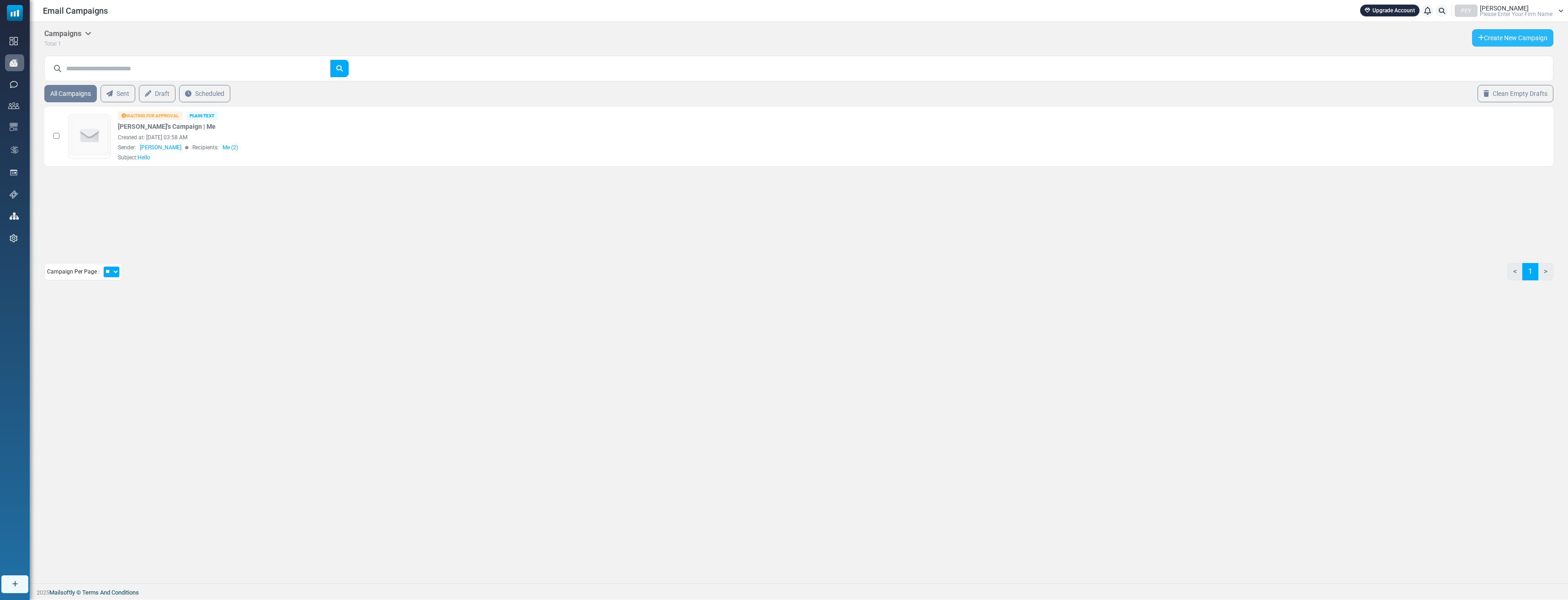
click at [1497, 36] on link "Create New Campaign" at bounding box center [1513, 38] width 82 height 18
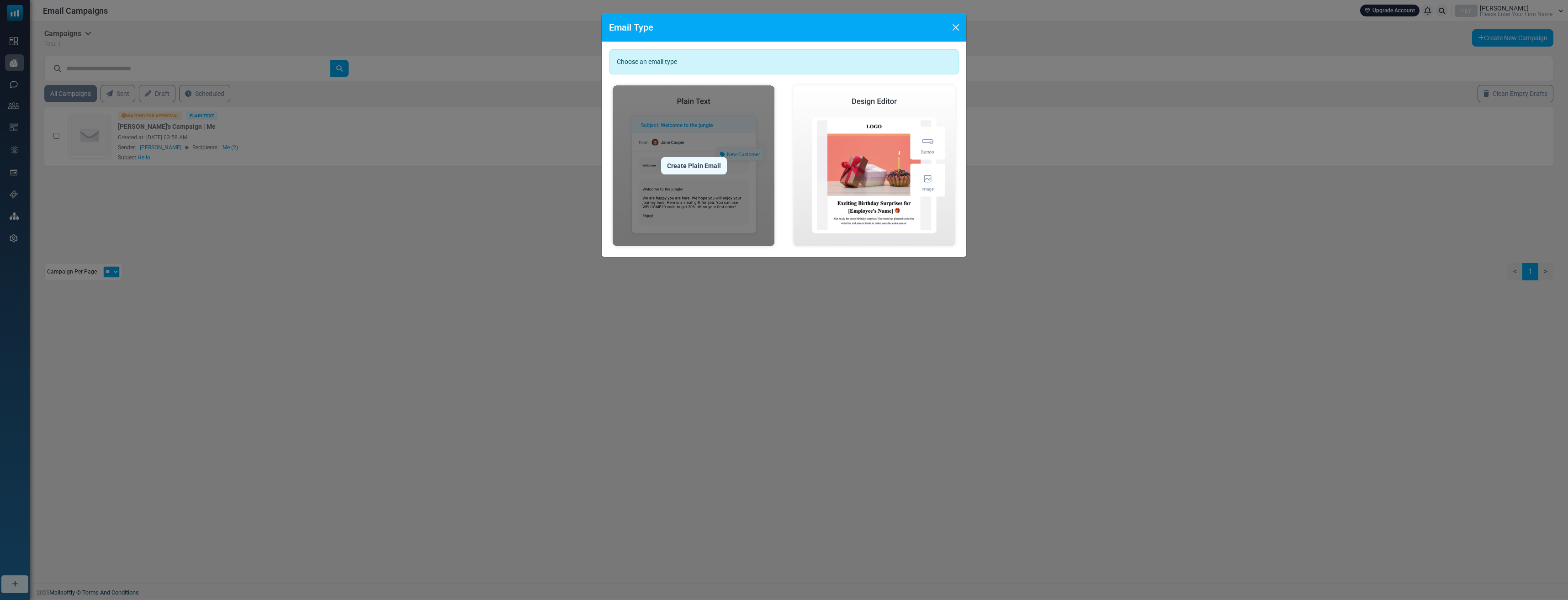
click at [719, 205] on img at bounding box center [694, 166] width 169 height 168
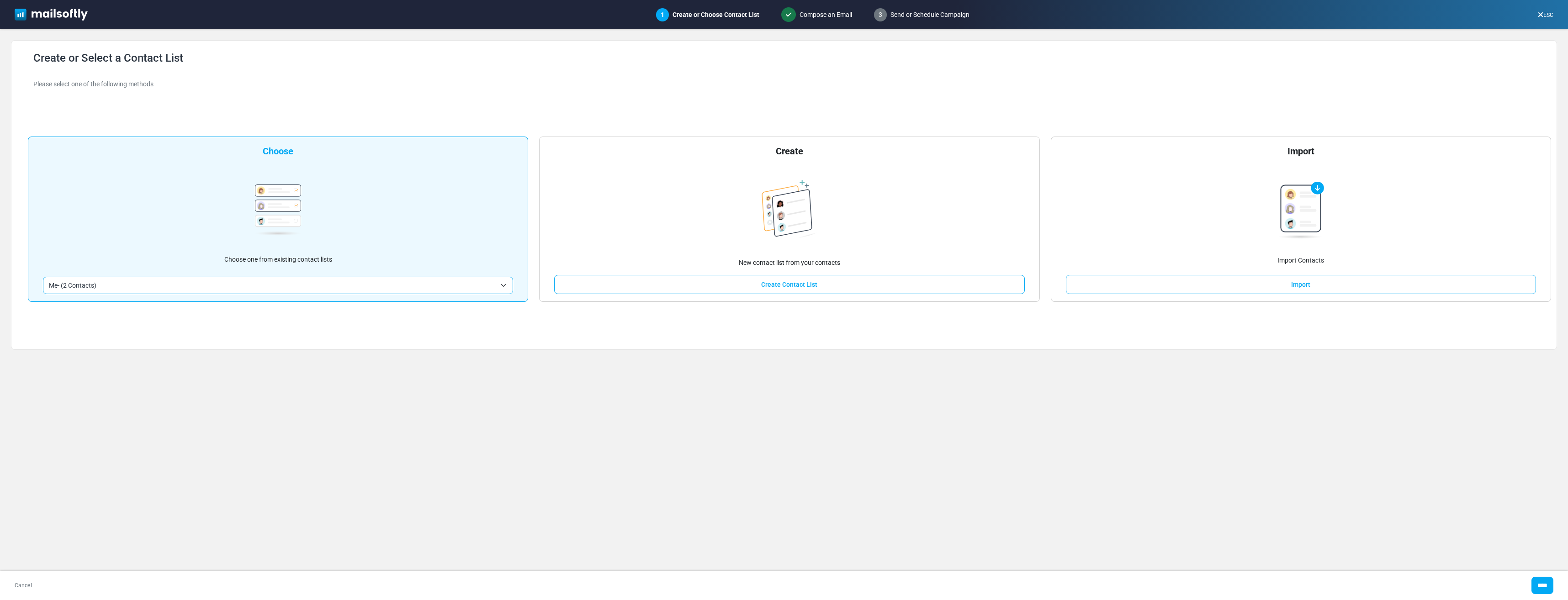
click at [352, 291] on span "Me- (2 Contacts)" at bounding box center [278, 285] width 470 height 18
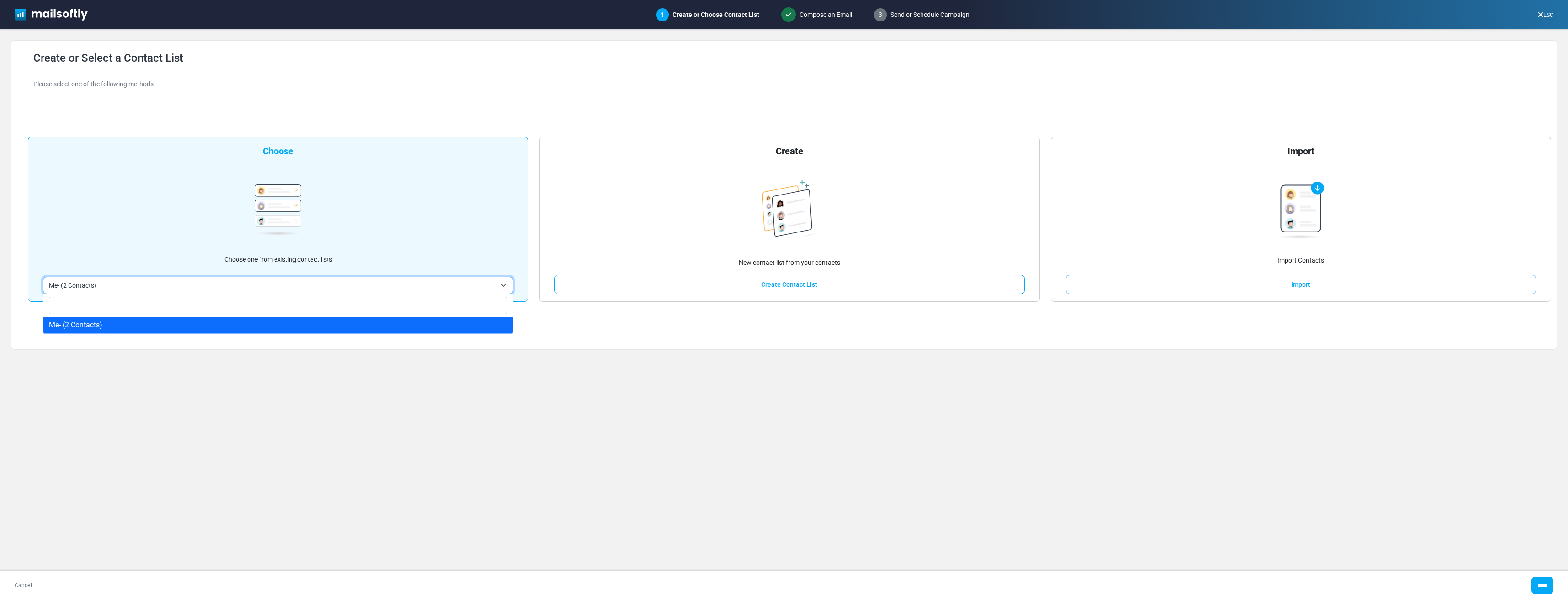
click at [352, 291] on span "Me- (2 Contacts)" at bounding box center [278, 285] width 470 height 18
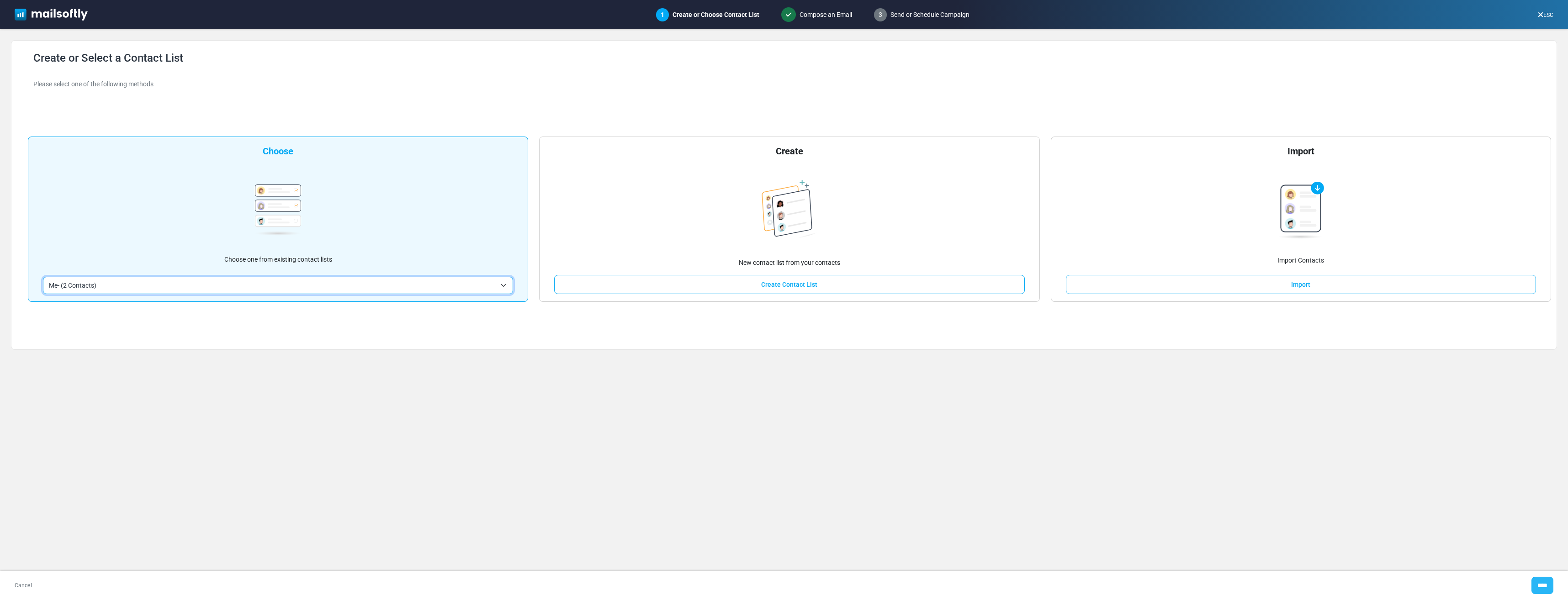
click at [1546, 588] on input "****" at bounding box center [1542, 585] width 22 height 18
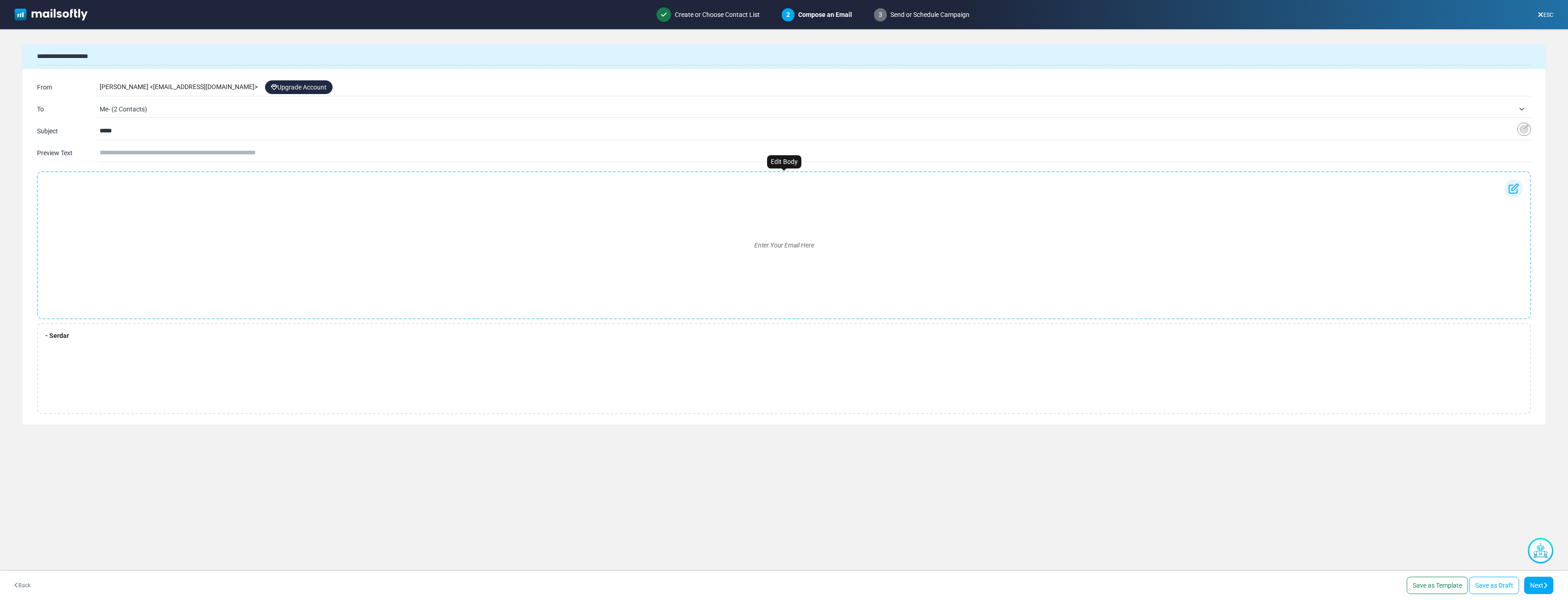
click at [151, 205] on div "Enter Your Email Here" at bounding box center [783, 245] width 1477 height 131
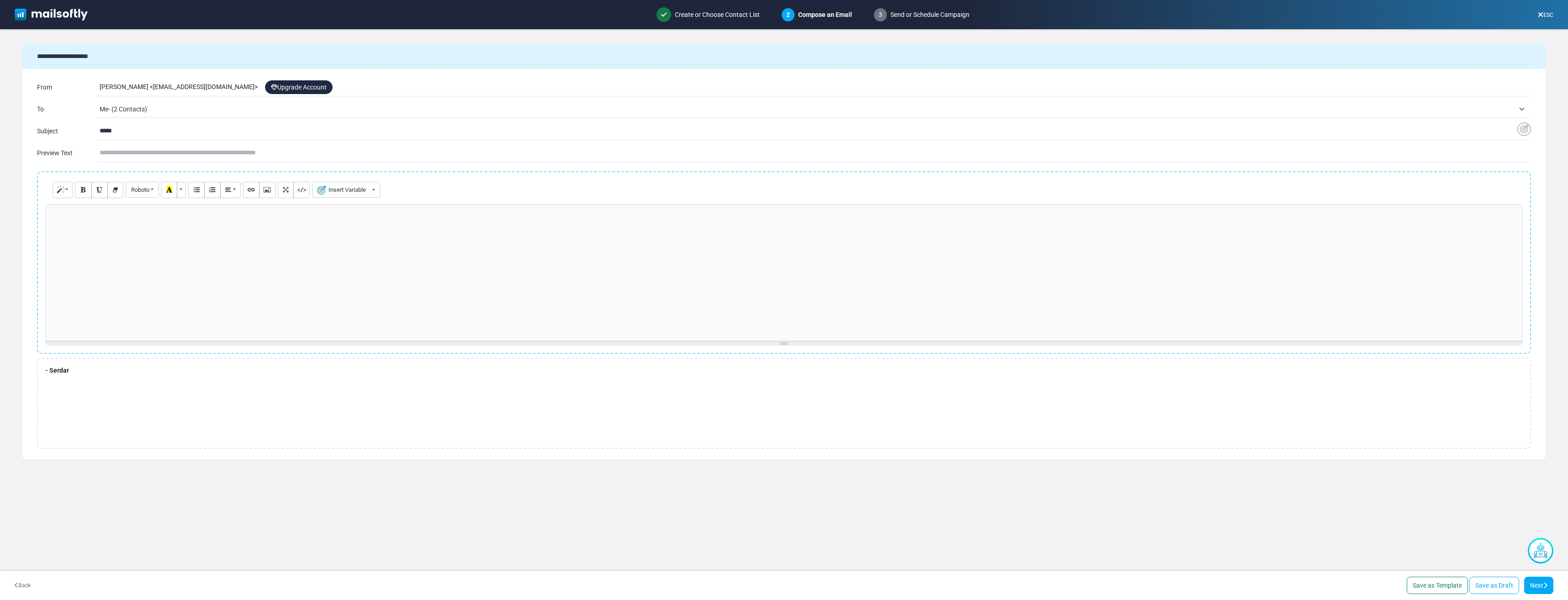
click at [150, 262] on div at bounding box center [783, 273] width 1477 height 137
click at [1536, 583] on link "Next" at bounding box center [1539, 585] width 29 height 18
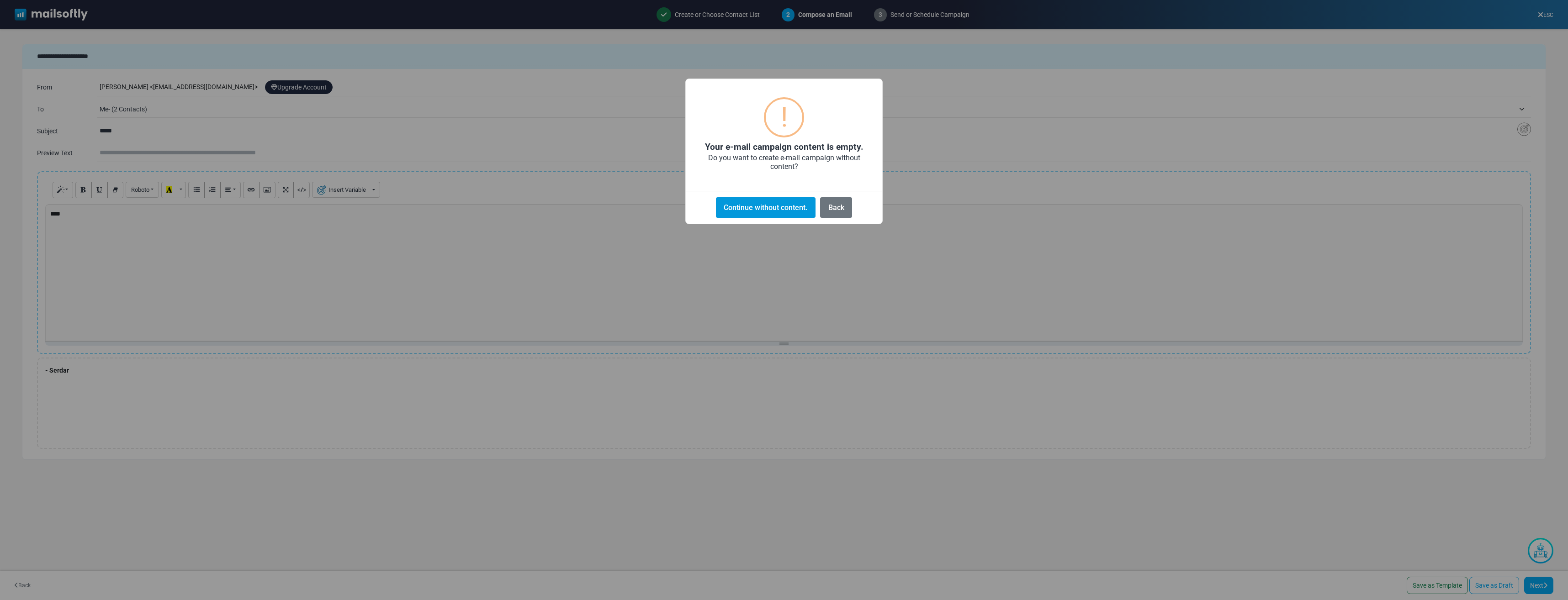
click at [759, 209] on button "Continue without content." at bounding box center [766, 208] width 100 height 21
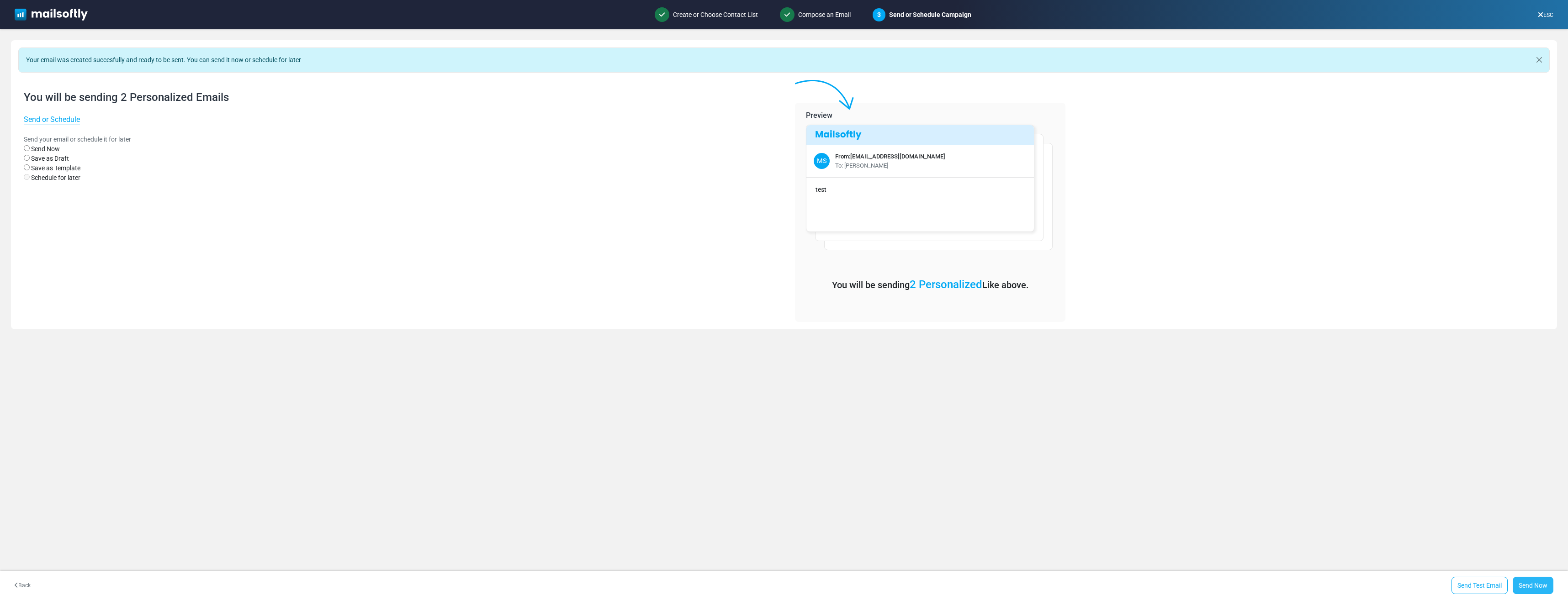
click at [1539, 583] on link "Send Now" at bounding box center [1533, 585] width 41 height 18
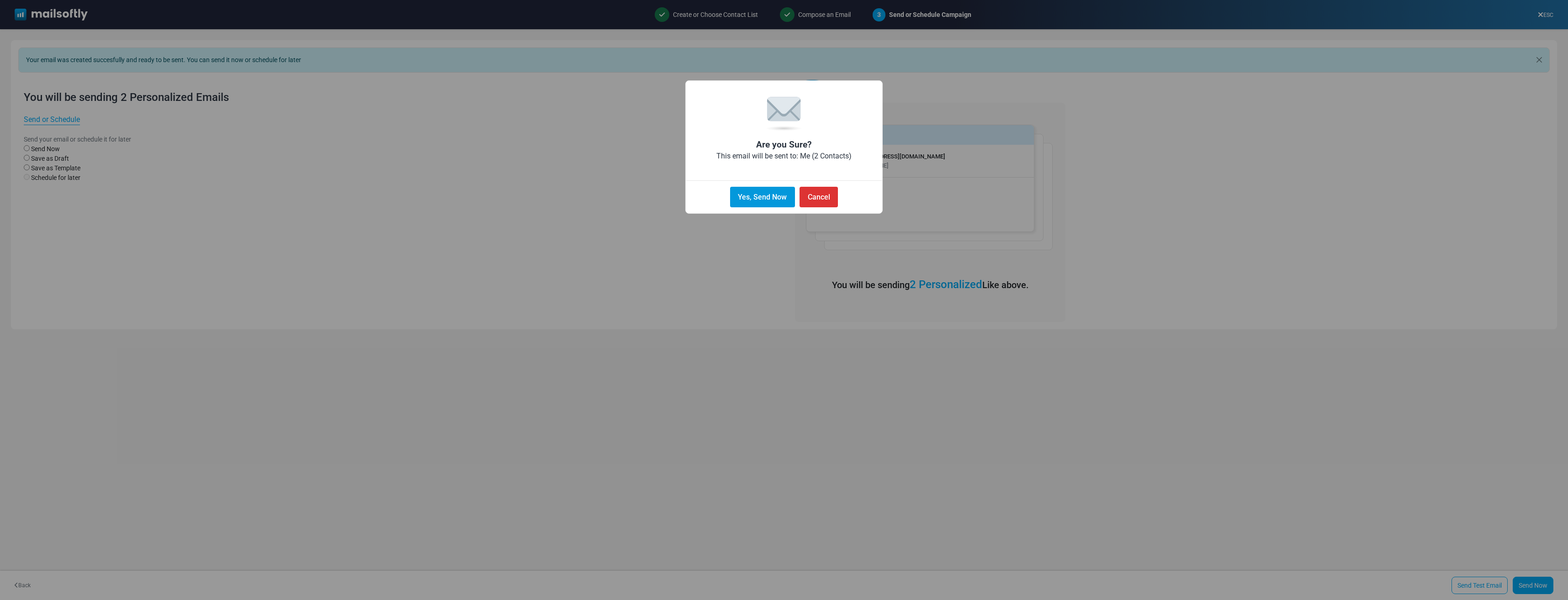
click at [757, 199] on button "Yes, Send Now" at bounding box center [762, 197] width 65 height 21
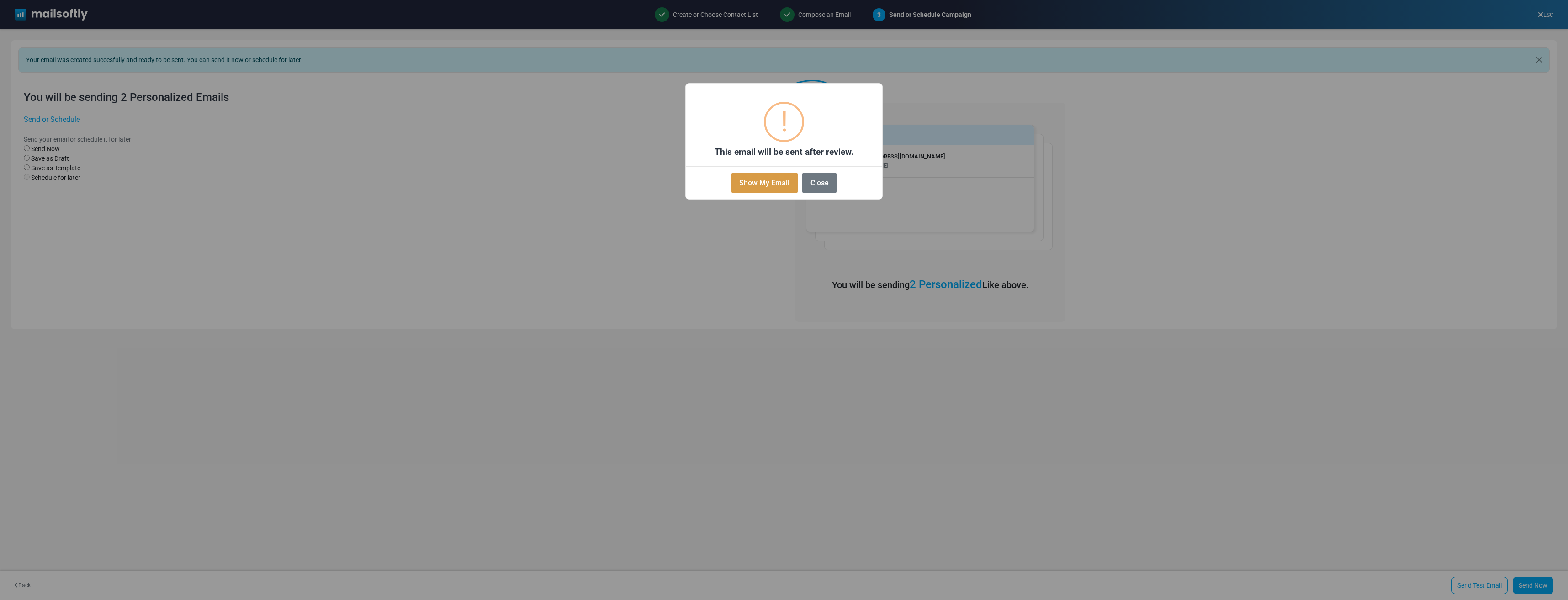
click at [772, 181] on button "Show My Email" at bounding box center [765, 183] width 66 height 21
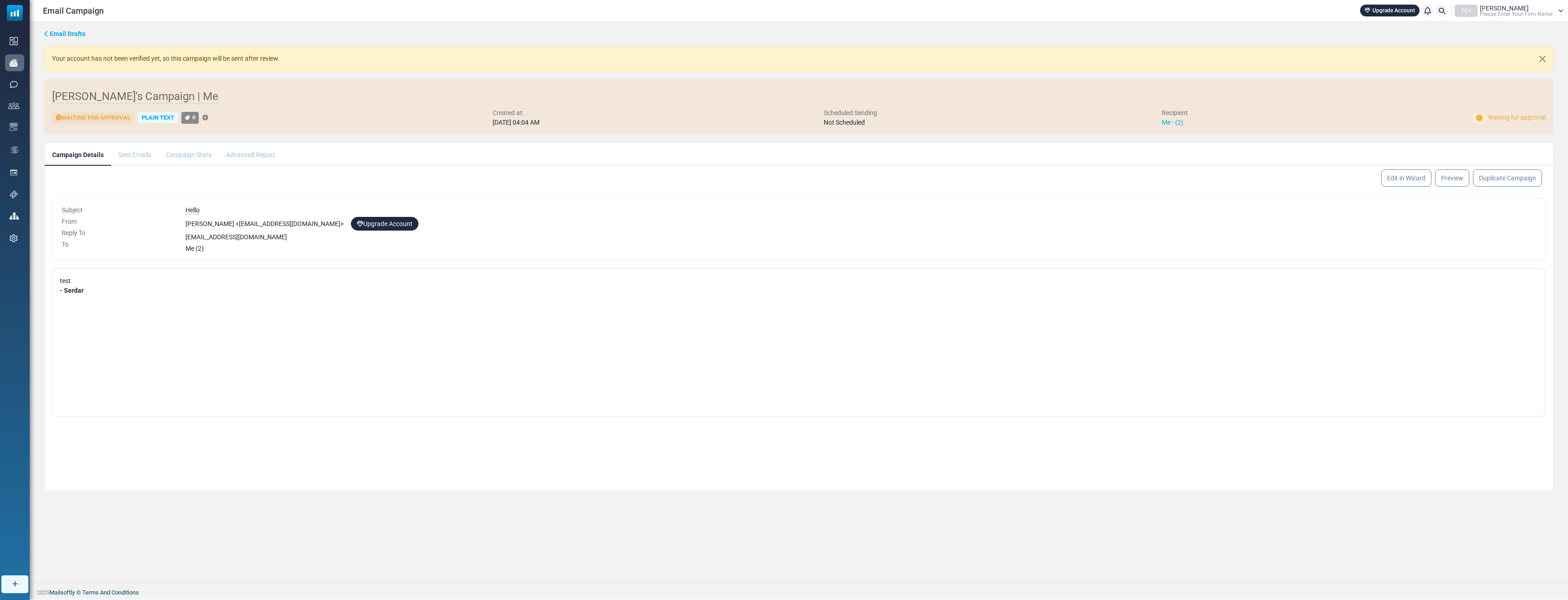
drag, startPoint x: 54, startPoint y: 57, endPoint x: 293, endPoint y: 47, distance: 239.2
click at [293, 47] on div "Your account has not been verified yet, so this campaign will be sent after rev…" at bounding box center [799, 58] width 1509 height 25
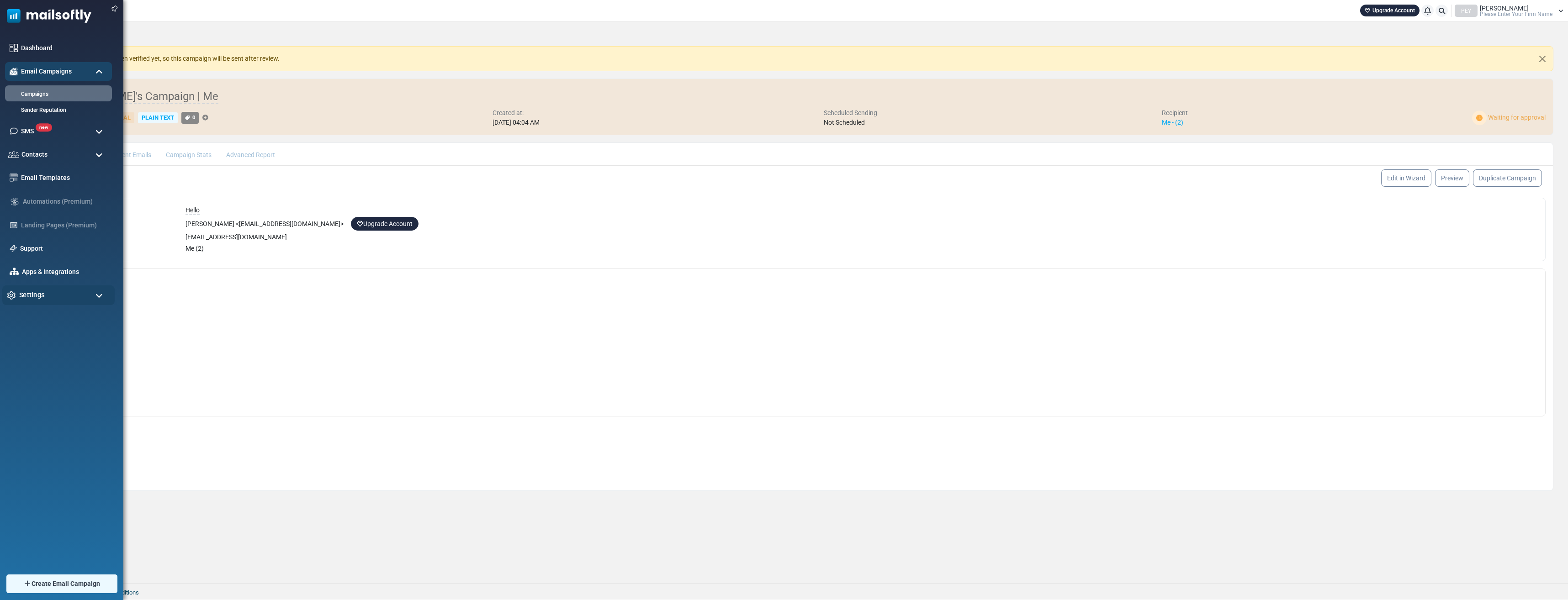
click at [49, 295] on div "Settings" at bounding box center [58, 295] width 113 height 19
click at [45, 330] on link "Profile & Preferences" at bounding box center [57, 333] width 110 height 9
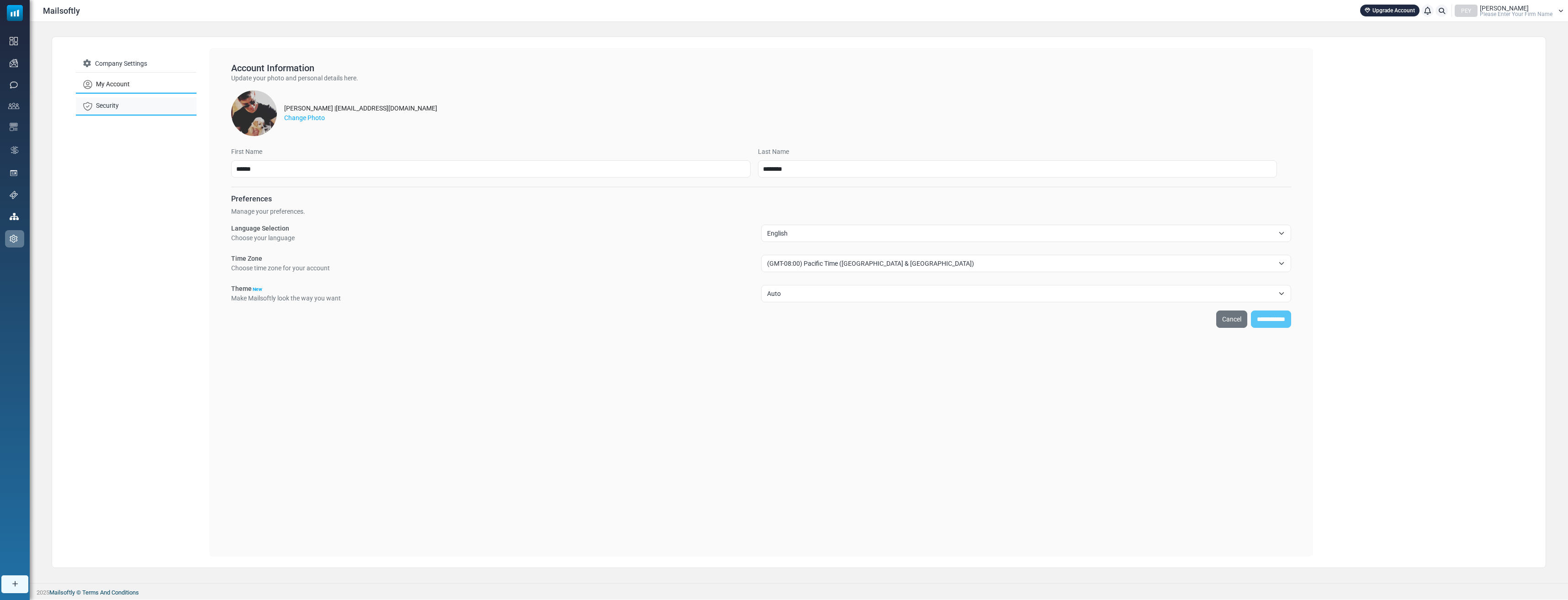
click at [142, 100] on link "Security" at bounding box center [136, 106] width 121 height 18
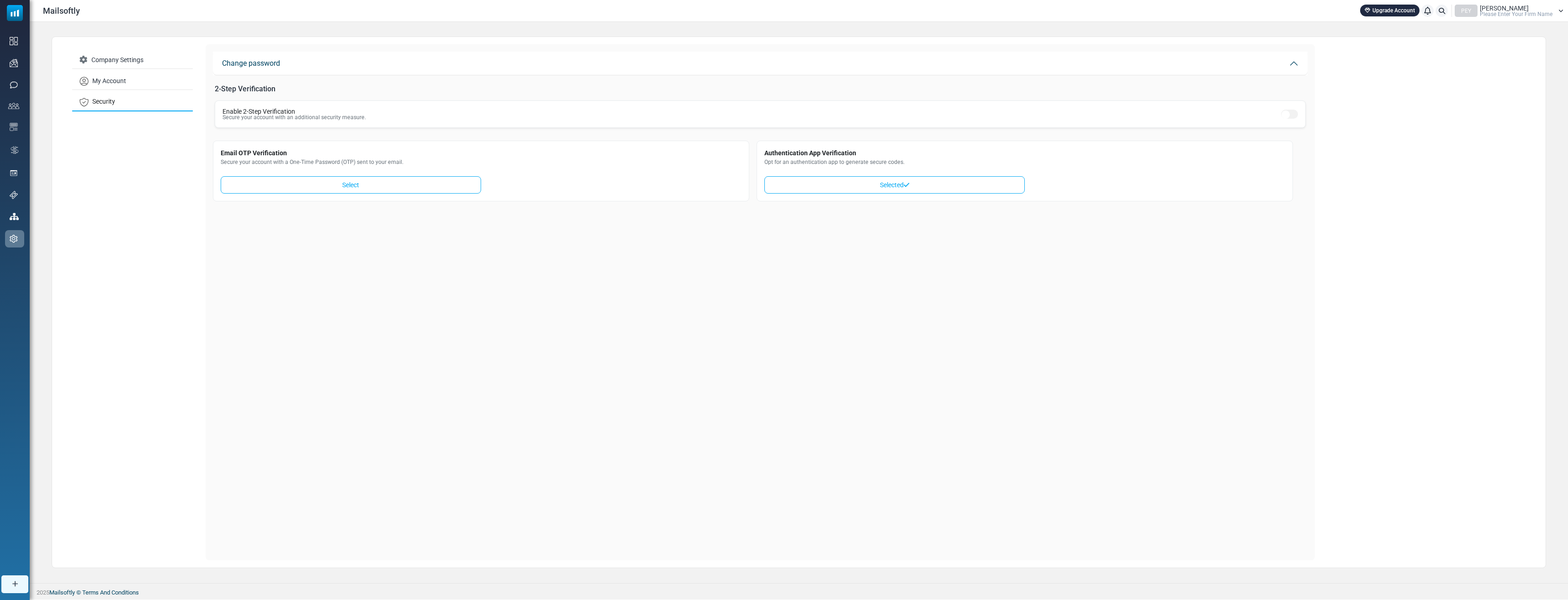
click at [416, 194] on div "Email OTP Verification Secure your account with a One-Time Password (OTP) sent …" at bounding box center [481, 170] width 536 height 60
click at [413, 189] on link "Select" at bounding box center [351, 185] width 261 height 18
click at [794, 176] on link "Select" at bounding box center [895, 185] width 261 height 18
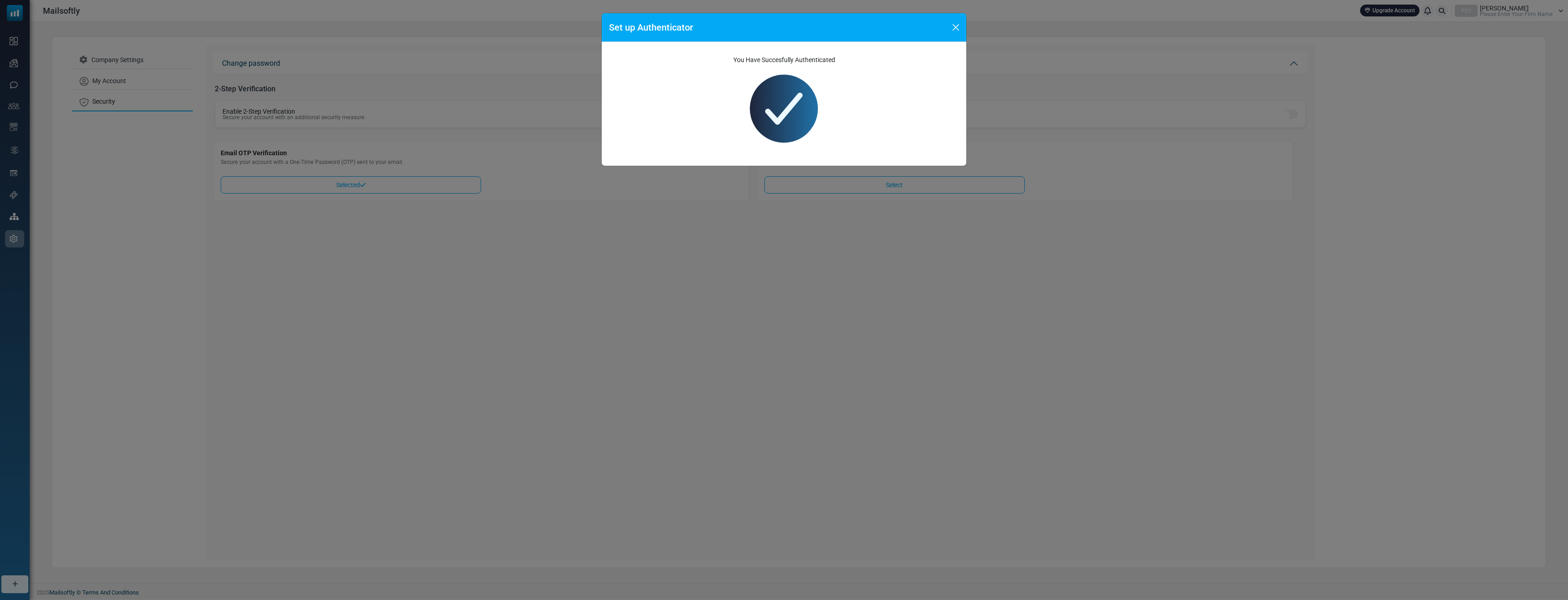
click at [782, 282] on div "Set up Authenticator You Have Succesfully Authenticated Get any authenticator a…" at bounding box center [784, 300] width 1568 height 600
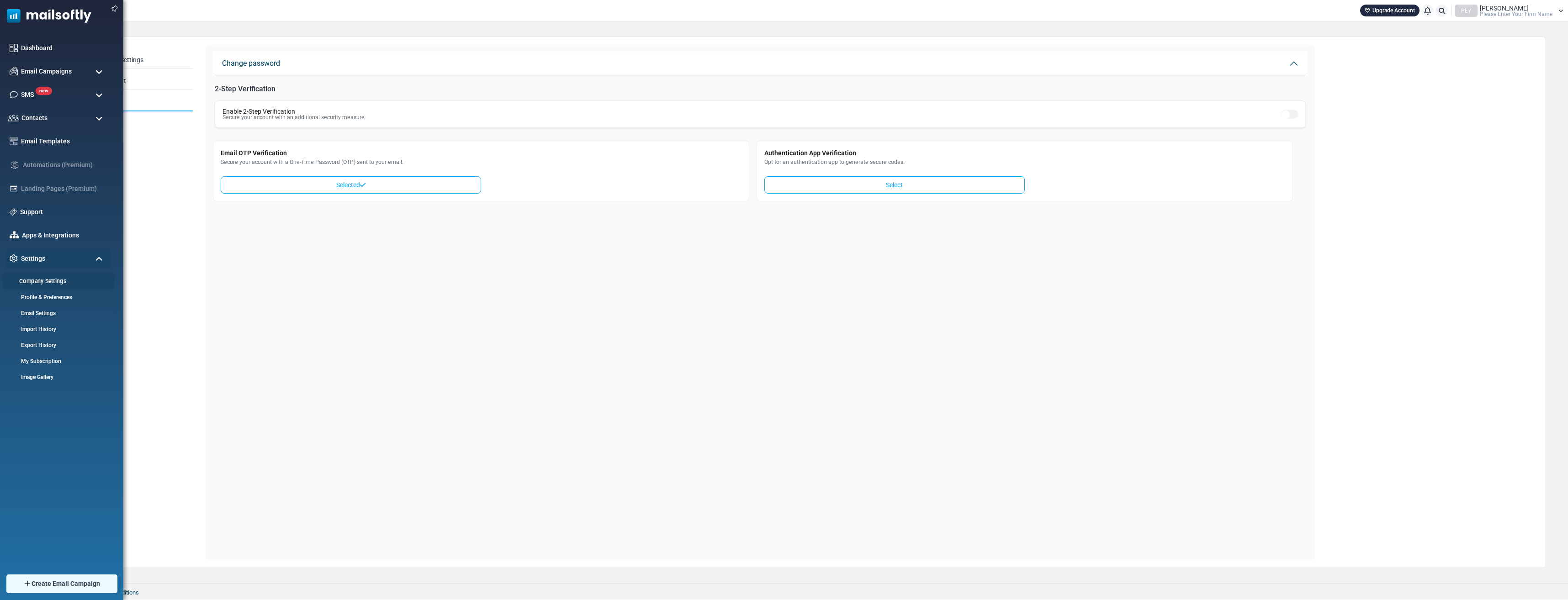
click at [36, 284] on link "Company Settings" at bounding box center [57, 281] width 110 height 9
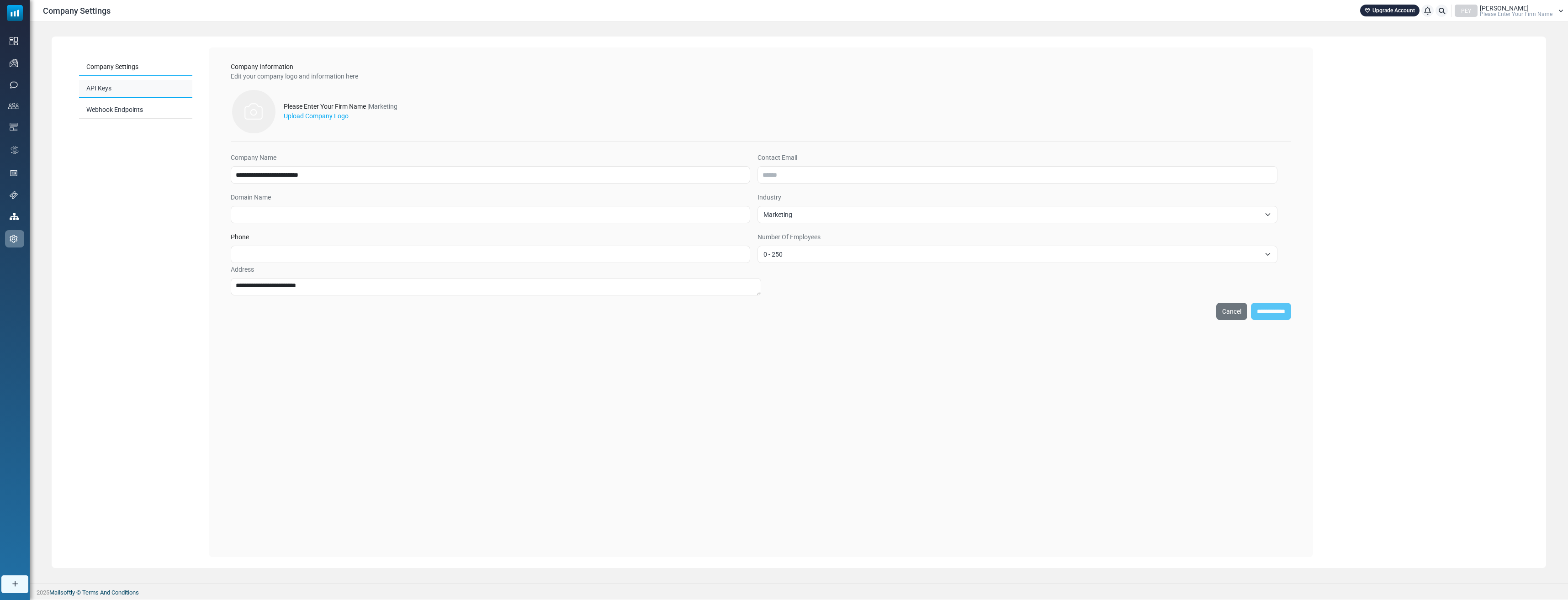
click at [135, 85] on link "API Keys" at bounding box center [136, 88] width 113 height 18
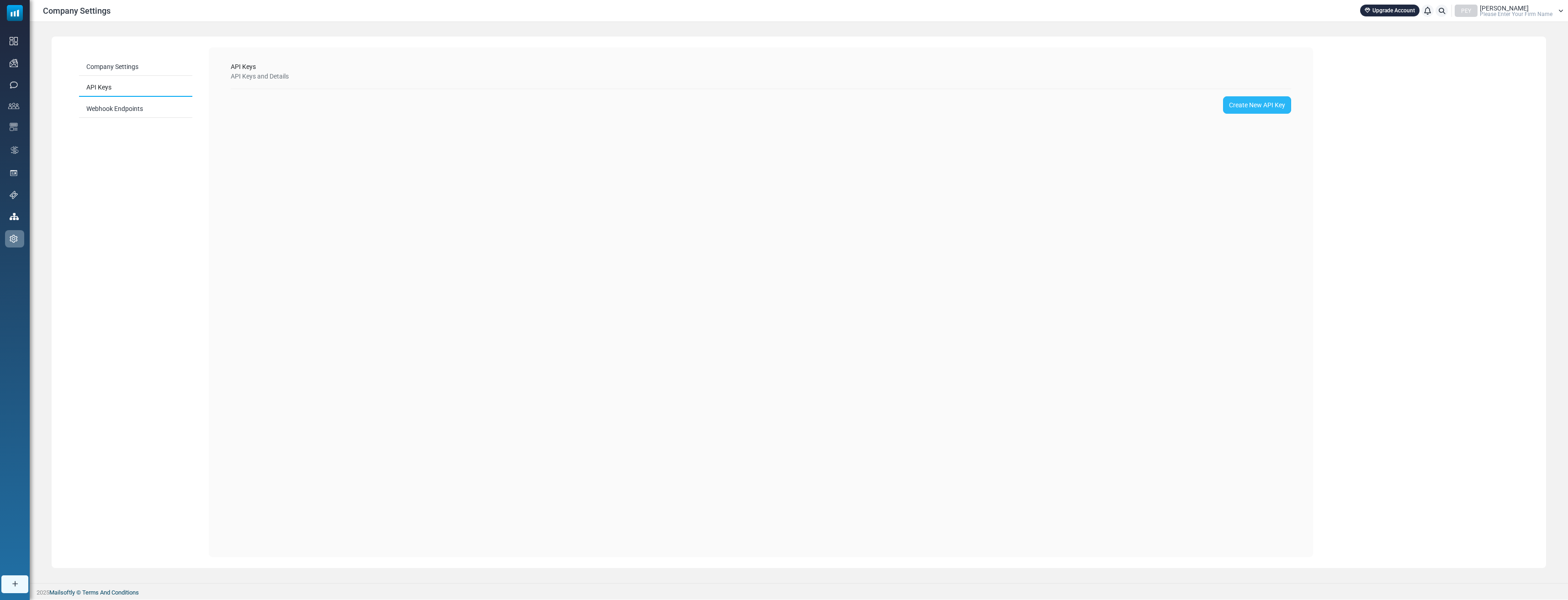
click at [1264, 103] on link "Create New API Key" at bounding box center [1257, 105] width 68 height 18
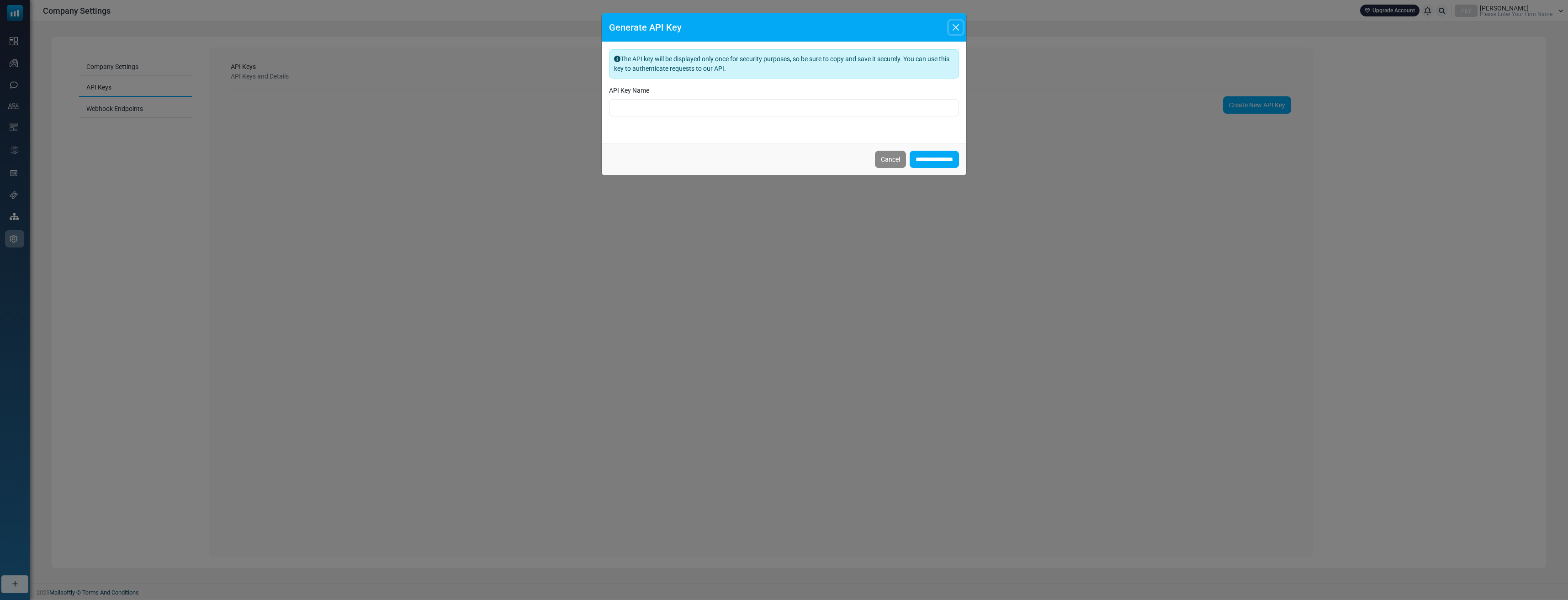
click at [951, 27] on button "Close" at bounding box center [956, 27] width 14 height 14
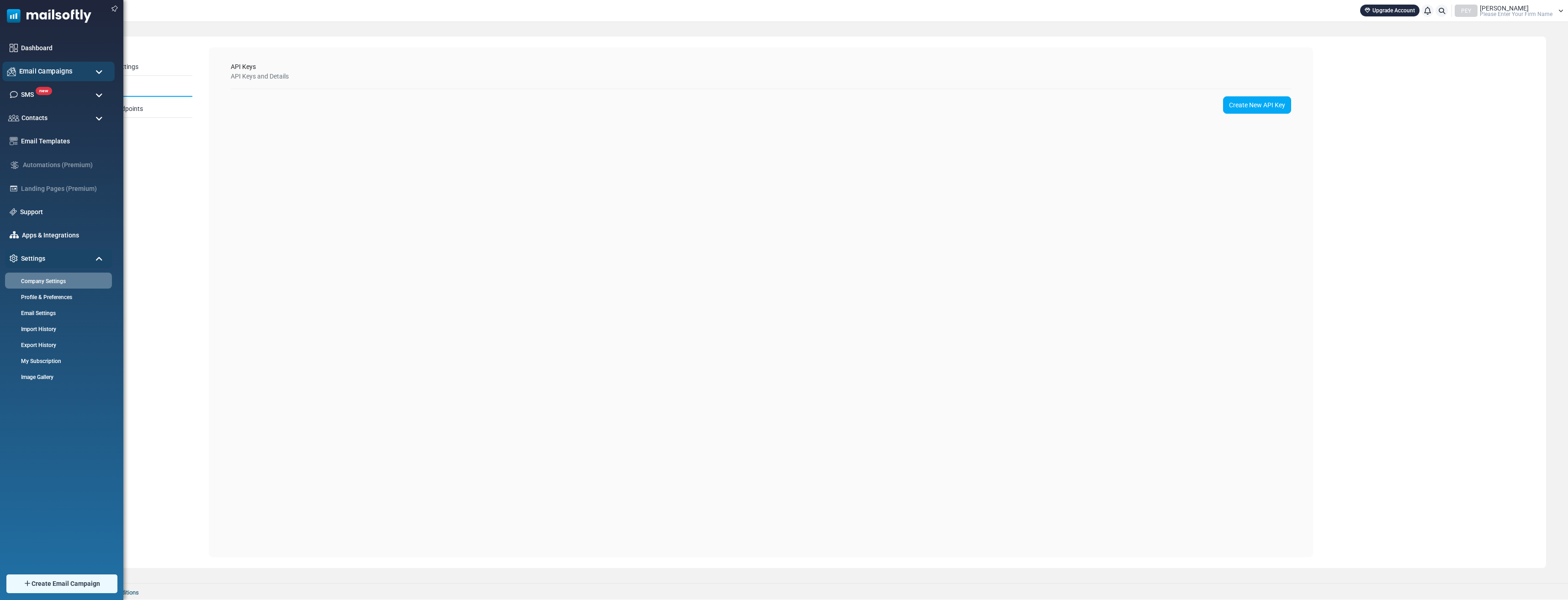
click at [58, 69] on span "Email Campaigns" at bounding box center [46, 71] width 54 height 10
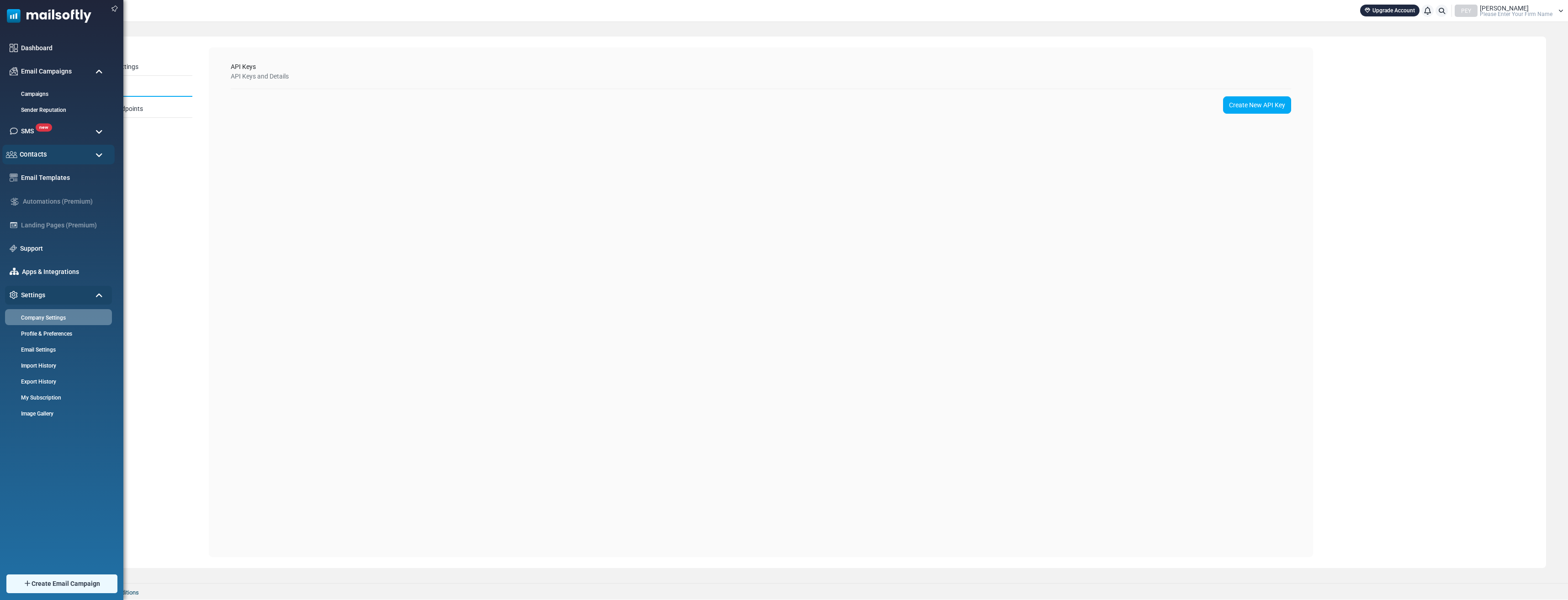
click at [68, 161] on div "Contacts" at bounding box center [58, 155] width 113 height 19
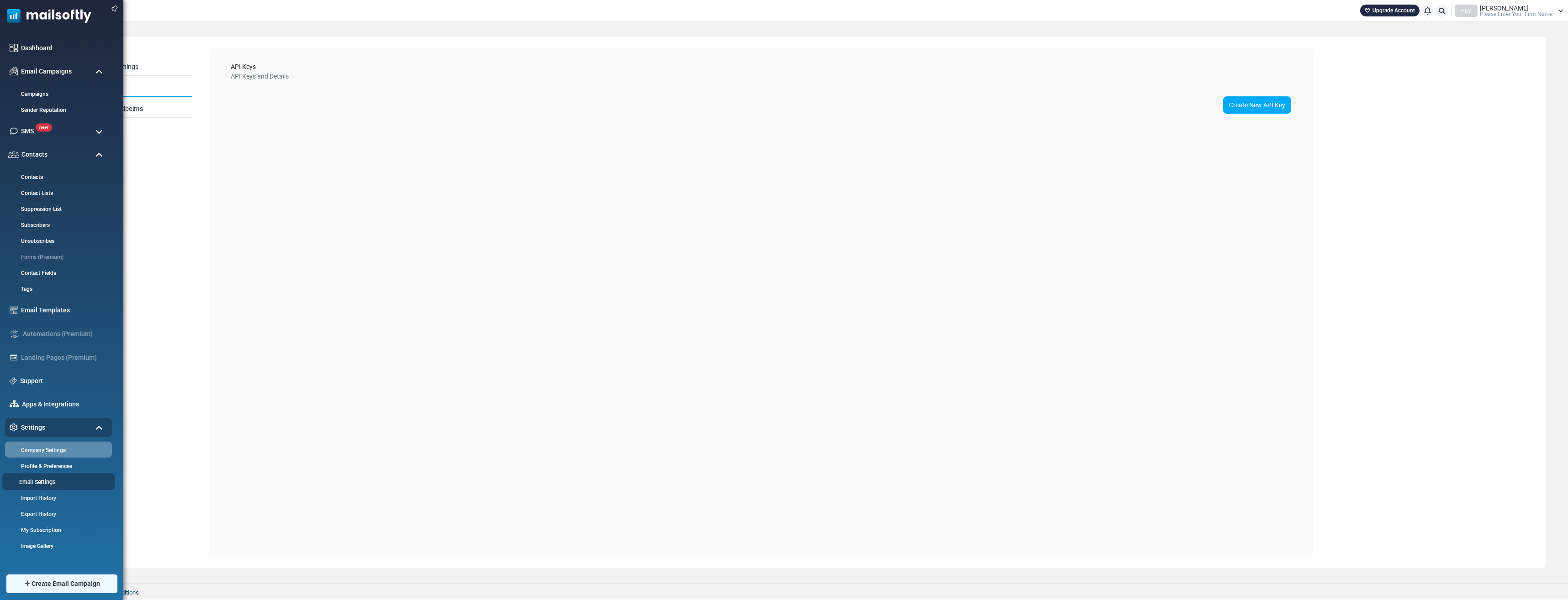
click at [52, 484] on link "Email Settings" at bounding box center [57, 482] width 110 height 9
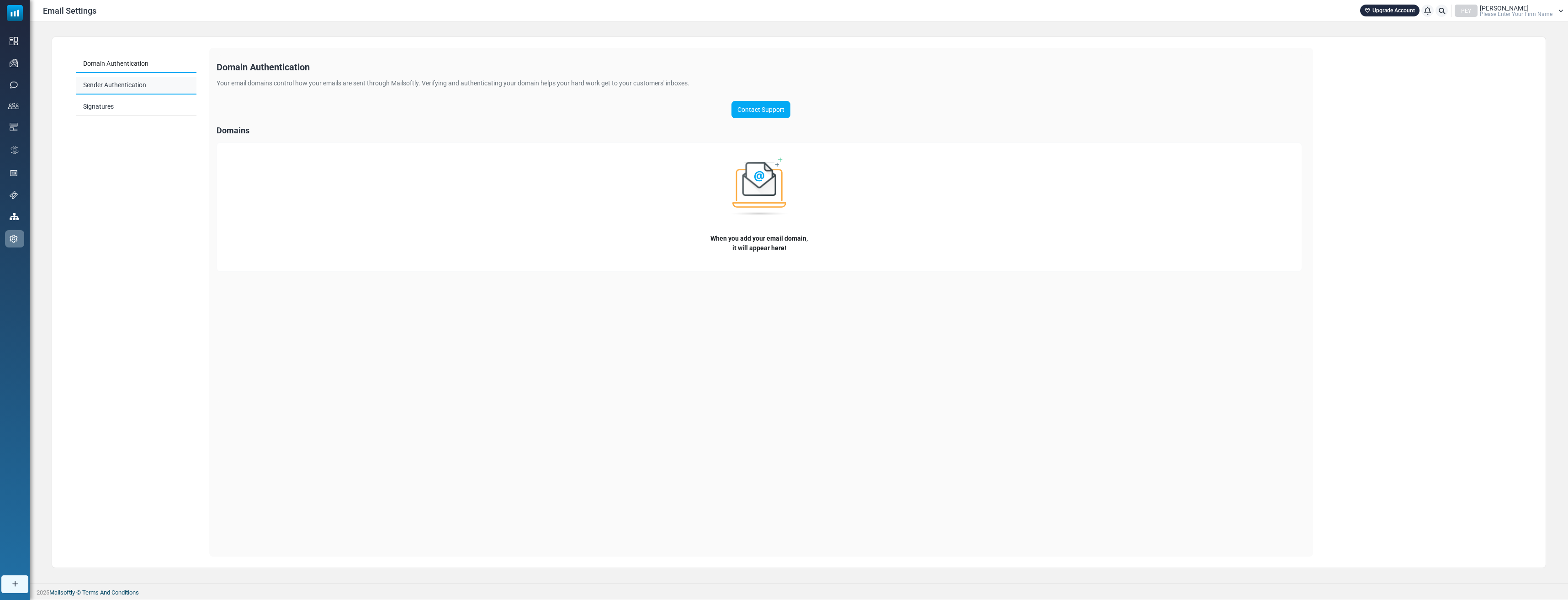
click at [125, 81] on link "Sender Authentication" at bounding box center [136, 85] width 121 height 18
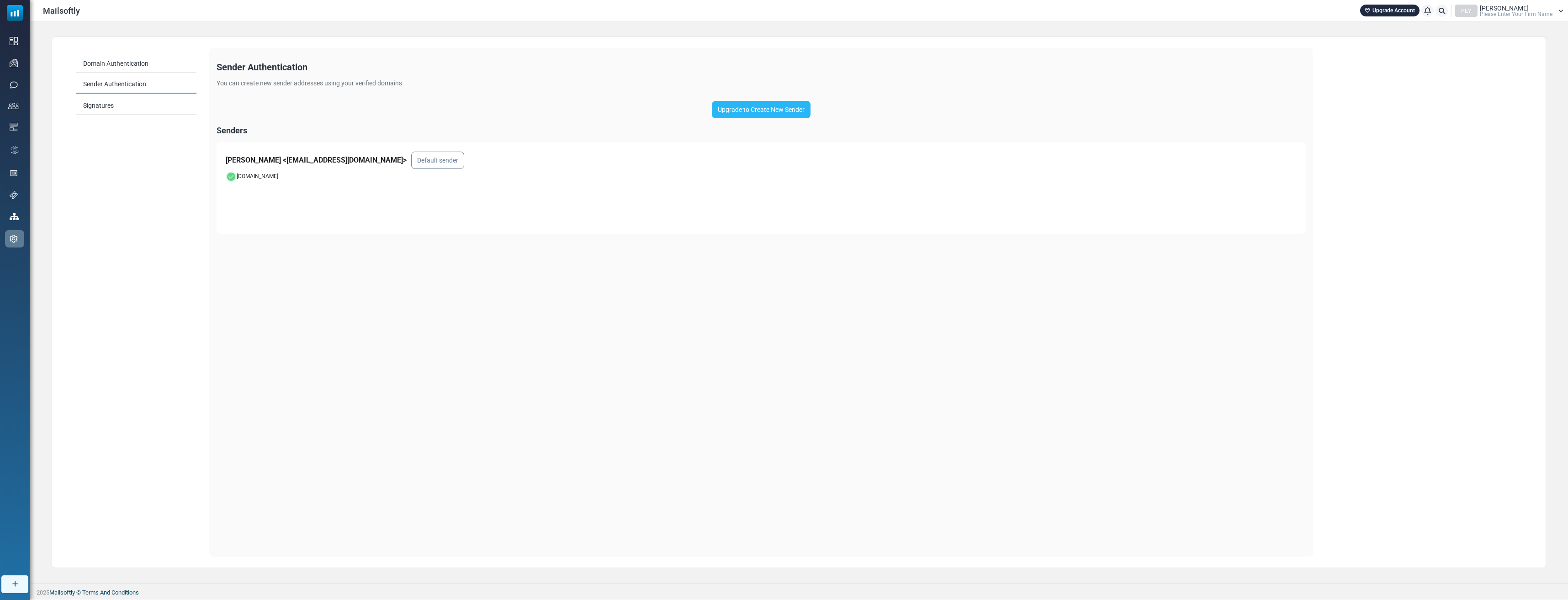
click at [770, 105] on link "Upgrade to Create New Sender" at bounding box center [761, 110] width 99 height 18
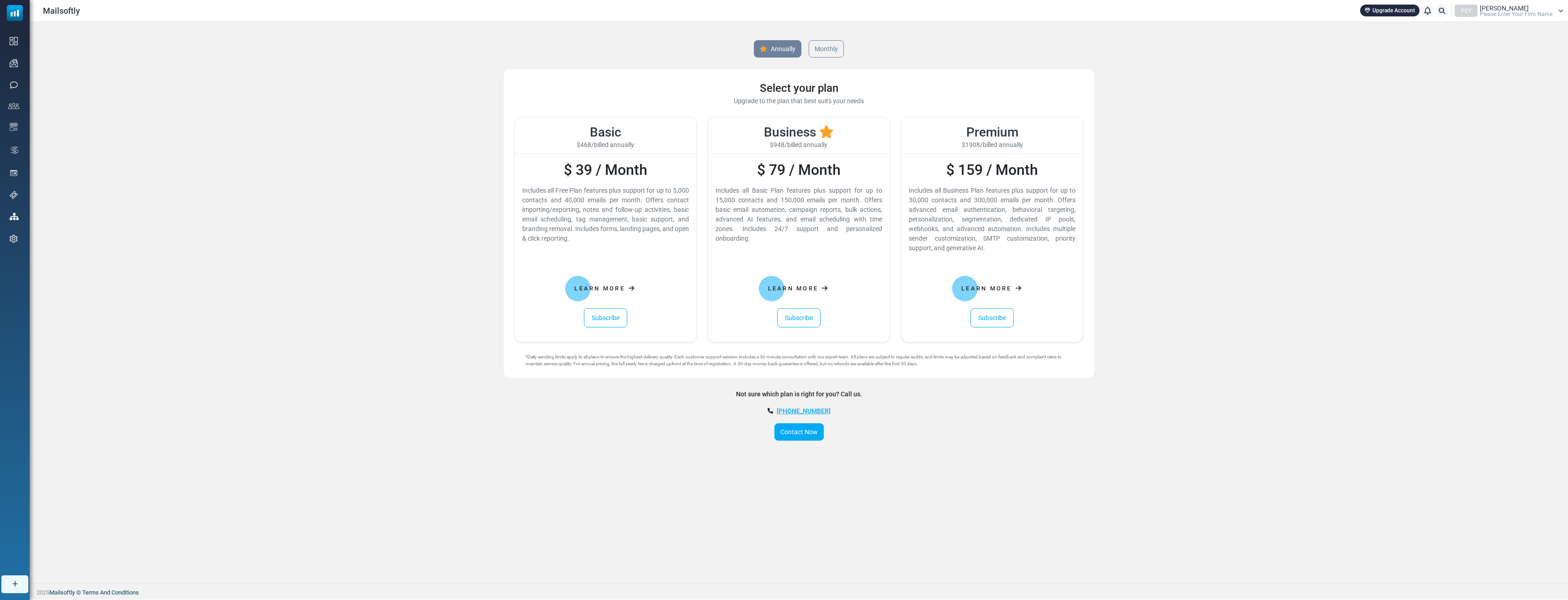
click at [176, 131] on div "Annually Monthly Select your plan Upgrade to the plan that best suits your need…" at bounding box center [799, 302] width 1538 height 561
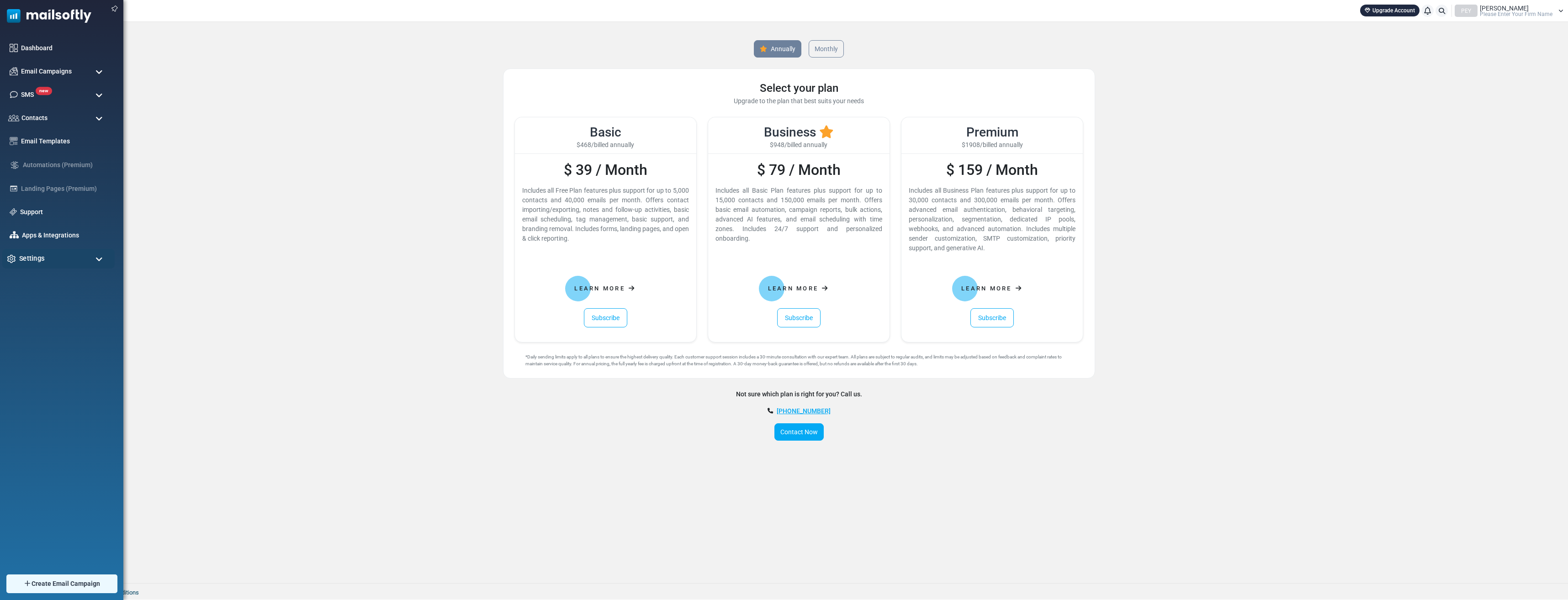
click at [47, 256] on div "Settings" at bounding box center [58, 259] width 113 height 19
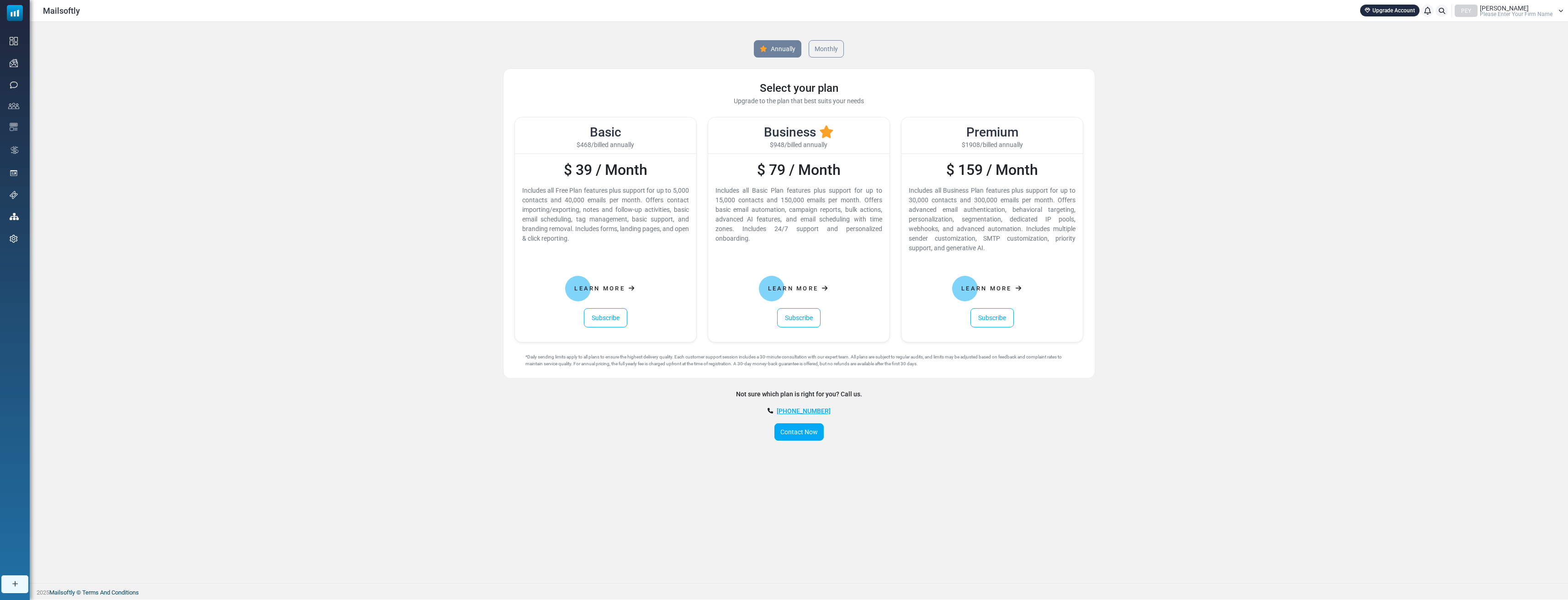
click at [221, 228] on div "Annually Monthly Select your plan Upgrade to the plan that best suits your need…" at bounding box center [799, 302] width 1538 height 561
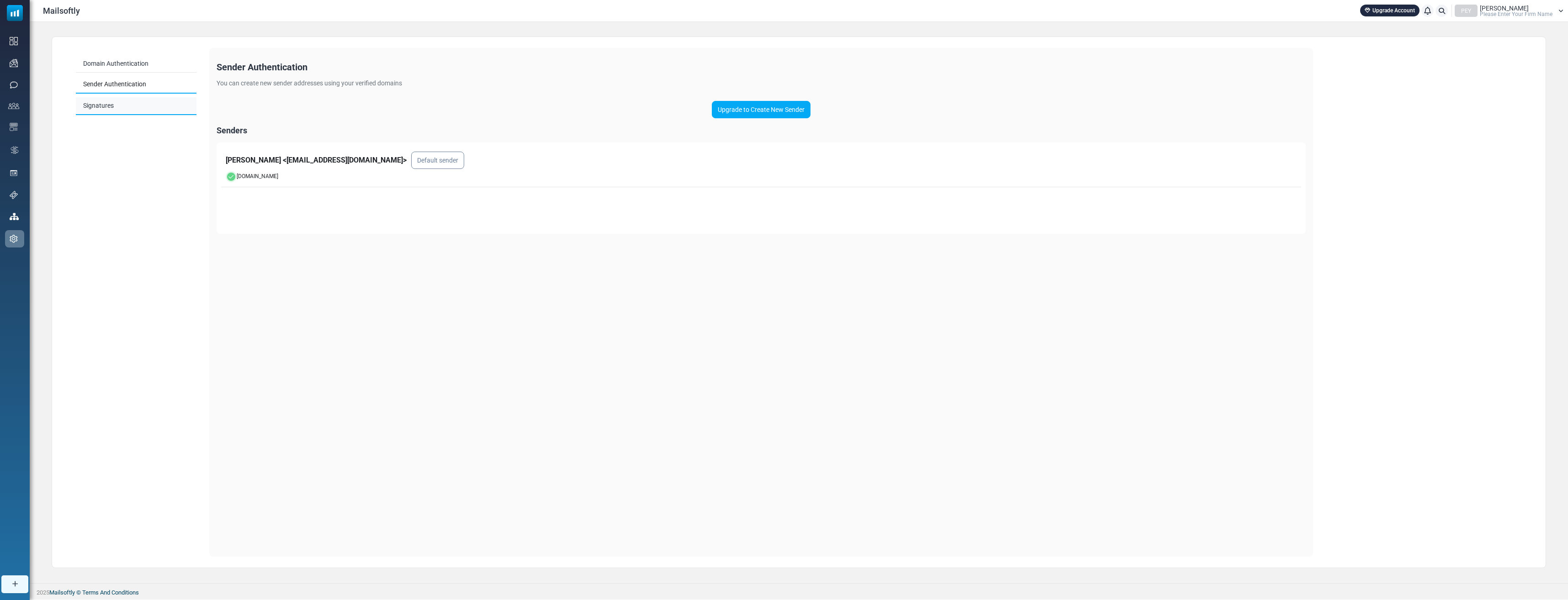
click at [125, 109] on link "Signatures" at bounding box center [136, 106] width 121 height 18
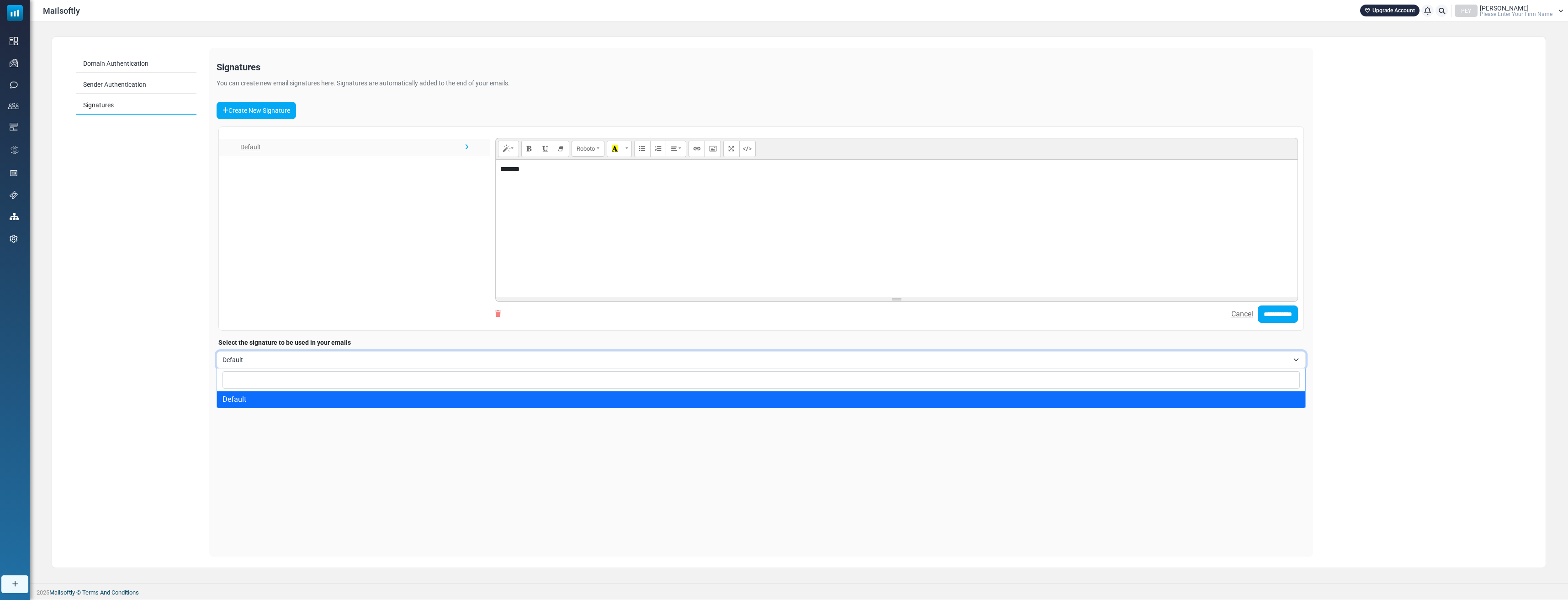
click at [301, 361] on span "Default" at bounding box center [756, 360] width 1066 height 11
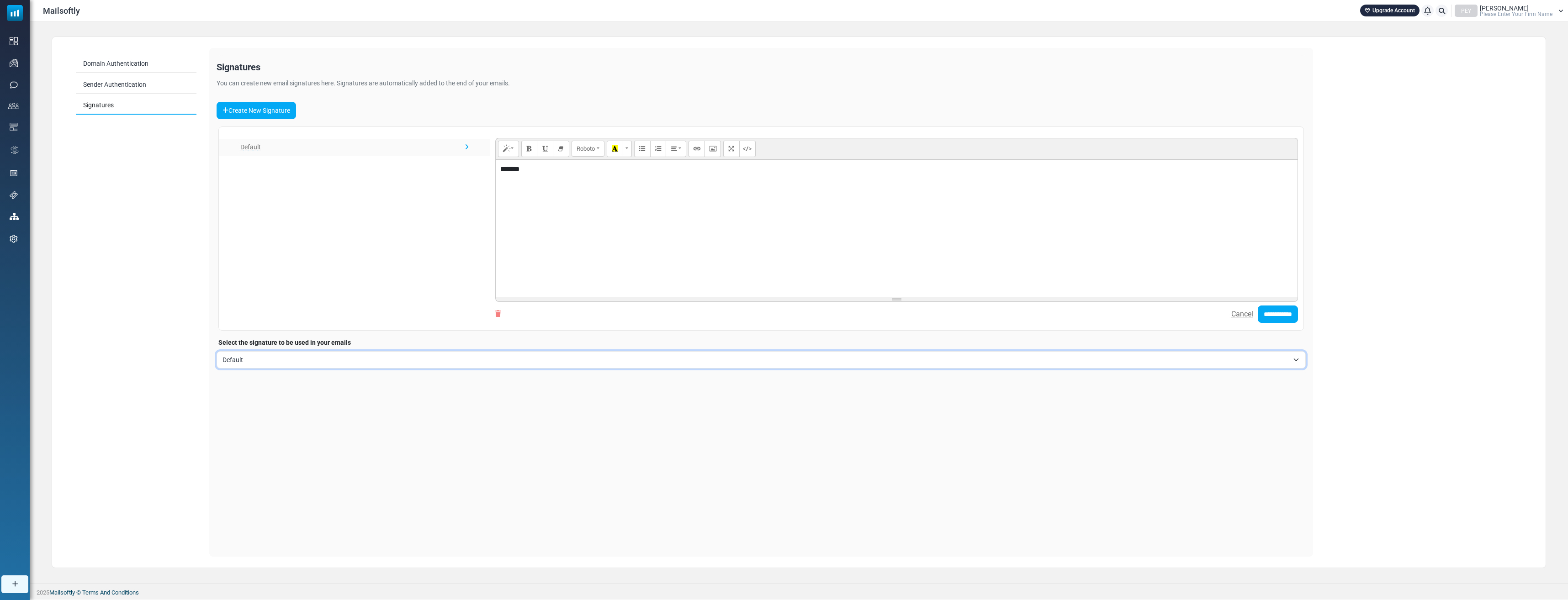
click at [301, 361] on span "Default" at bounding box center [756, 360] width 1066 height 11
click at [111, 83] on link "Sender Authentication" at bounding box center [136, 85] width 121 height 18
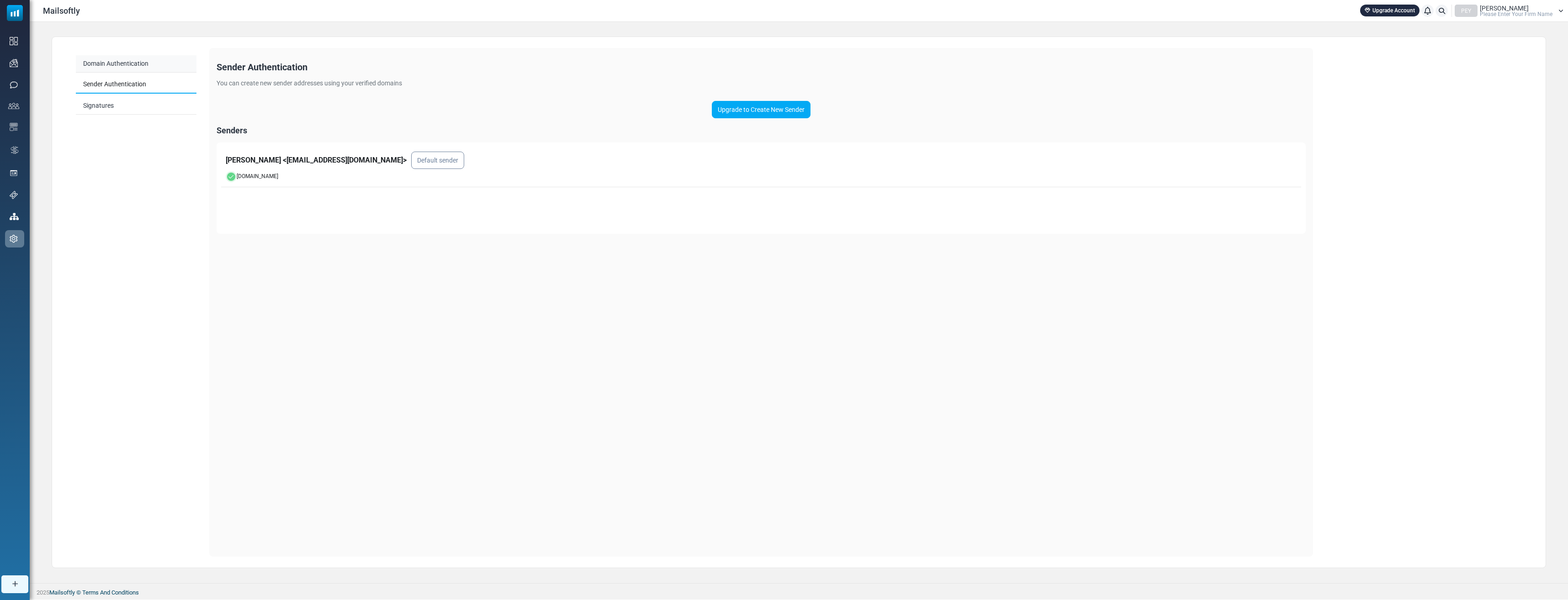
click at [109, 61] on link "Domain Authentication" at bounding box center [136, 64] width 121 height 18
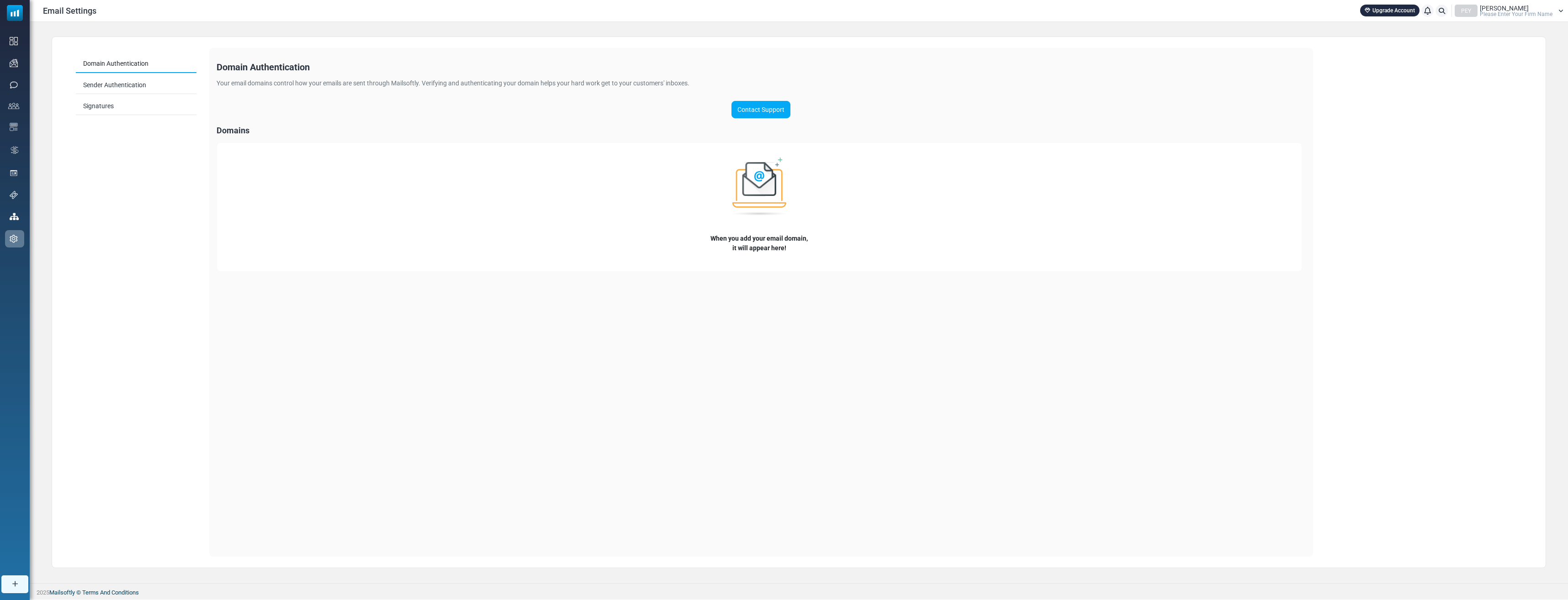
click at [111, 66] on link "Domain Authentication" at bounding box center [136, 64] width 121 height 18
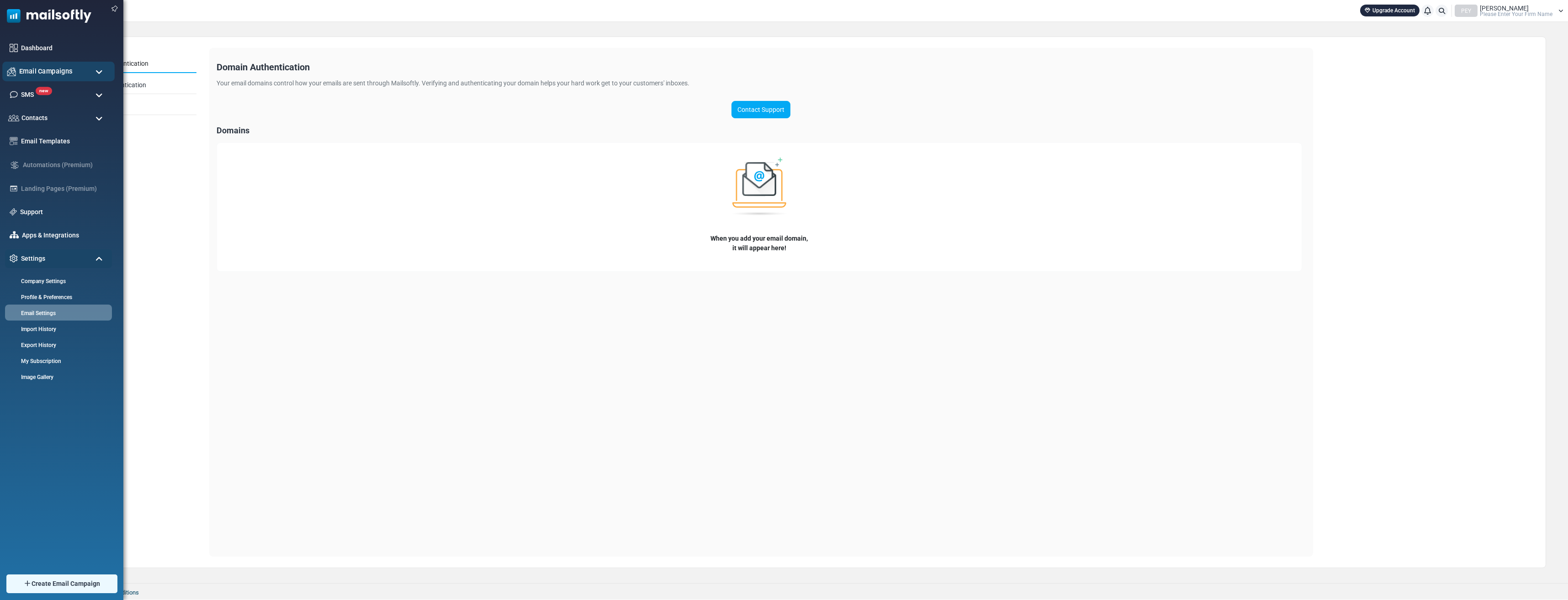
click at [45, 69] on span "Email Campaigns" at bounding box center [46, 71] width 54 height 10
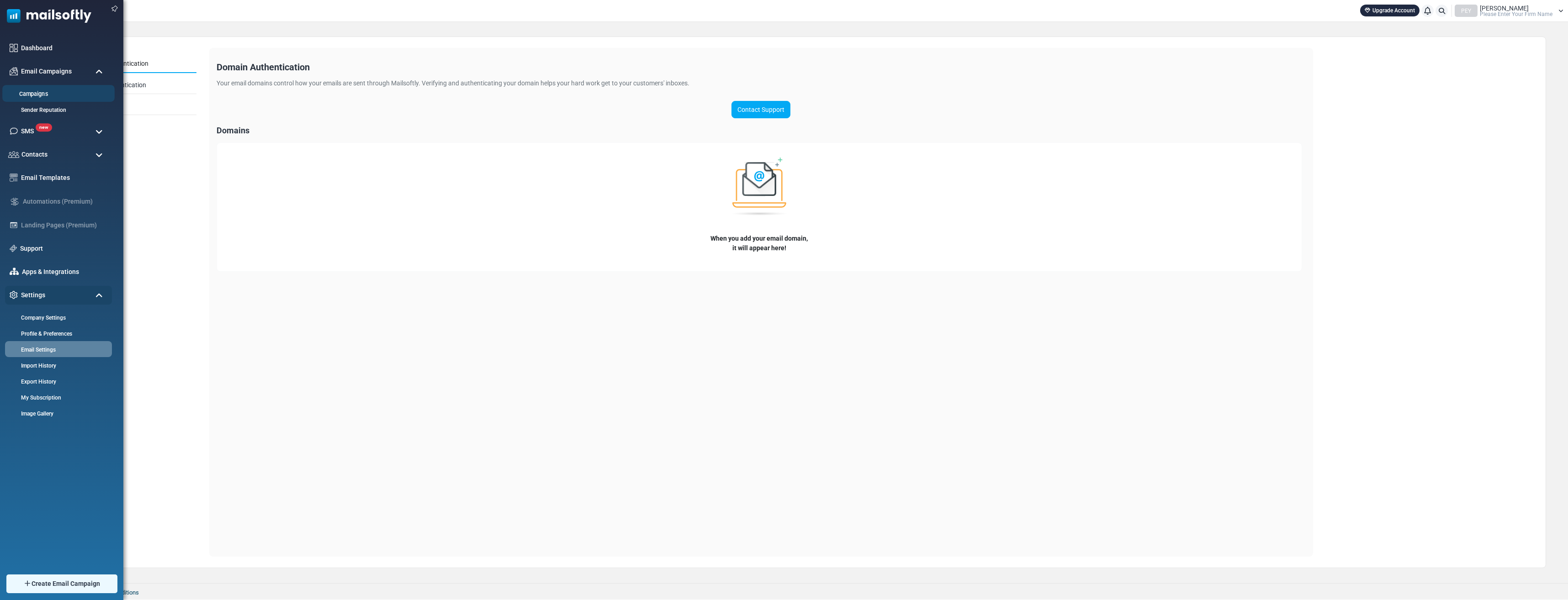
click at [42, 92] on link "Campaigns" at bounding box center [57, 94] width 110 height 9
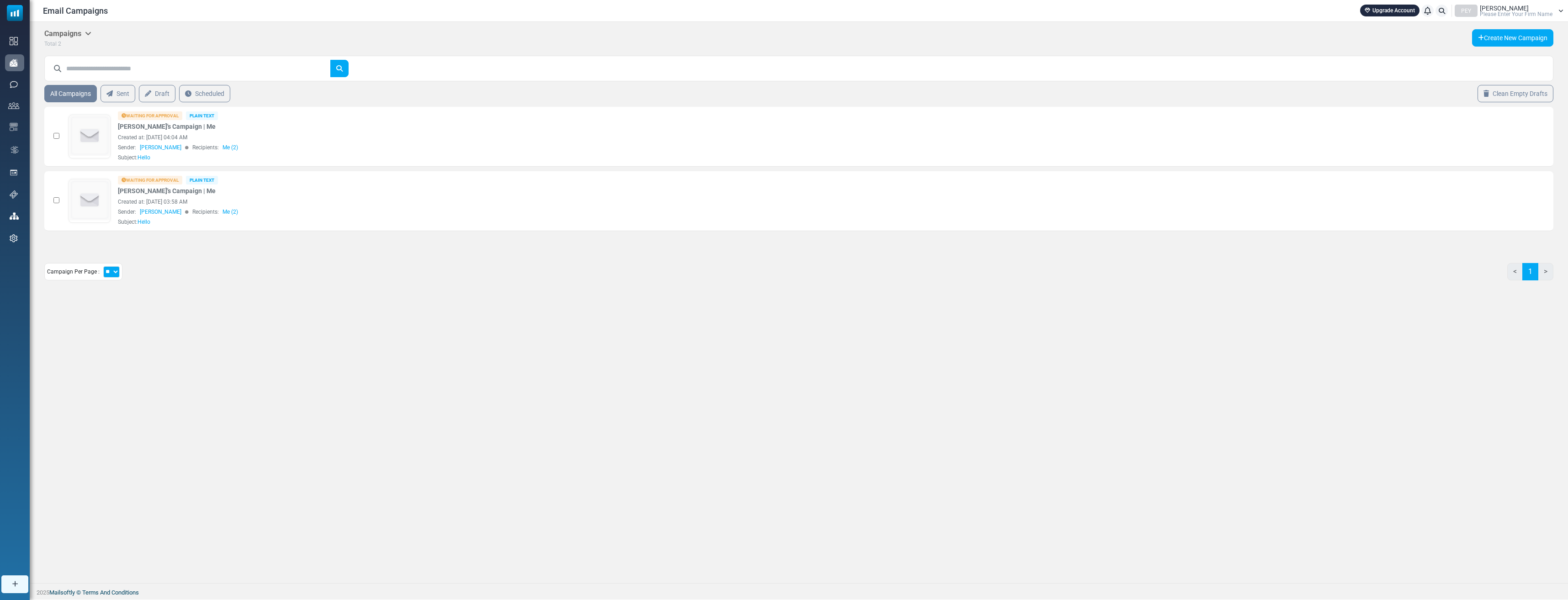
click at [86, 34] on h5 "Campaigns" at bounding box center [68, 33] width 47 height 9
click at [254, 32] on div "Campaigns Campaigns Email Templates Archived Total 2 Create New Campaign" at bounding box center [799, 39] width 1509 height 19
click at [254, 192] on div "Waiting for Approval Plain Text Serdar's Campaign | Me Created at: October 11, …" at bounding box center [650, 201] width 1065 height 51
click at [323, 197] on div "Waiting for Approval Plain Text Serdar's Campaign | Me Created at: October 11, …" at bounding box center [650, 201] width 1065 height 51
click at [1329, 195] on td "See Stats Duplicate Edit Unarchive Delete" at bounding box center [1370, 201] width 367 height 60
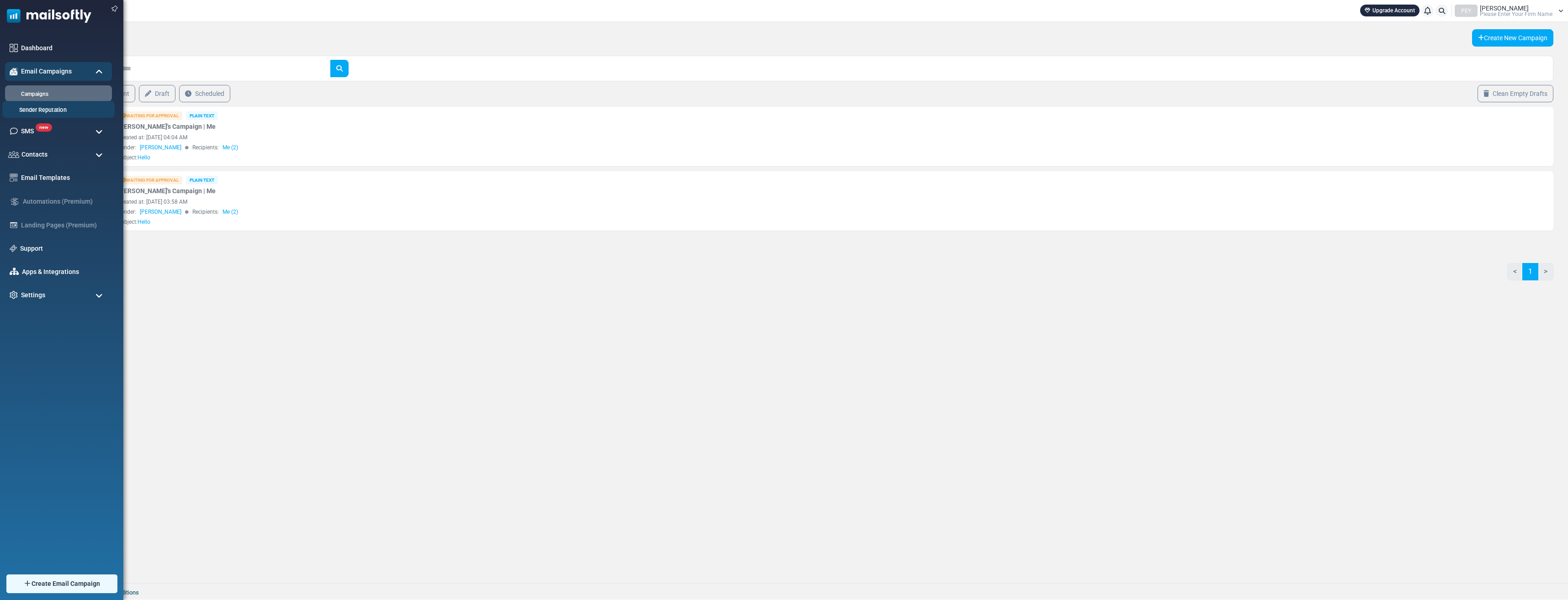
click at [62, 111] on link "Sender Reputation" at bounding box center [57, 110] width 110 height 9
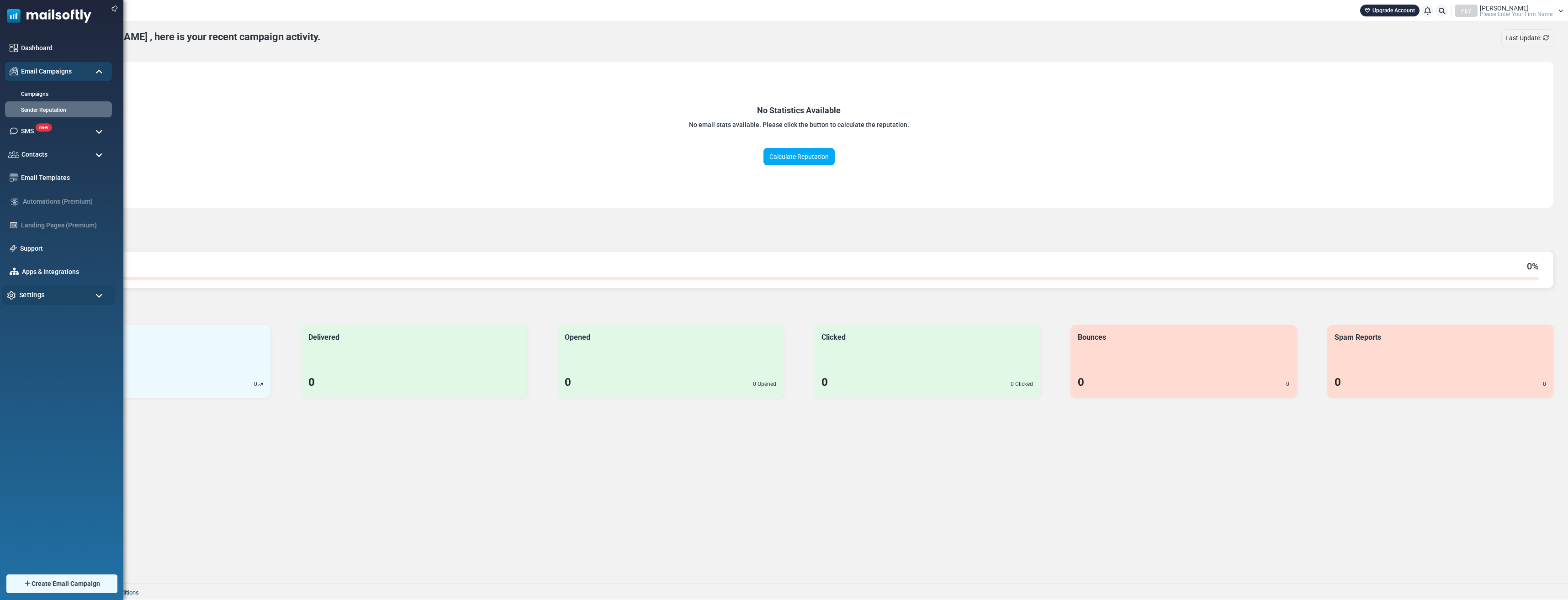
click at [41, 294] on span "Settings" at bounding box center [32, 295] width 26 height 10
click at [46, 332] on link "Profile & Preferences" at bounding box center [57, 333] width 110 height 9
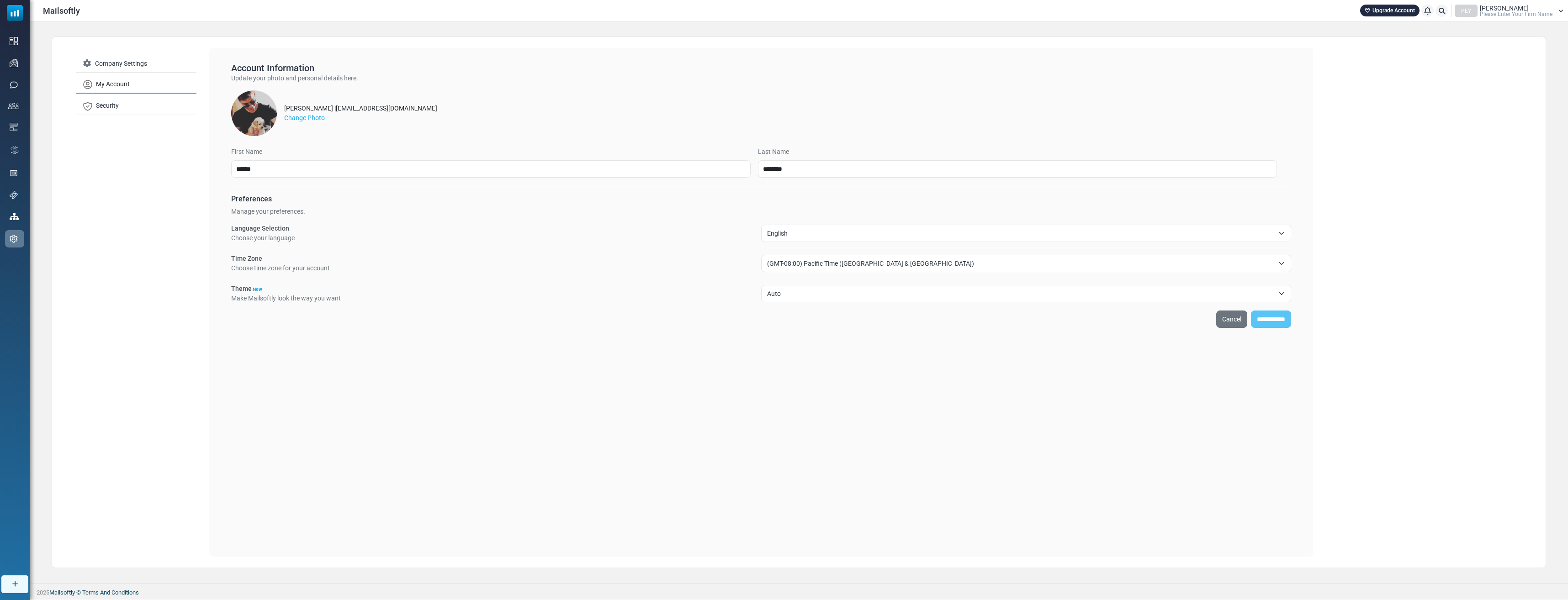
click at [138, 191] on div "Company Settings My Account Security" at bounding box center [136, 302] width 146 height 509
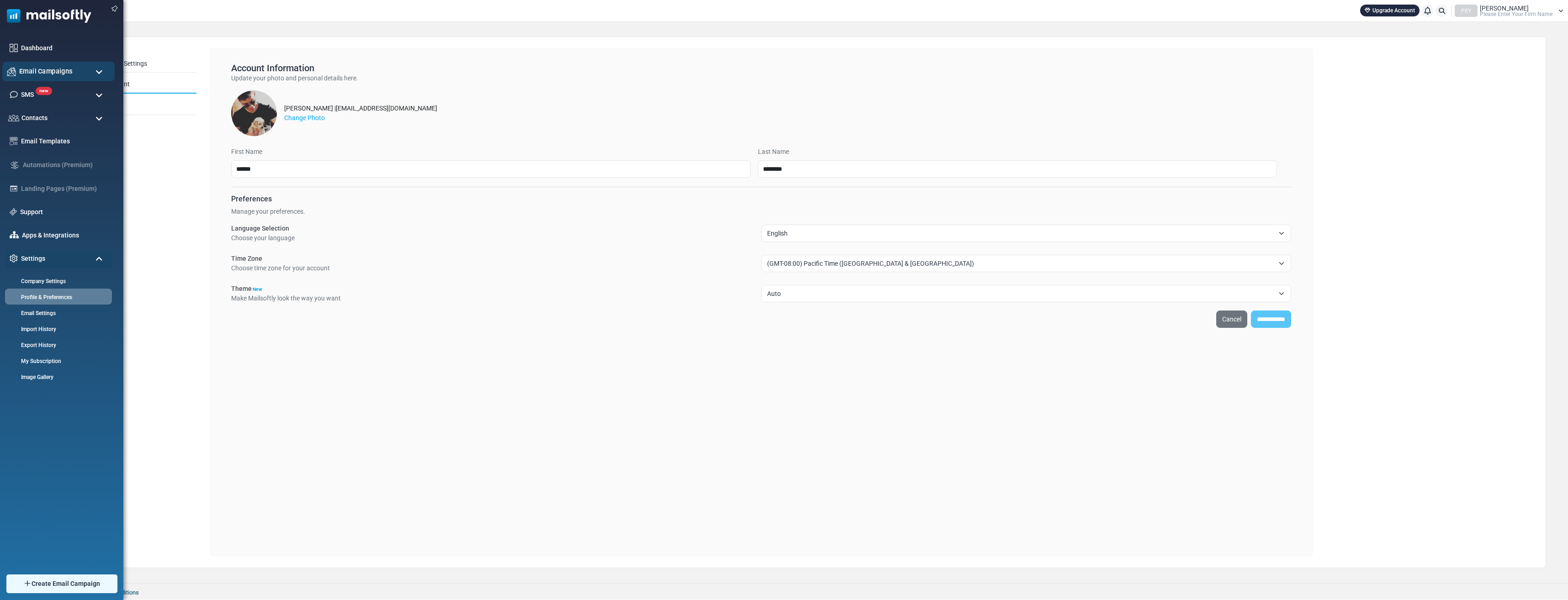
click at [40, 70] on span "Email Campaigns" at bounding box center [46, 71] width 54 height 10
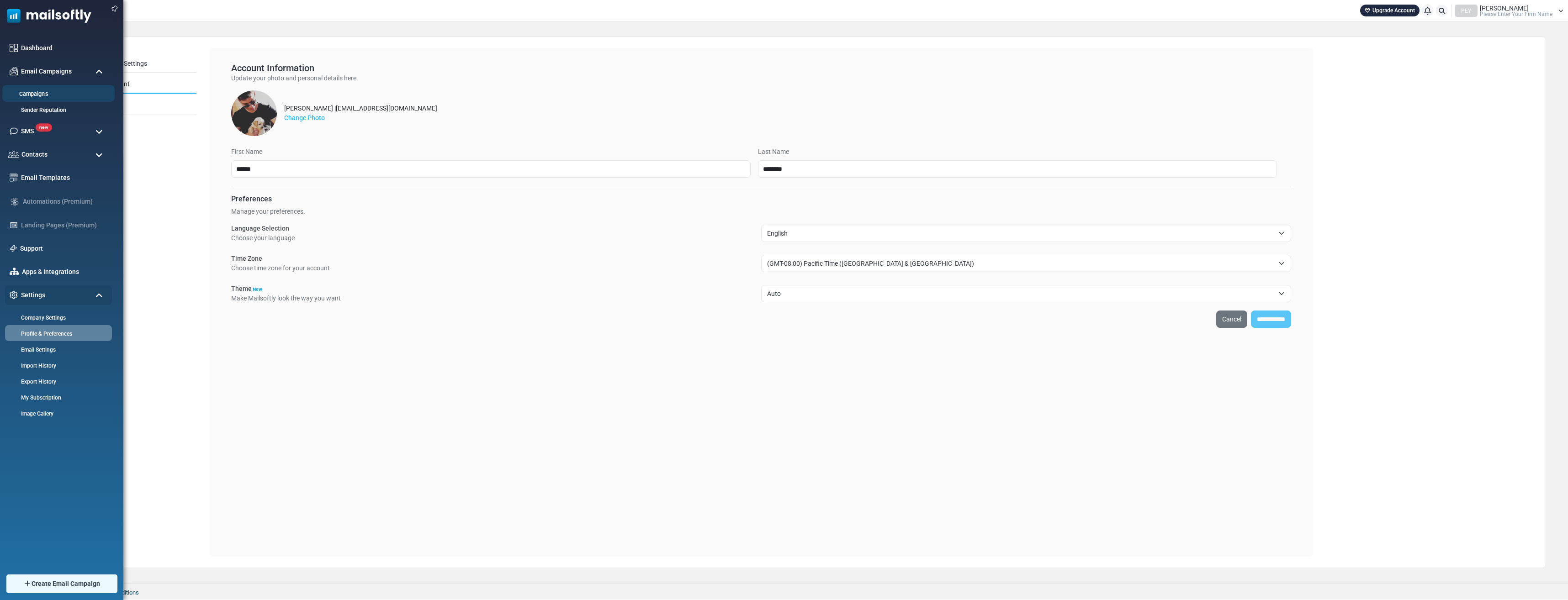
click at [43, 91] on link "Campaigns" at bounding box center [57, 94] width 110 height 9
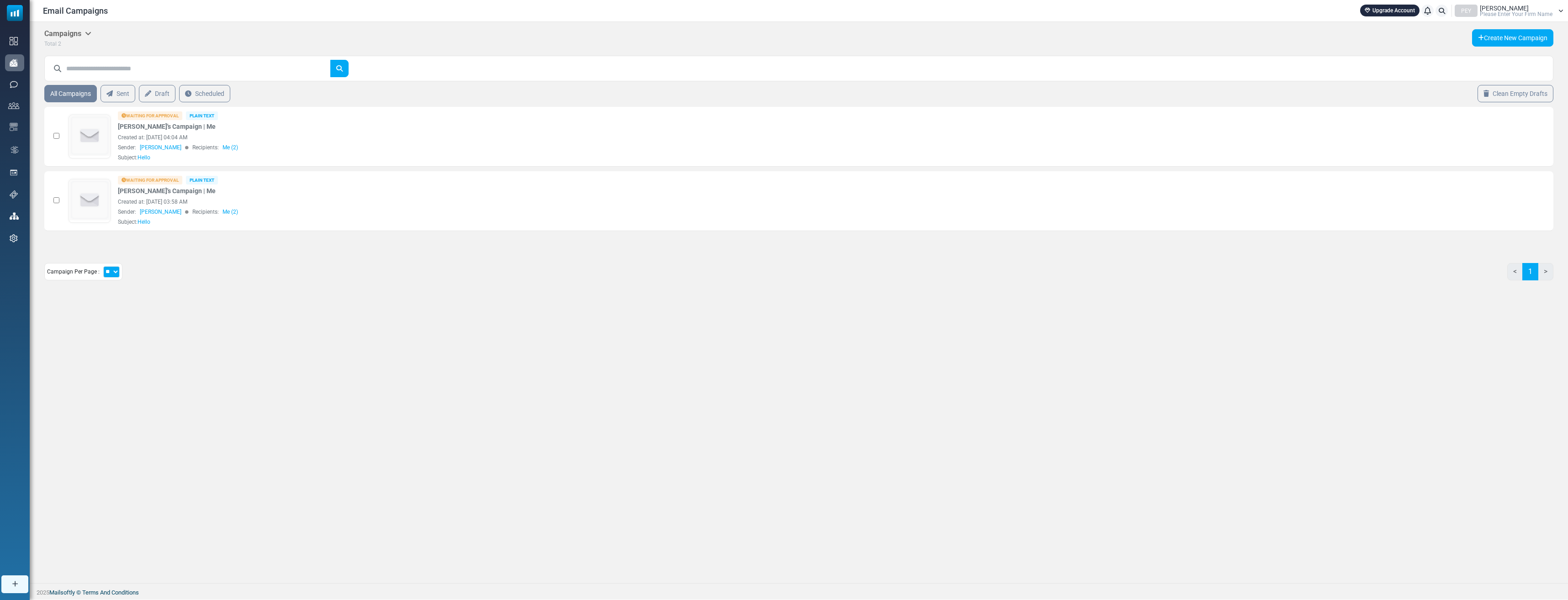
click at [421, 284] on div "Campaign Per Page : ** ** ** < 1 >" at bounding box center [799, 275] width 1509 height 25
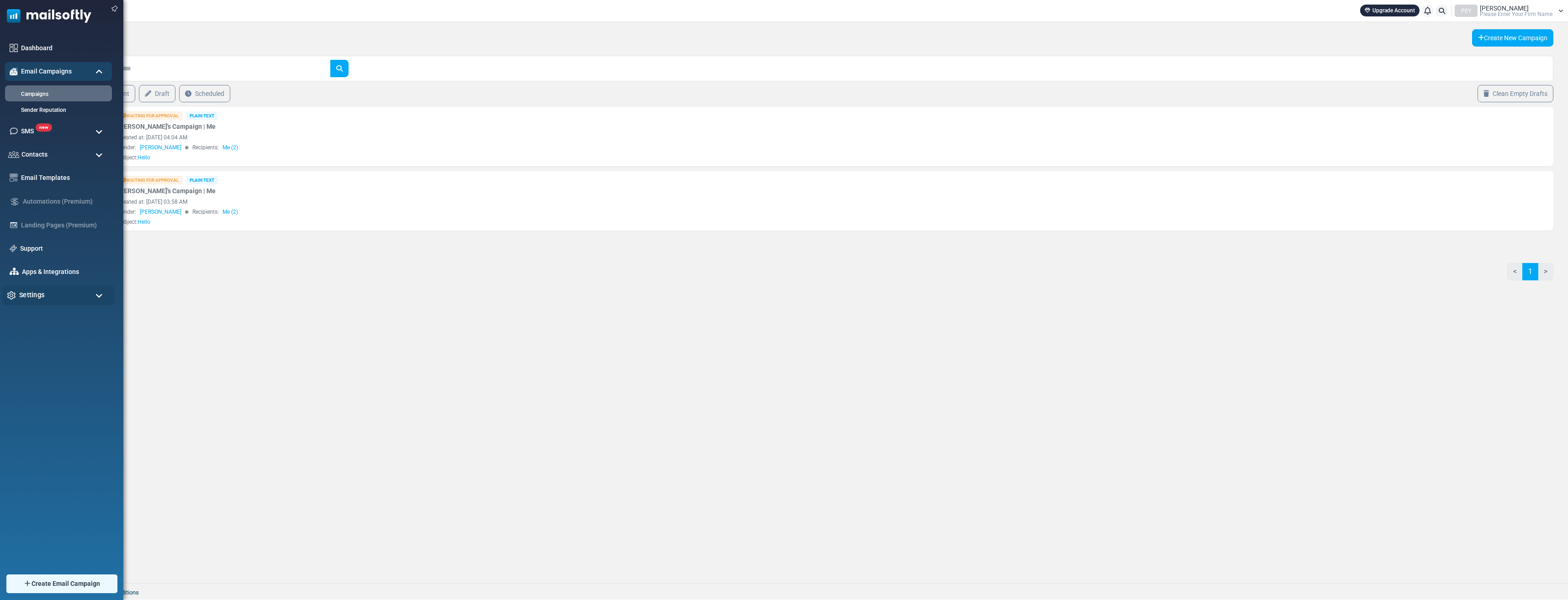
click at [41, 298] on span "Settings" at bounding box center [32, 295] width 26 height 10
click at [60, 332] on link "Profile & Preferences" at bounding box center [57, 333] width 110 height 9
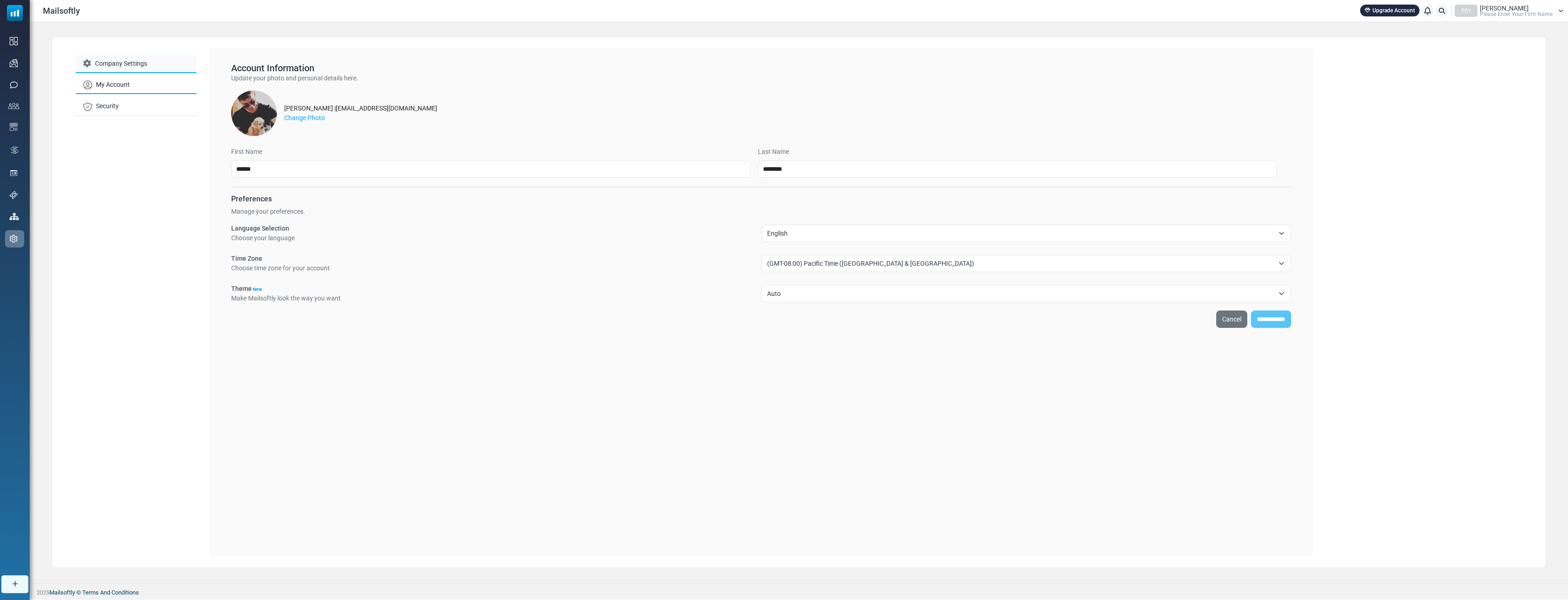
click at [124, 63] on link "Company Settings" at bounding box center [136, 64] width 121 height 18
